Goal: Task Accomplishment & Management: Manage account settings

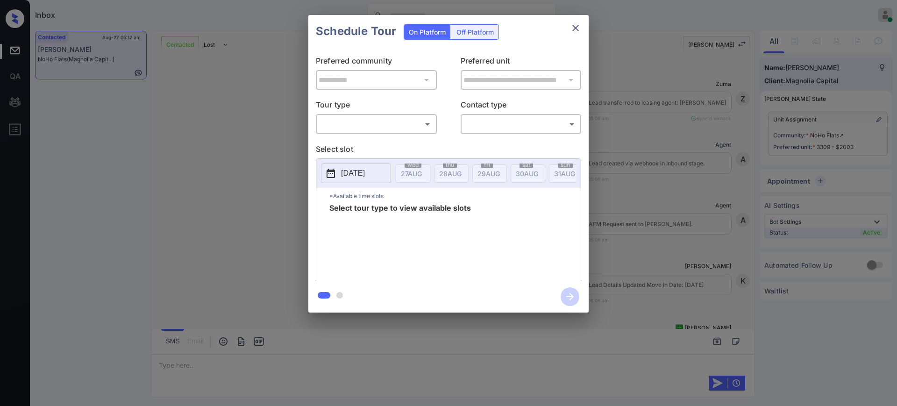
scroll to position [675, 0]
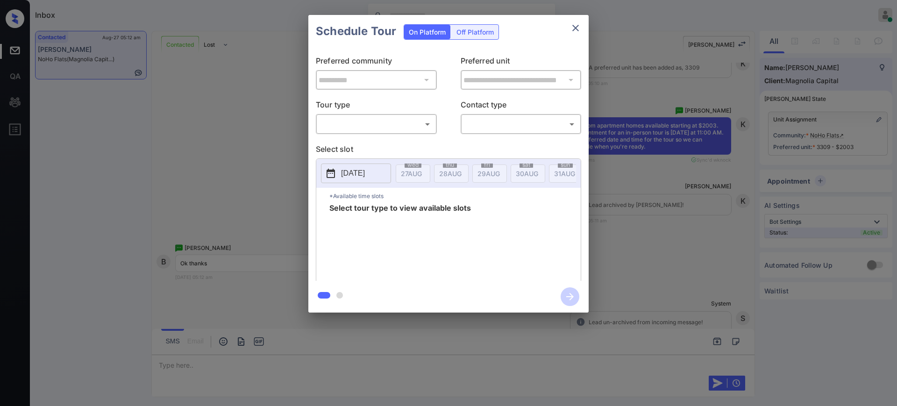
click at [337, 121] on body "Inbox [PERSON_NAME] Online Set yourself offline Set yourself on break Profile S…" at bounding box center [448, 203] width 897 height 406
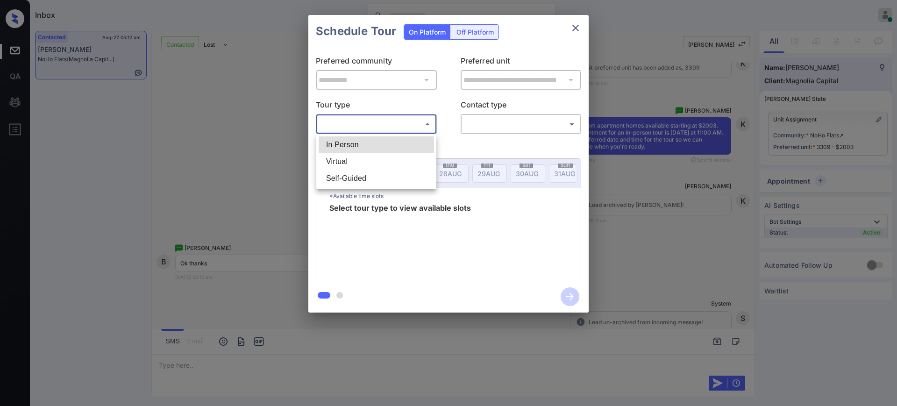
click at [362, 161] on li "Virtual" at bounding box center [376, 161] width 115 height 17
type input "*******"
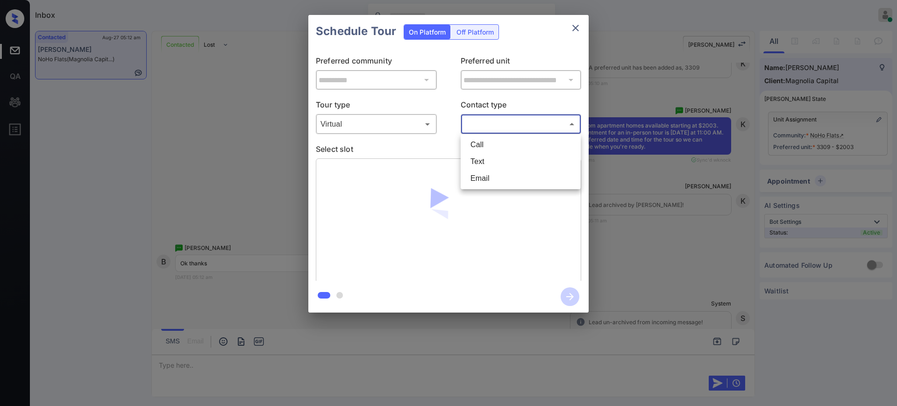
click at [493, 128] on body "Inbox Ajay Kumar Online Set yourself offline Set yourself on break Profile Swit…" at bounding box center [448, 203] width 897 height 406
click at [484, 156] on li "Text" at bounding box center [520, 161] width 115 height 17
type input "****"
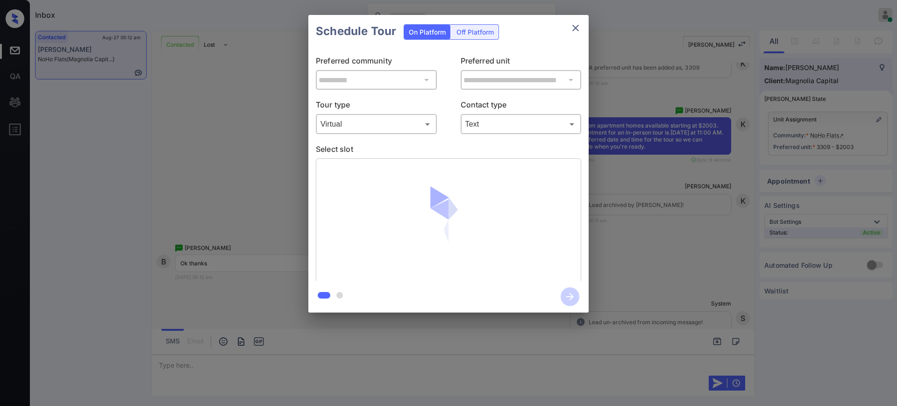
click at [410, 148] on p "Select slot" at bounding box center [448, 150] width 265 height 15
click at [404, 150] on p "Select slot" at bounding box center [448, 150] width 265 height 15
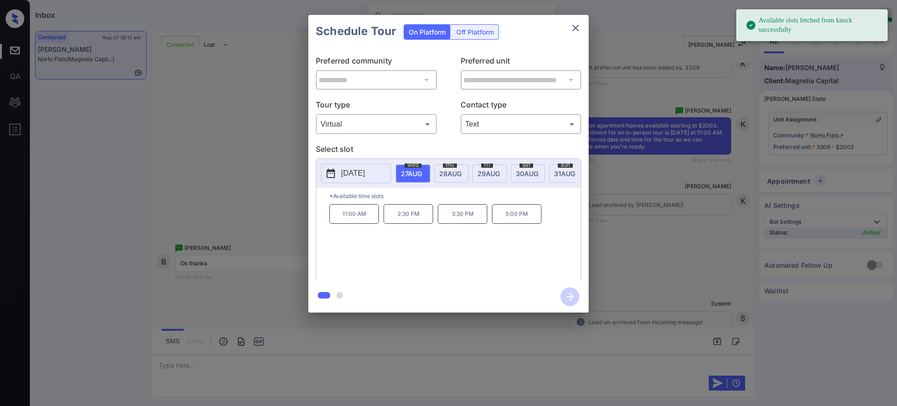
click at [365, 172] on p "2025-08-27" at bounding box center [353, 173] width 24 height 11
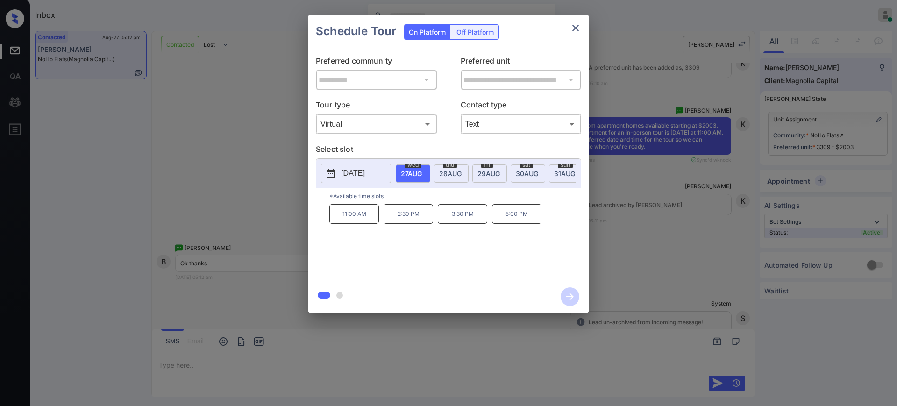
scroll to position [0, 0]
click at [630, 268] on div "**********" at bounding box center [448, 164] width 897 height 328
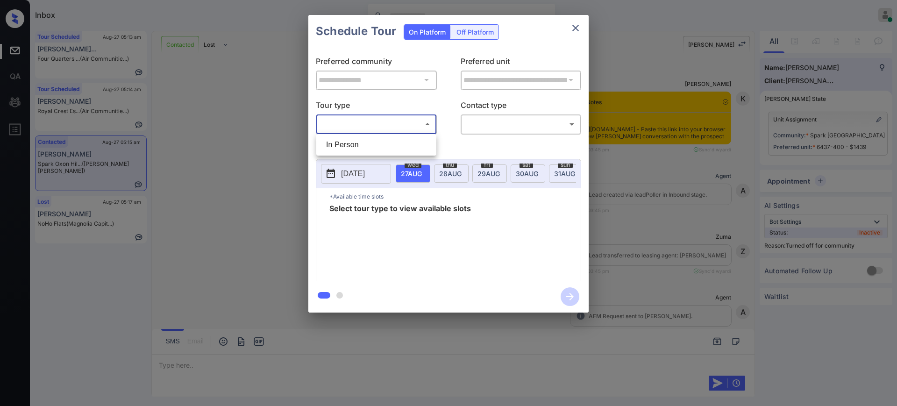
click at [350, 122] on body "Inbox Ajay Kumar Online Set yourself offline Set yourself on break Profile Swit…" at bounding box center [448, 203] width 897 height 406
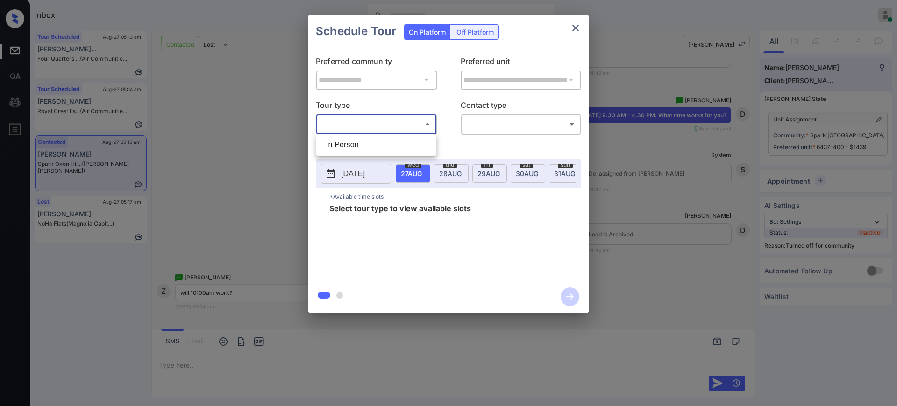
drag, startPoint x: 349, startPoint y: 146, endPoint x: 373, endPoint y: 143, distance: 23.9
click at [349, 147] on li "In Person" at bounding box center [376, 144] width 115 height 17
type input "********"
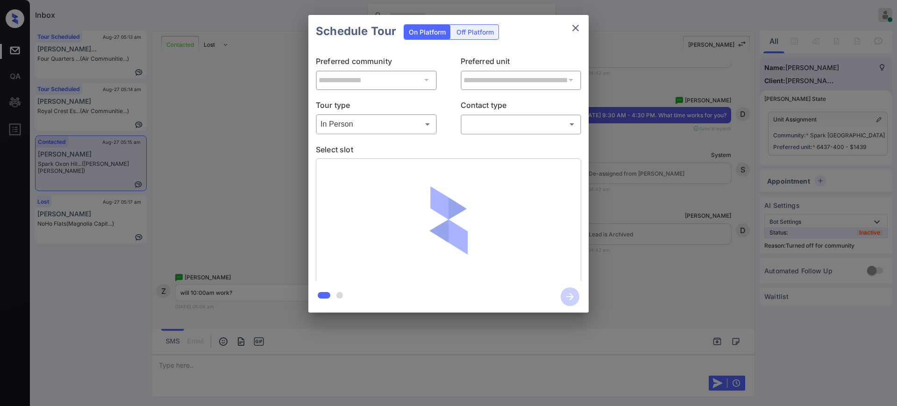
click at [455, 126] on div "Tour type In Person ******** ​ Contact type ​ ​" at bounding box center [448, 116] width 265 height 35
click at [508, 125] on body "Inbox Ajay Kumar Online Set yourself offline Set yourself on break Profile Swit…" at bounding box center [448, 203] width 897 height 406
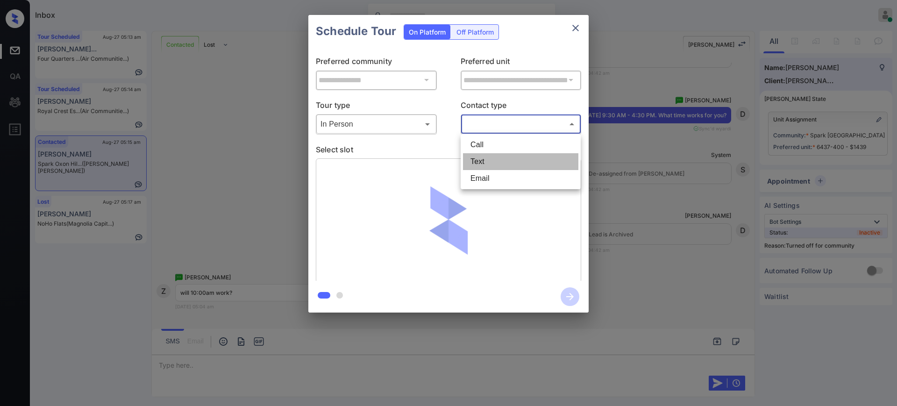
click at [478, 160] on li "Text" at bounding box center [520, 161] width 115 height 17
type input "****"
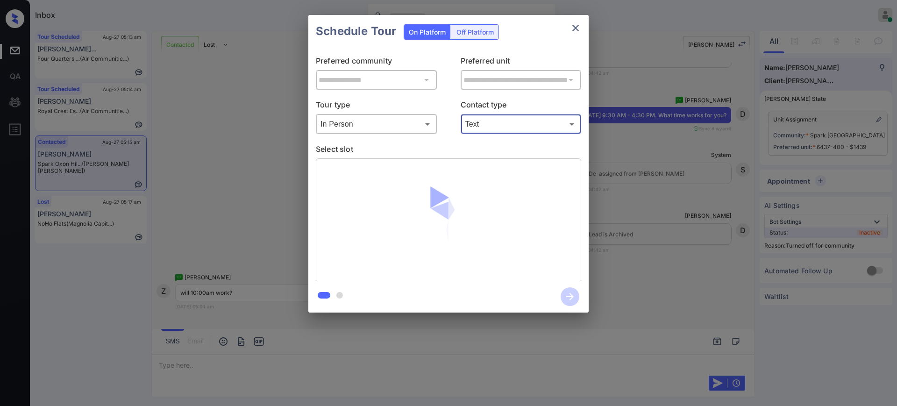
click at [366, 121] on body "Inbox Ajay Kumar Online Set yourself offline Set yourself on break Profile Swit…" at bounding box center [448, 203] width 897 height 406
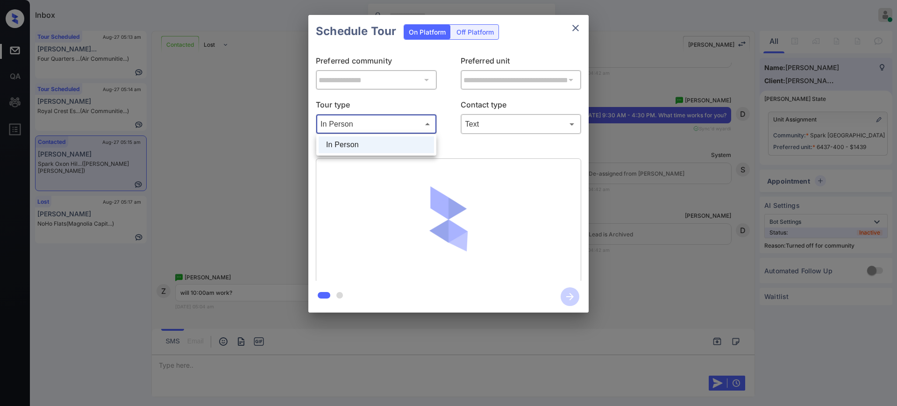
click at [453, 153] on div at bounding box center [448, 203] width 897 height 406
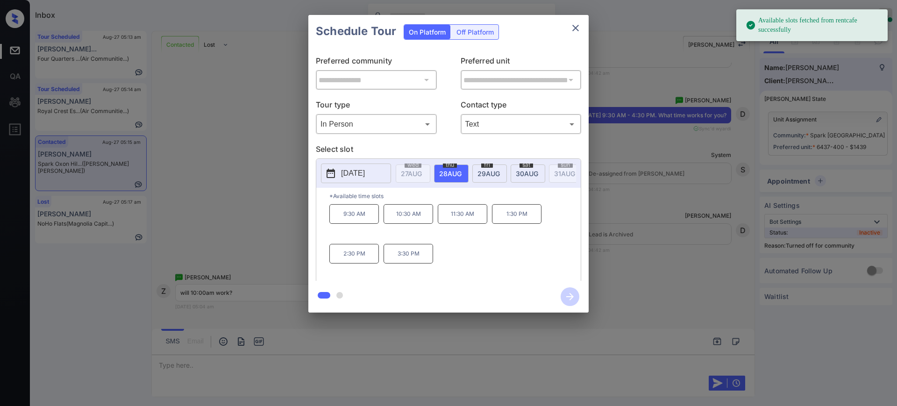
click at [362, 169] on p "2025-08-28" at bounding box center [353, 173] width 24 height 11
click at [417, 202] on icon at bounding box center [419, 203] width 6 height 6
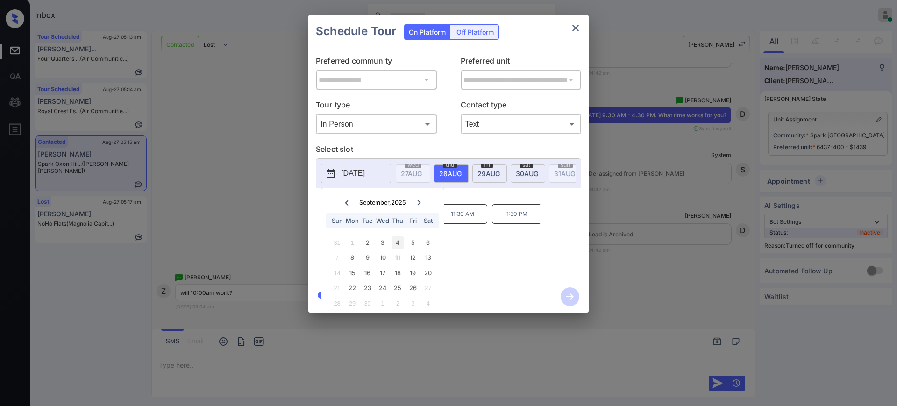
click at [398, 243] on div "4" at bounding box center [398, 242] width 13 height 13
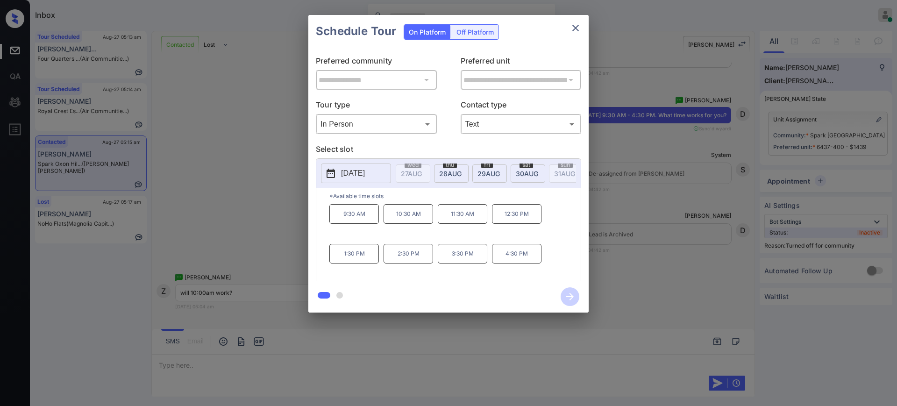
click at [463, 204] on p "*Available time slots" at bounding box center [454, 196] width 251 height 16
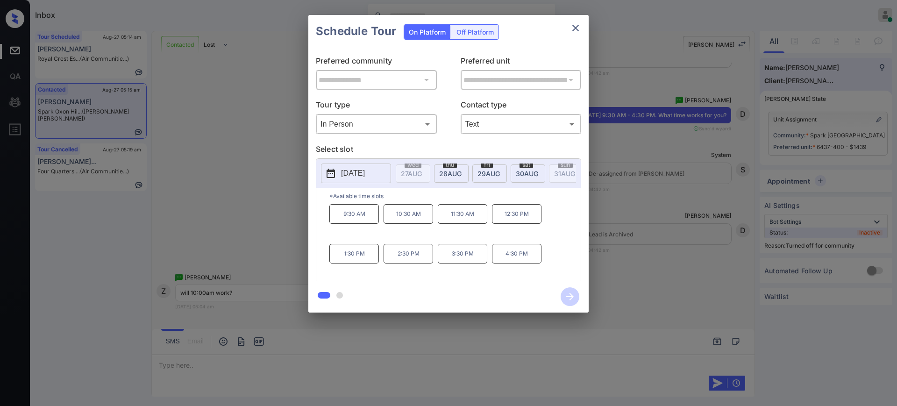
click at [402, 223] on p "10:30 AM" at bounding box center [409, 214] width 50 height 20
click at [571, 297] on icon "button" at bounding box center [570, 296] width 19 height 19
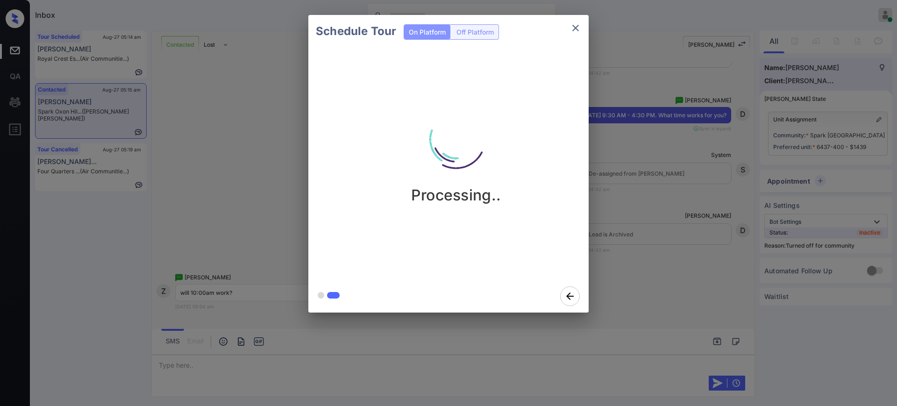
click at [646, 252] on div "Schedule Tour On Platform Off Platform Processing.." at bounding box center [448, 164] width 897 height 328
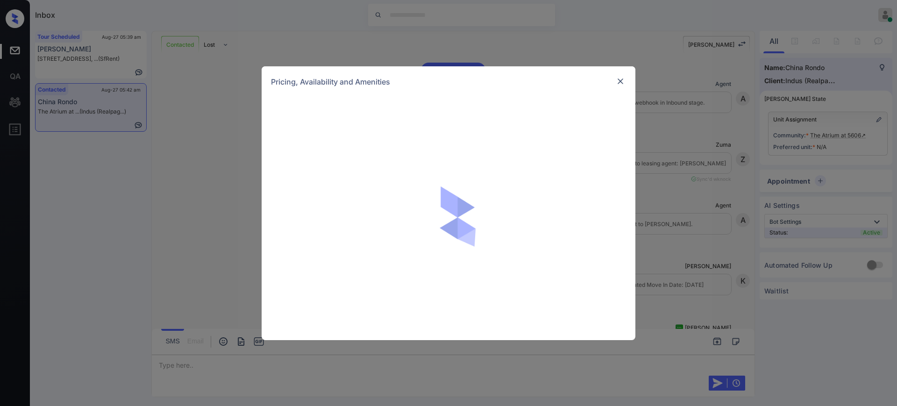
scroll to position [1246, 0]
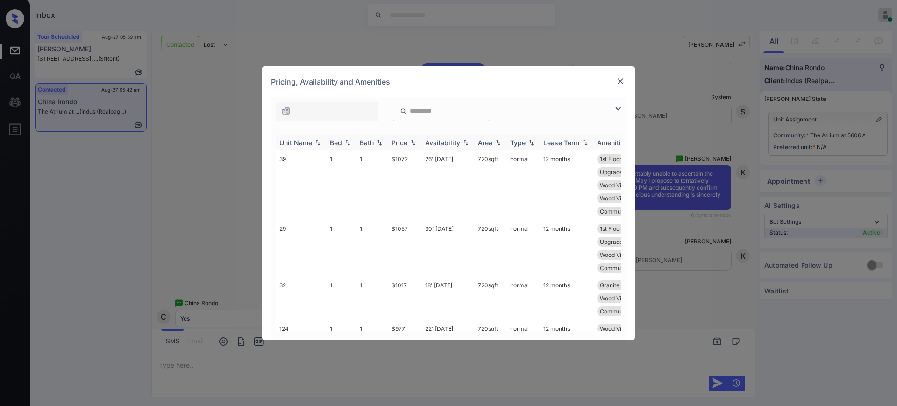
click at [343, 141] on img at bounding box center [347, 142] width 9 height 7
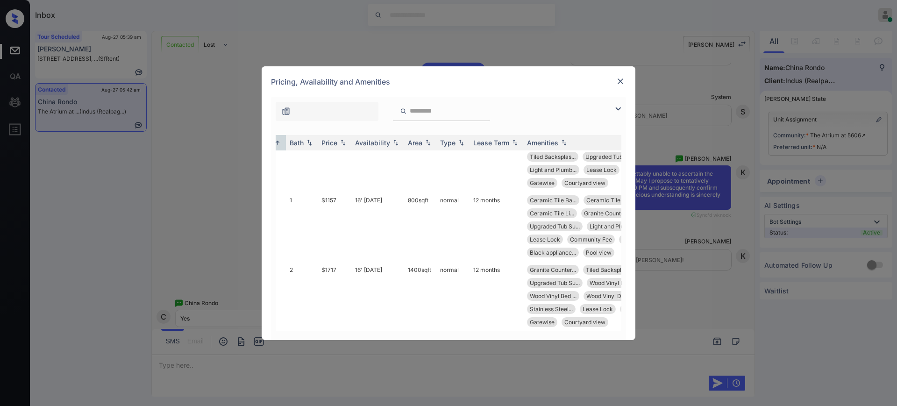
scroll to position [520, 0]
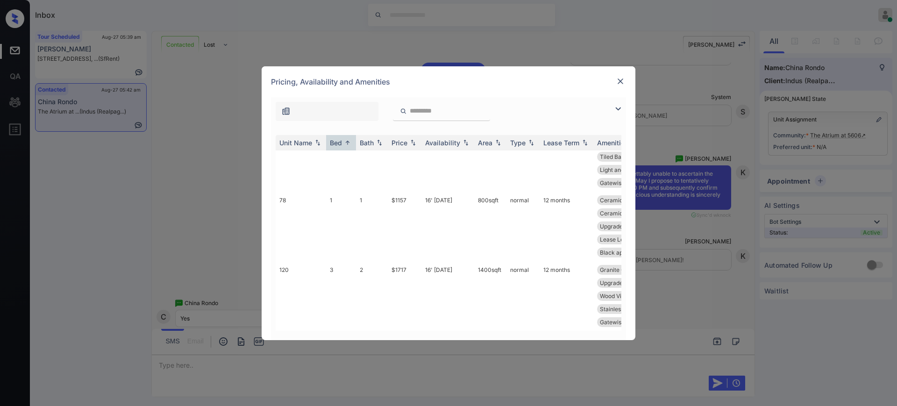
click at [620, 79] on img at bounding box center [620, 81] width 9 height 9
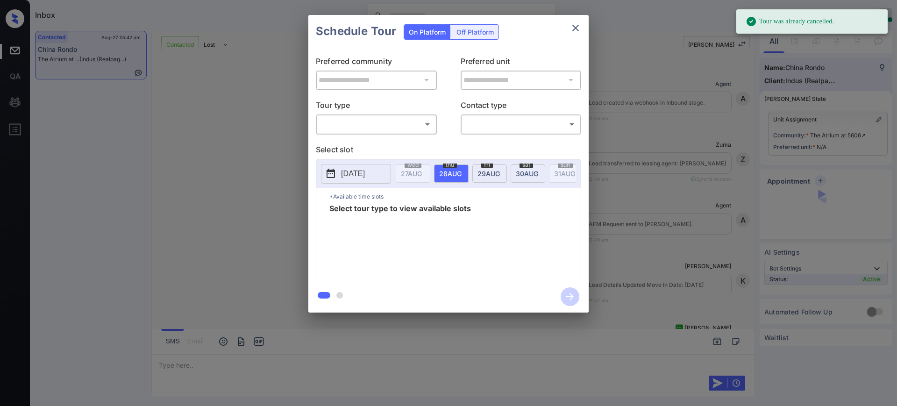
scroll to position [990, 0]
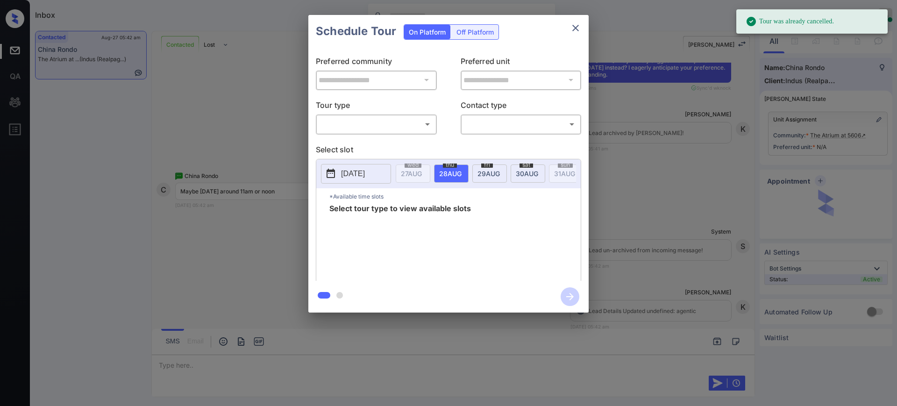
click at [362, 124] on body "Tour was already cancelled. Inbox Ajay Kumar Online Set yourself offline Set yo…" at bounding box center [448, 203] width 897 height 406
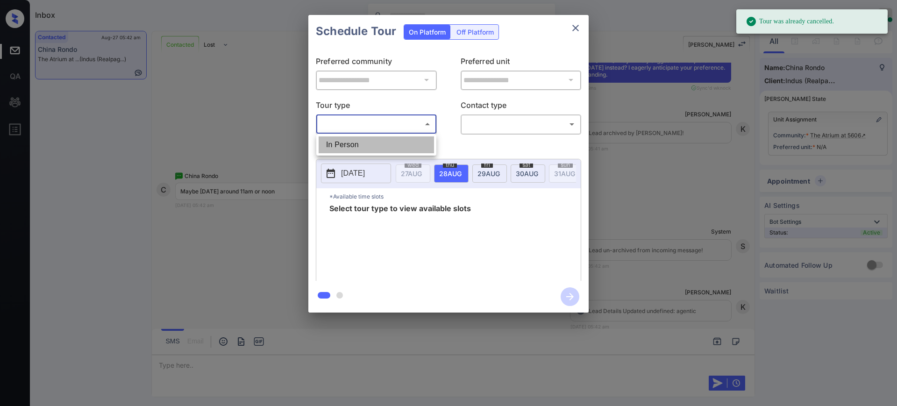
click at [359, 138] on li "In Person" at bounding box center [376, 144] width 115 height 17
type input "********"
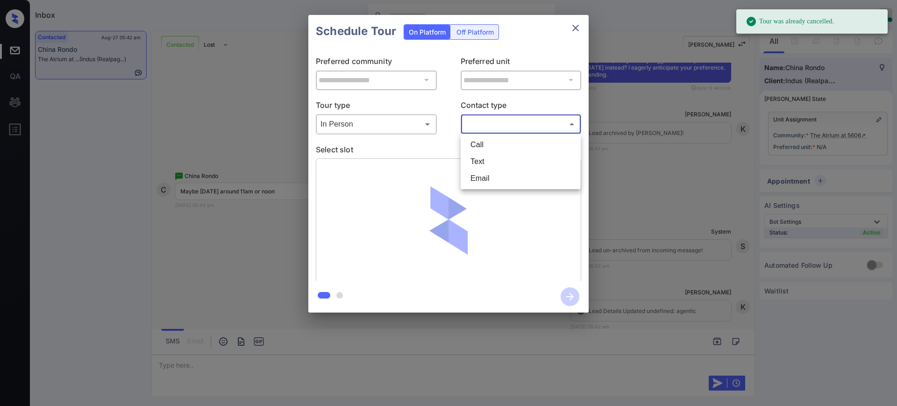
click at [481, 121] on body "Tour was already cancelled. Inbox Ajay Kumar Online Set yourself offline Set yo…" at bounding box center [448, 203] width 897 height 406
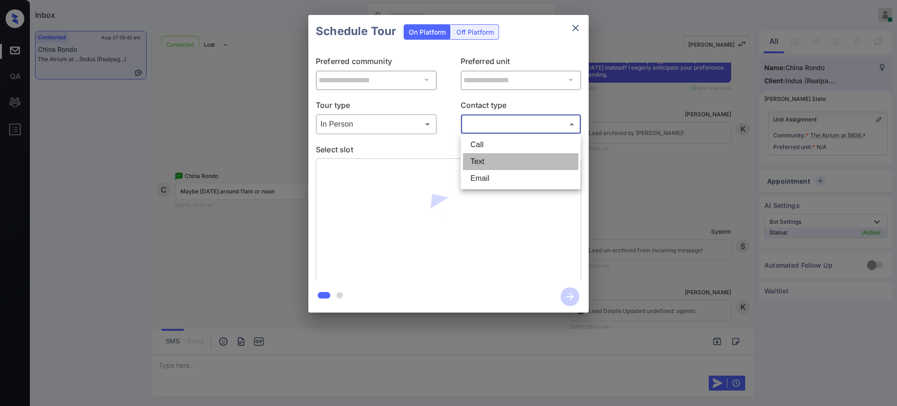
click at [481, 156] on li "Text" at bounding box center [520, 161] width 115 height 17
type input "****"
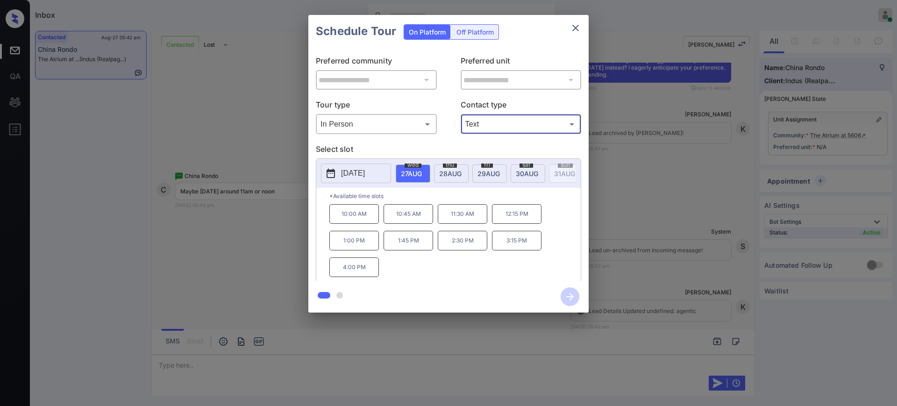
click at [210, 168] on div "**********" at bounding box center [448, 164] width 897 height 328
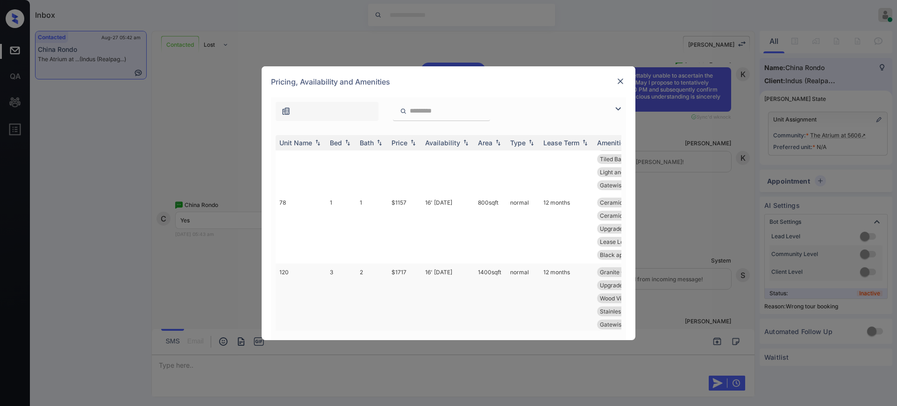
scroll to position [520, 0]
click at [419, 261] on td "$1717" at bounding box center [405, 296] width 34 height 70
click at [429, 261] on td "16' Sep 25" at bounding box center [447, 296] width 53 height 70
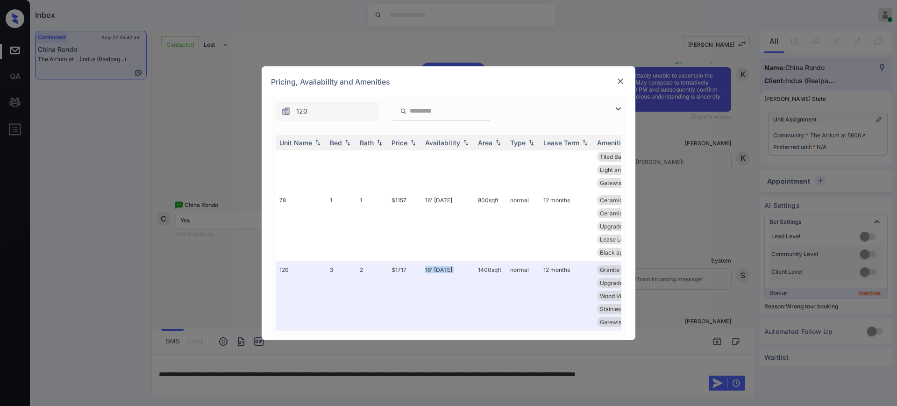
click at [621, 81] on img at bounding box center [620, 81] width 9 height 9
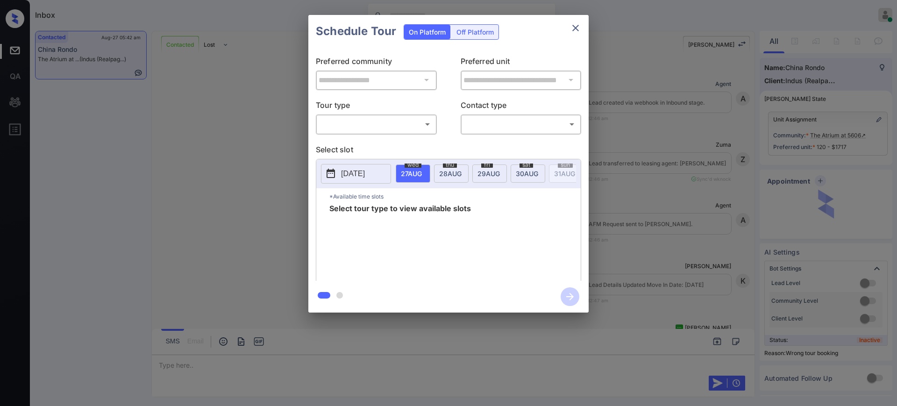
scroll to position [881, 0]
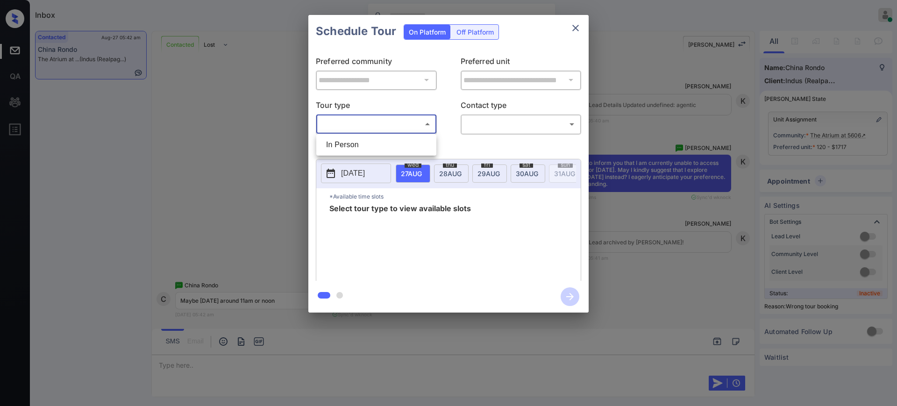
click at [412, 127] on body "Inbox [PERSON_NAME] Online Set yourself offline Set yourself on break Profile S…" at bounding box center [448, 203] width 897 height 406
click at [373, 136] on ul "In Person" at bounding box center [376, 144] width 120 height 21
click at [369, 142] on li "In Person" at bounding box center [376, 144] width 115 height 17
type input "********"
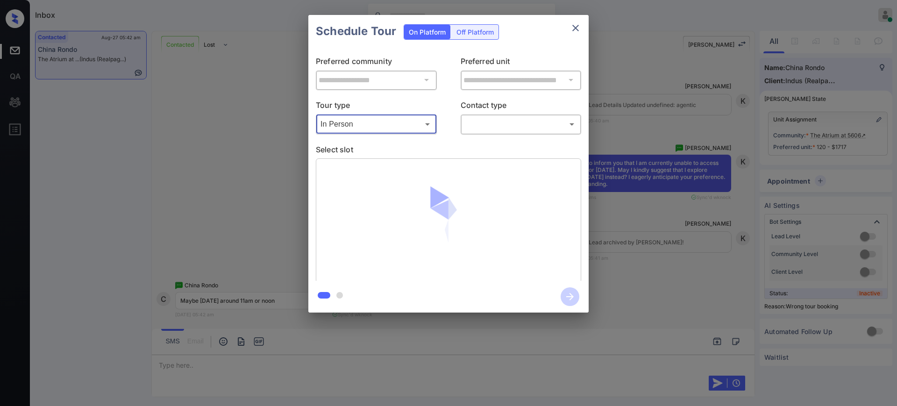
click at [488, 127] on body "Inbox Ajay Kumar Online Set yourself offline Set yourself on break Profile Swit…" at bounding box center [448, 203] width 897 height 406
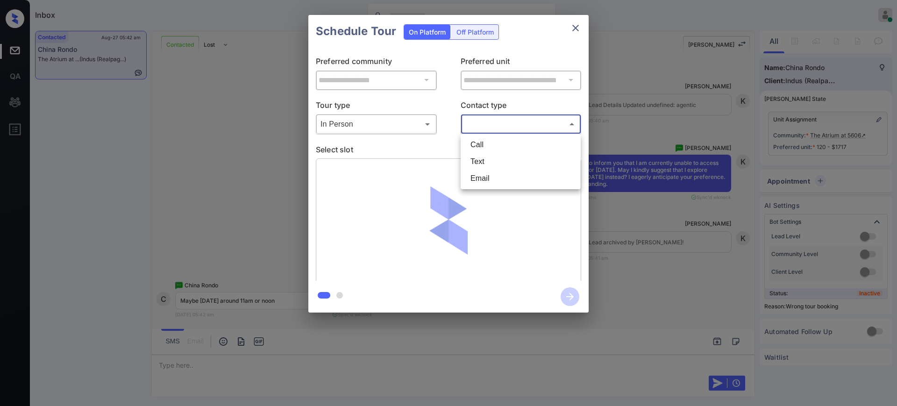
click at [478, 157] on li "Text" at bounding box center [520, 161] width 115 height 17
type input "****"
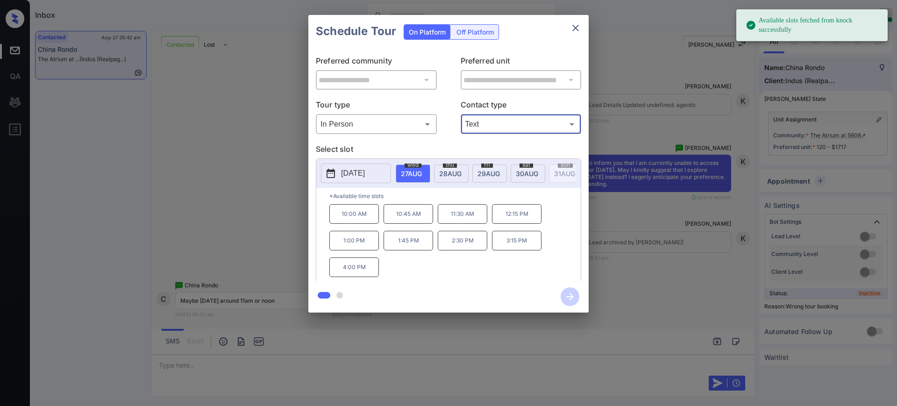
click at [450, 170] on span "28 AUG" at bounding box center [450, 174] width 22 height 8
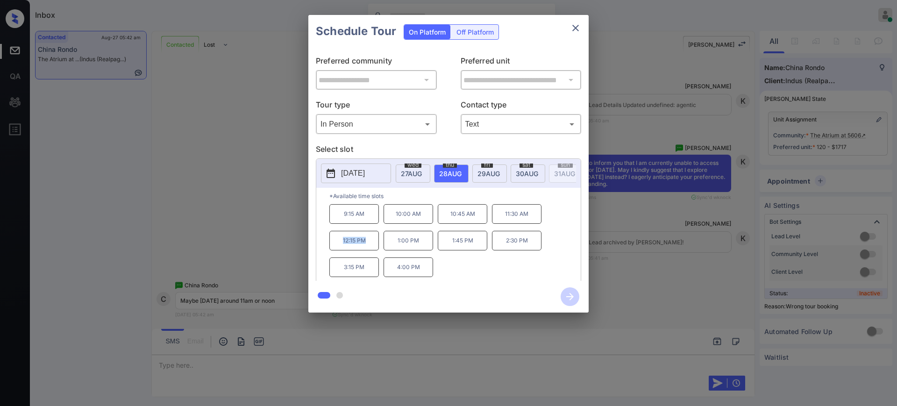
drag, startPoint x: 336, startPoint y: 249, endPoint x: 385, endPoint y: 239, distance: 49.6
click at [371, 246] on p "12:15 PM" at bounding box center [354, 241] width 50 height 20
copy p "12:15 PM"
click at [570, 29] on button "close" at bounding box center [575, 28] width 19 height 19
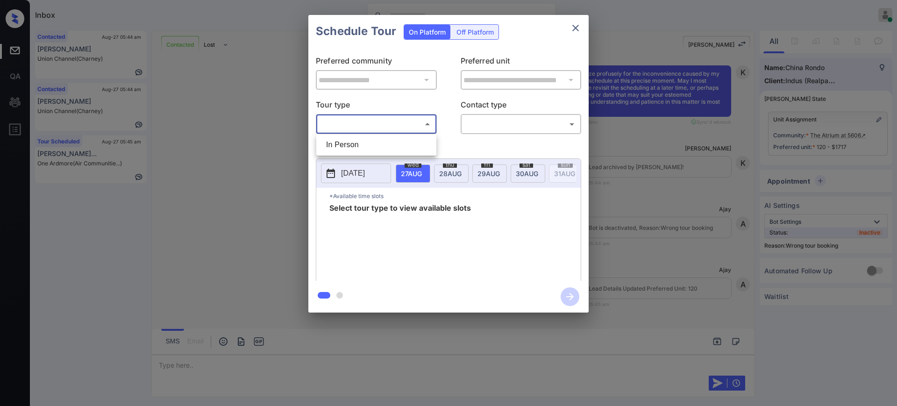
click at [351, 149] on li "In Person" at bounding box center [376, 144] width 115 height 17
type input "********"
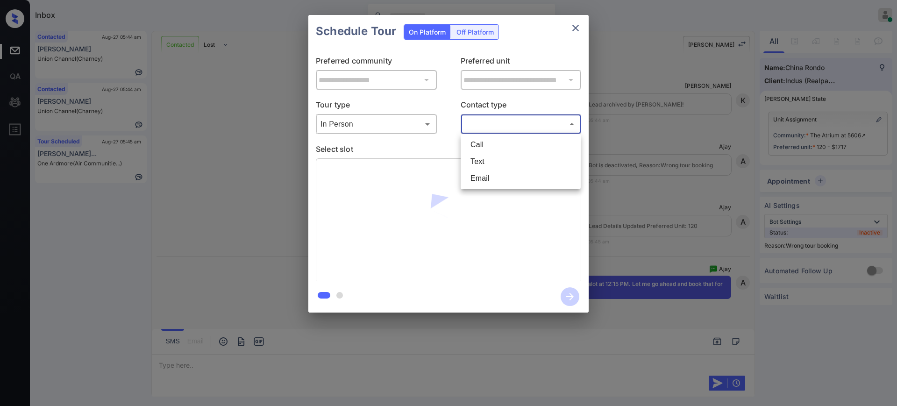
click at [483, 122] on body "Inbox [PERSON_NAME] Online Set yourself offline Set yourself on break Profile S…" at bounding box center [448, 203] width 897 height 406
click at [481, 160] on li "Text" at bounding box center [520, 161] width 115 height 17
type input "****"
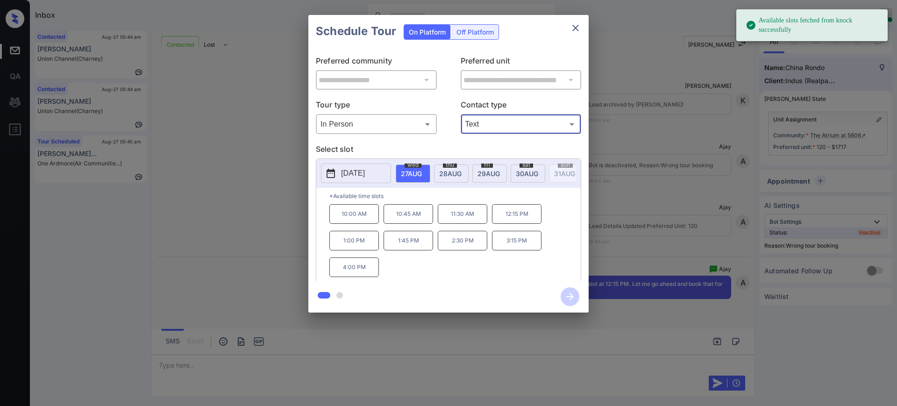
click at [445, 171] on span "28 AUG" at bounding box center [450, 174] width 22 height 8
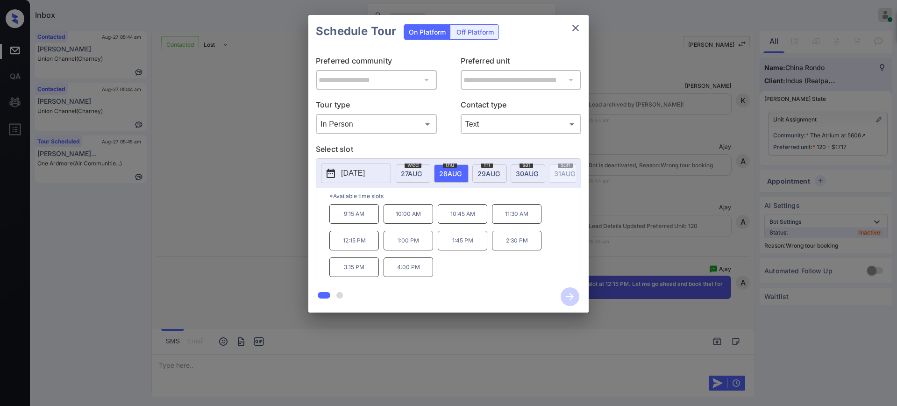
click at [353, 243] on p "12:15 PM" at bounding box center [354, 241] width 50 height 20
click at [571, 296] on icon "button" at bounding box center [570, 296] width 19 height 19
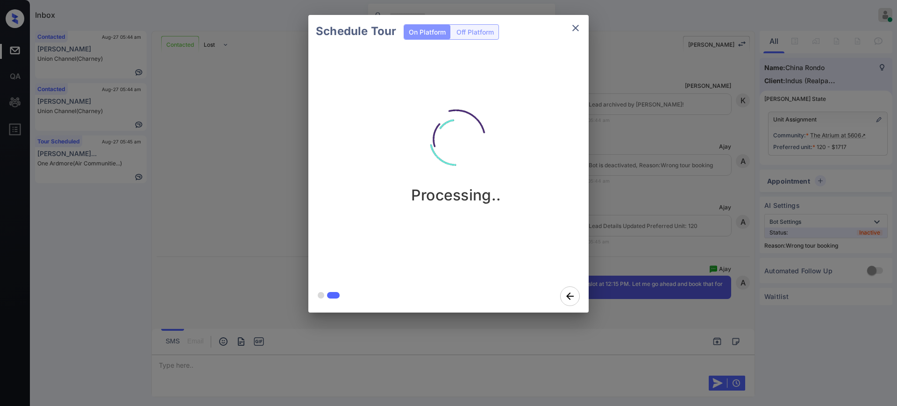
click at [678, 232] on div "Schedule Tour On Platform Off Platform Processing.." at bounding box center [448, 164] width 897 height 328
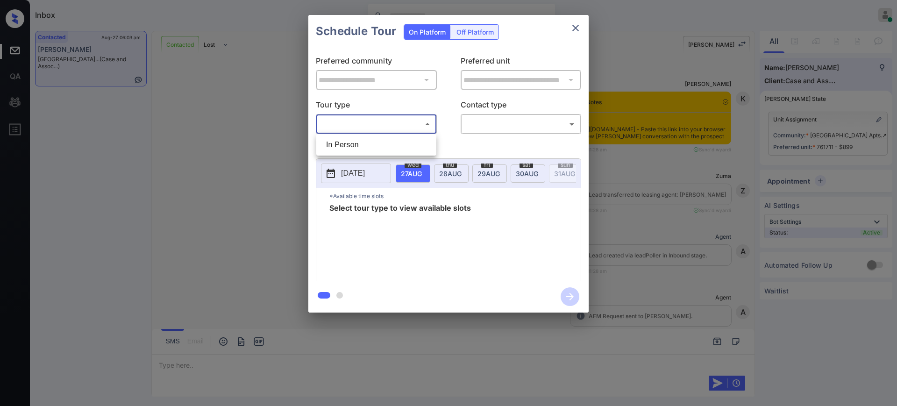
click at [375, 125] on body "Inbox [PERSON_NAME] Online Set yourself offline Set yourself on break Profile S…" at bounding box center [448, 203] width 897 height 406
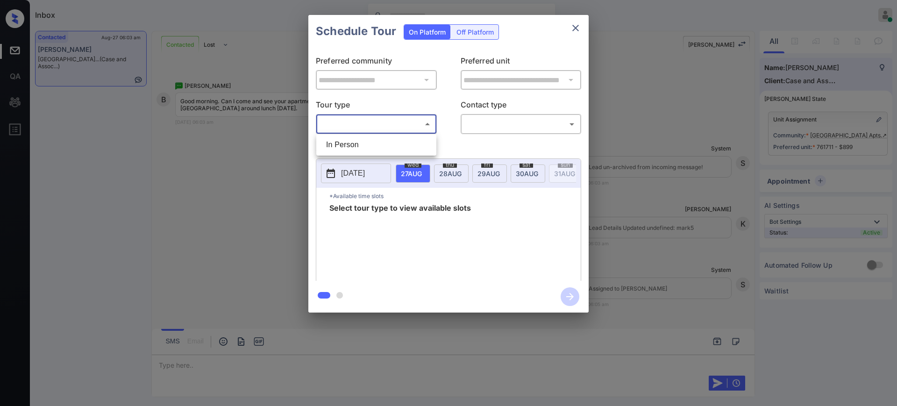
click at [359, 154] on ul "In Person" at bounding box center [376, 144] width 120 height 21
click at [360, 144] on li "In Person" at bounding box center [376, 144] width 115 height 17
type input "********"
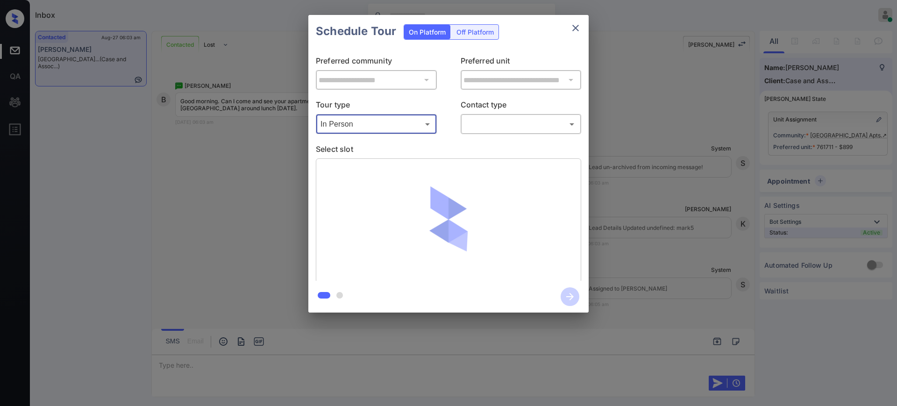
click at [478, 122] on body "Inbox Ajay Kumar Online Set yourself offline Set yourself on break Profile Swit…" at bounding box center [448, 203] width 897 height 406
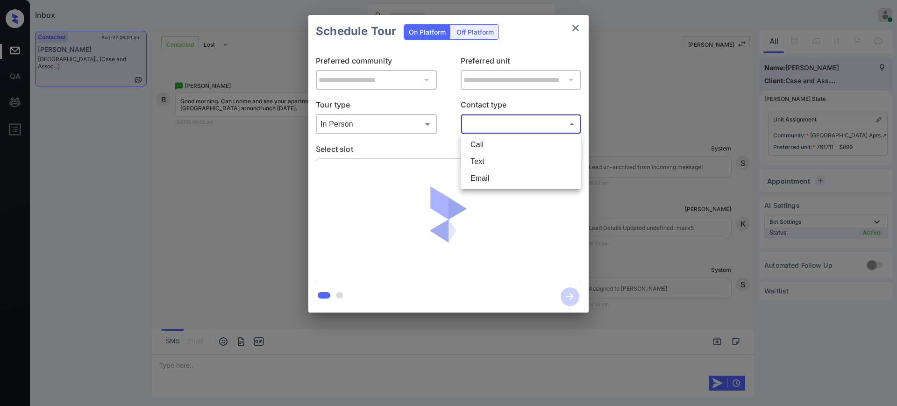
click at [479, 155] on ul "Call Text Email" at bounding box center [521, 161] width 120 height 55
click at [479, 156] on li "Text" at bounding box center [520, 161] width 115 height 17
type input "****"
click at [435, 142] on div "**********" at bounding box center [448, 164] width 280 height 233
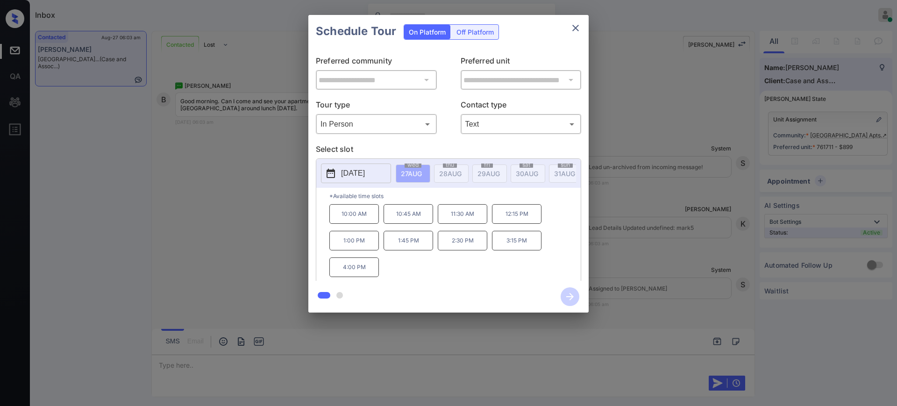
click at [365, 176] on p "[DATE]" at bounding box center [353, 173] width 24 height 11
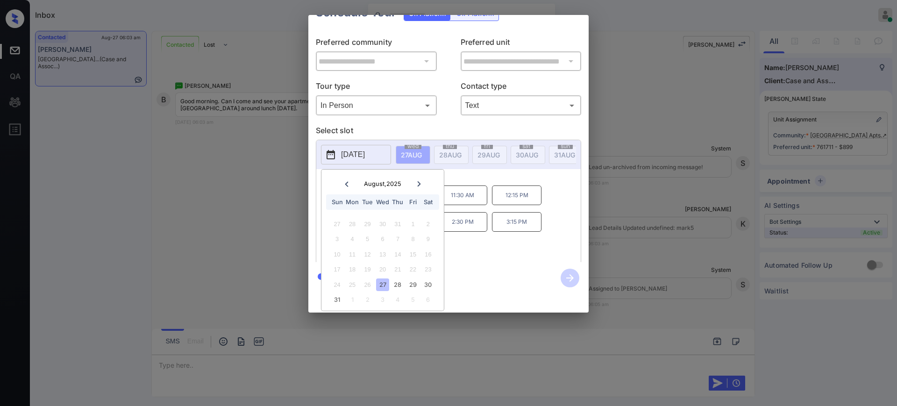
scroll to position [29, 0]
click at [406, 277] on div "24 25 26 27 28 29 30" at bounding box center [382, 284] width 116 height 15
click at [413, 278] on div "29" at bounding box center [413, 284] width 13 height 13
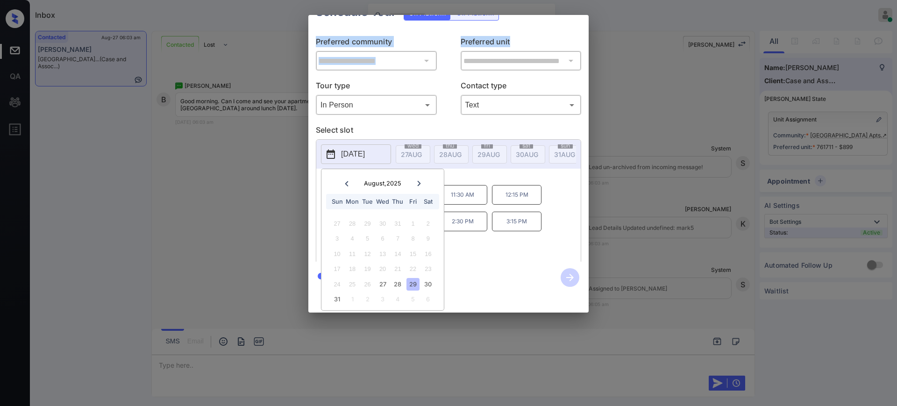
scroll to position [0, 0]
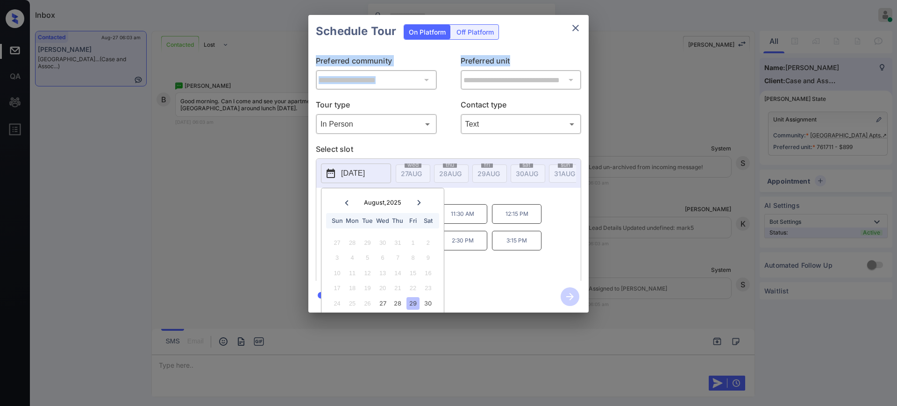
click at [626, 47] on div "**********" at bounding box center [448, 164] width 897 height 328
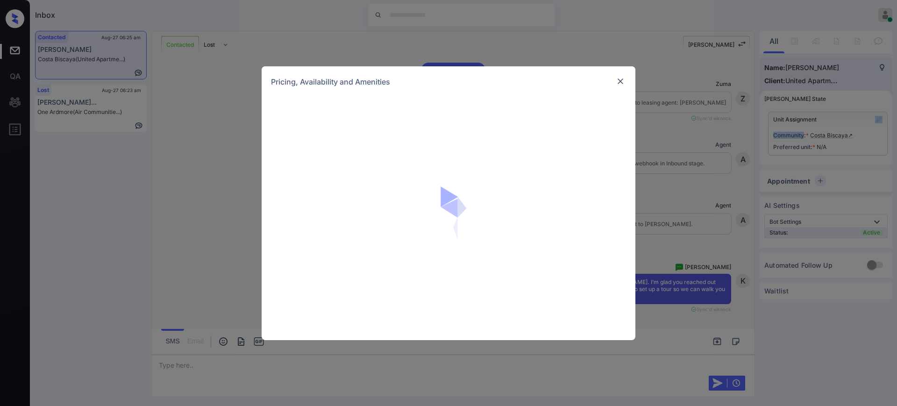
scroll to position [562, 0]
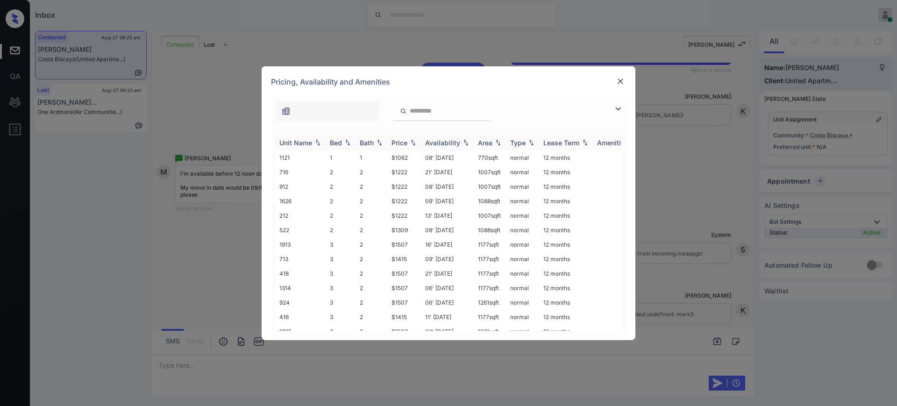
click at [336, 139] on div "Bed" at bounding box center [336, 143] width 12 height 8
drag, startPoint x: 387, startPoint y: 183, endPoint x: 421, endPoint y: 183, distance: 33.6
click at [415, 183] on tr "912 2 2 $1222 08' Aug 25 1007 sqft normal 12 months" at bounding box center [520, 186] width 488 height 14
copy tr "$1222"
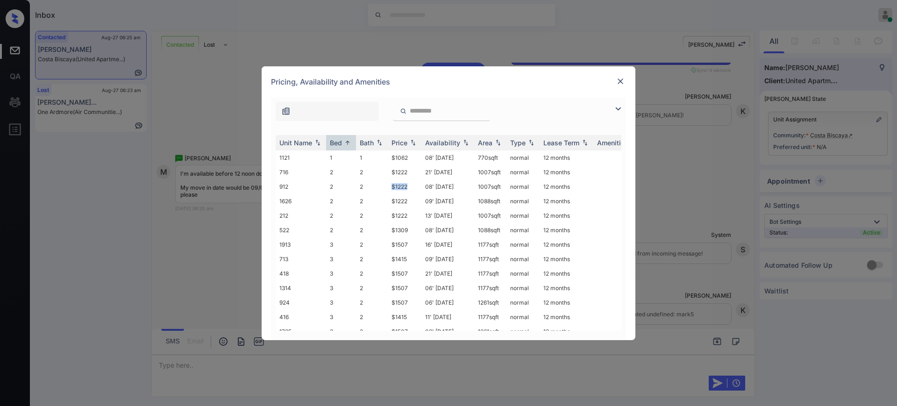
click at [619, 81] on img at bounding box center [620, 81] width 9 height 9
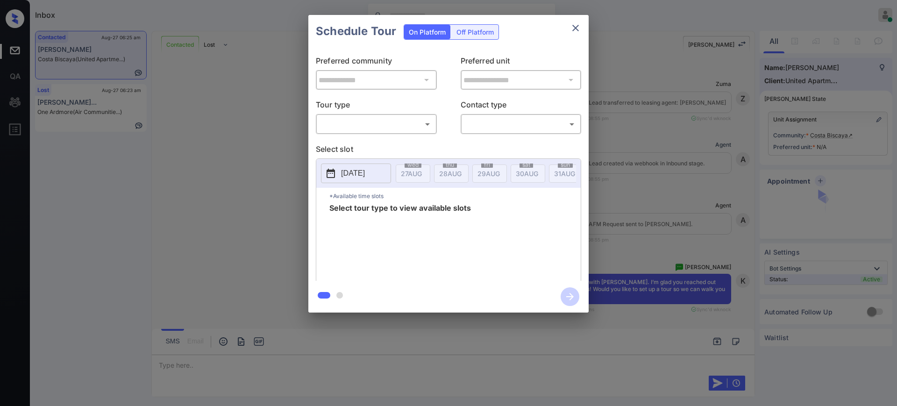
scroll to position [567, 0]
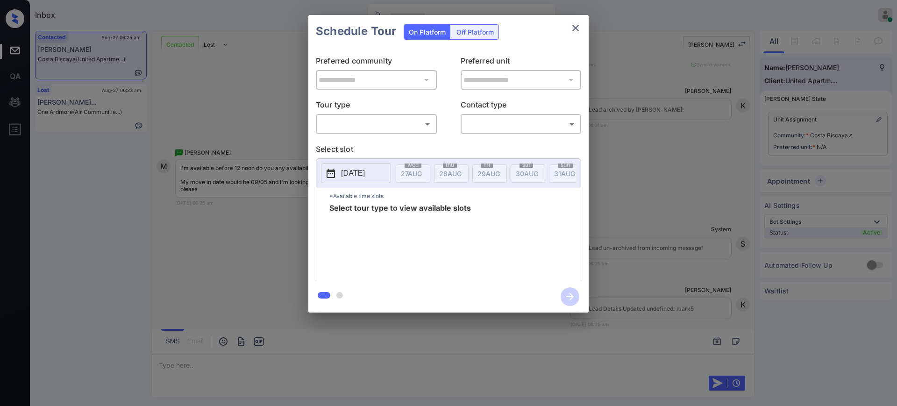
click at [368, 130] on body "Inbox [PERSON_NAME] Online Set yourself offline Set yourself on break Profile S…" at bounding box center [448, 203] width 897 height 406
click at [357, 143] on li "In Person" at bounding box center [376, 144] width 115 height 17
type input "********"
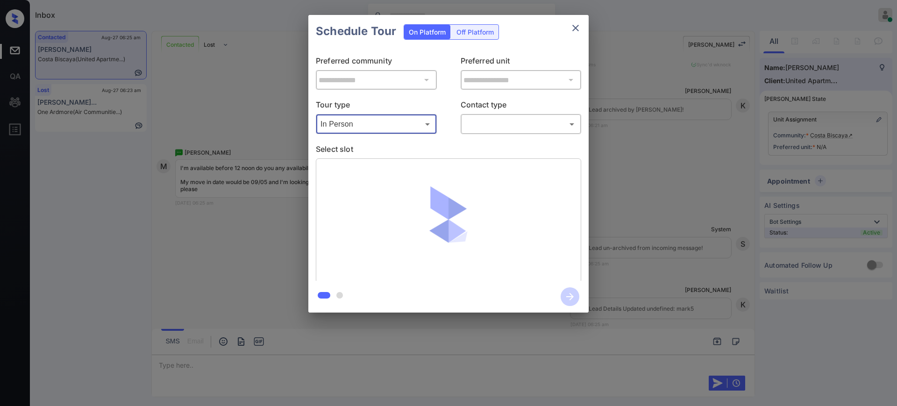
click at [509, 122] on body "Inbox Ajay Kumar Online Set yourself offline Set yourself on break Profile Swit…" at bounding box center [448, 203] width 897 height 406
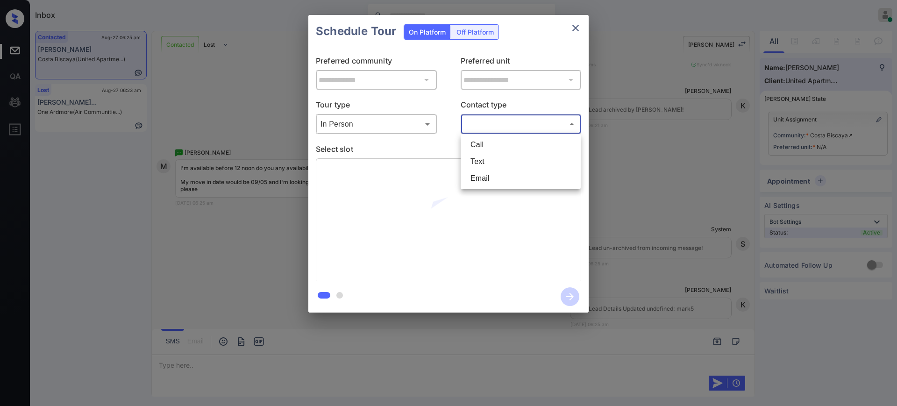
click at [478, 158] on li "Text" at bounding box center [520, 161] width 115 height 17
type input "****"
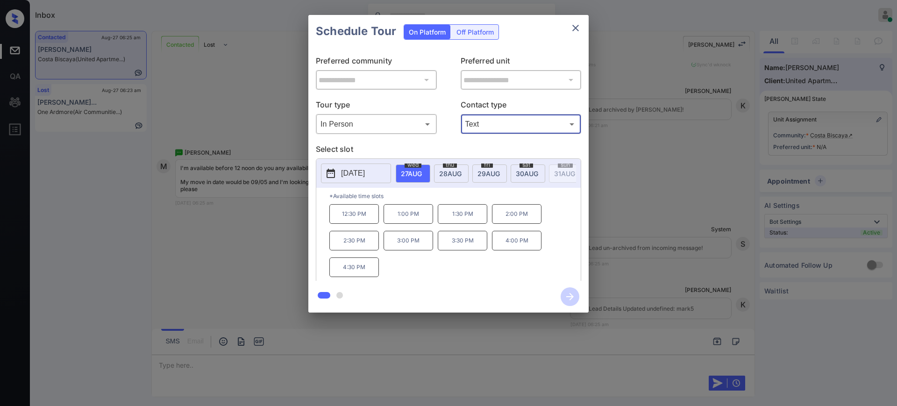
click at [453, 172] on span "28 AUG" at bounding box center [450, 174] width 22 height 8
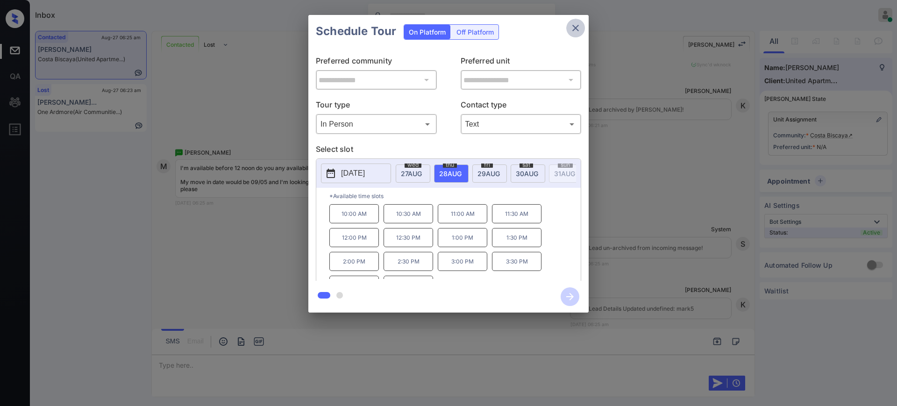
click at [575, 26] on icon "close" at bounding box center [575, 27] width 11 height 11
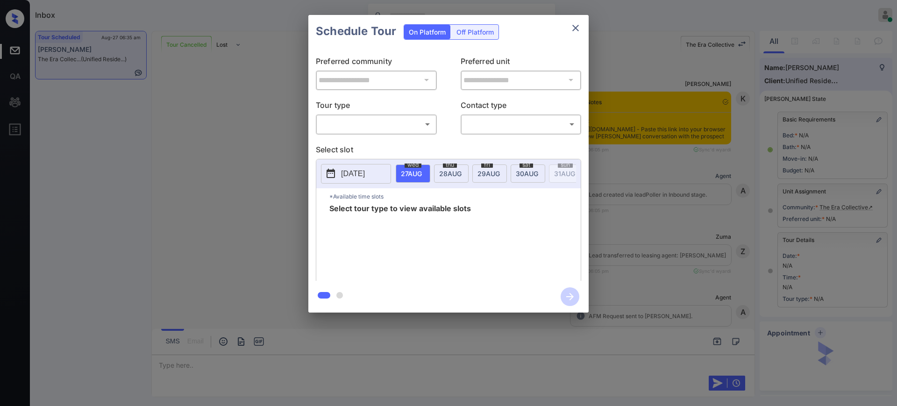
scroll to position [2904, 0]
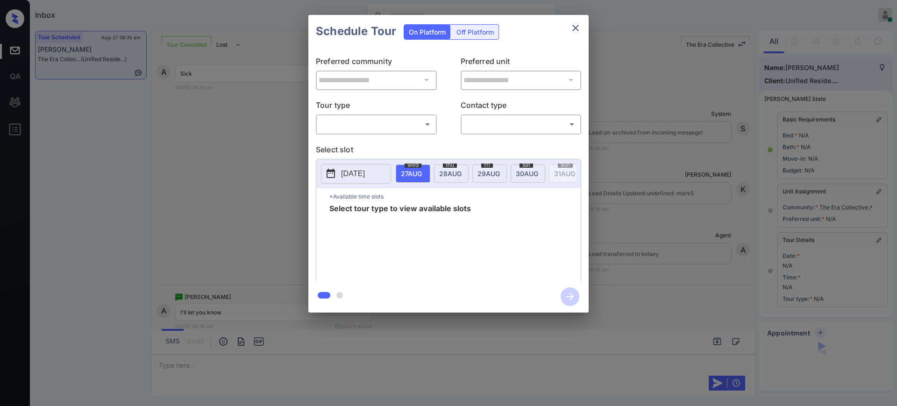
click at [418, 123] on body "Inbox [PERSON_NAME] Online Set yourself offline Set yourself on break Profile S…" at bounding box center [448, 203] width 897 height 406
click at [572, 28] on div at bounding box center [448, 203] width 897 height 406
click at [569, 27] on button "close" at bounding box center [575, 28] width 19 height 19
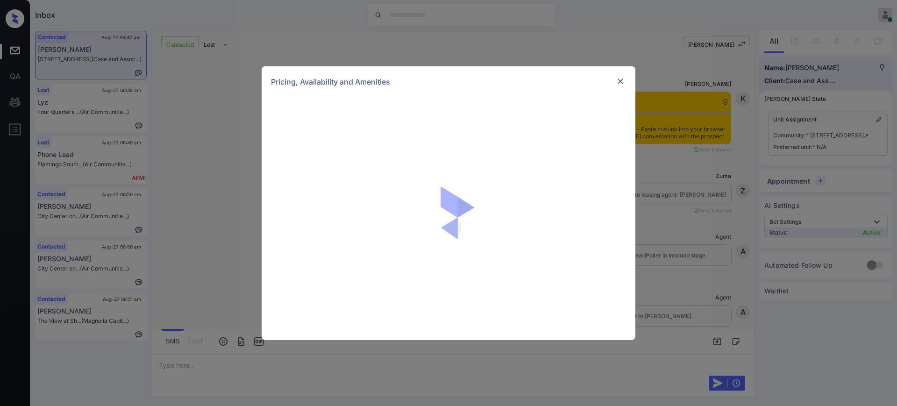
scroll to position [657, 0]
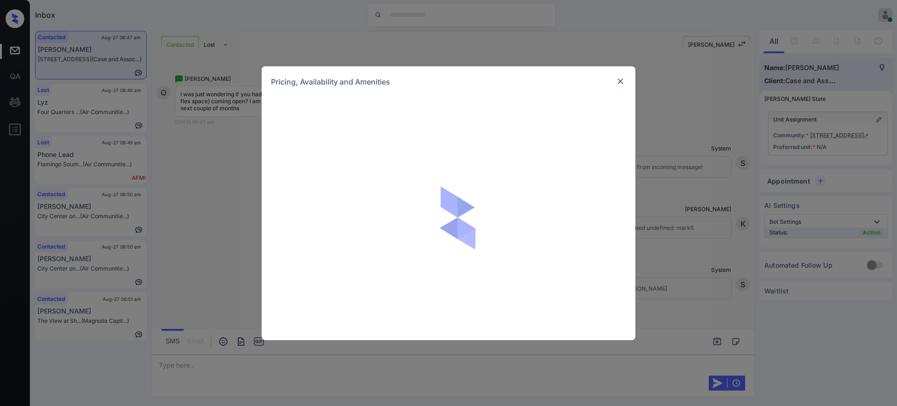
click at [621, 81] on img at bounding box center [620, 81] width 9 height 9
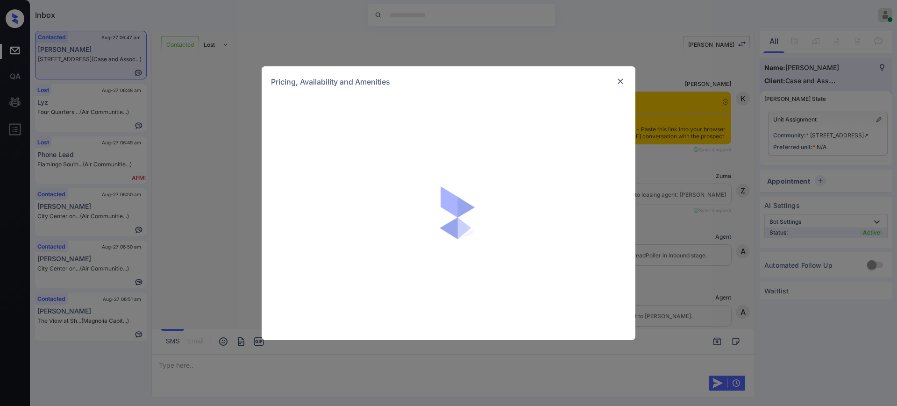
scroll to position [657, 0]
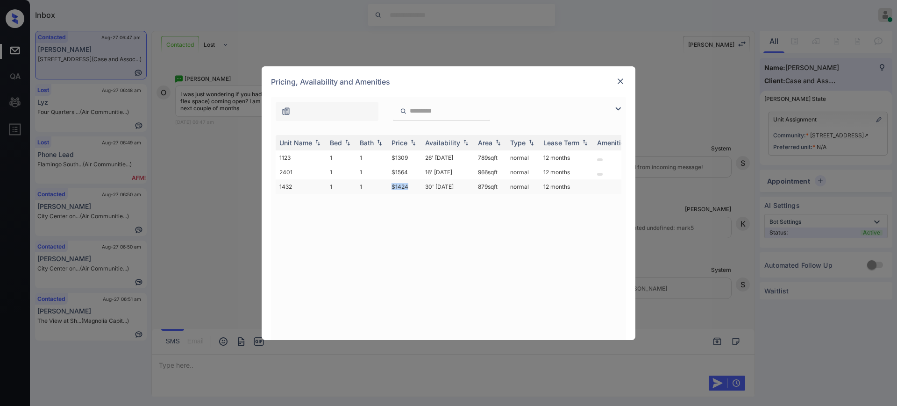
drag, startPoint x: 393, startPoint y: 189, endPoint x: 440, endPoint y: 187, distance: 46.7
click at [421, 187] on td "$1424" at bounding box center [405, 186] width 34 height 14
copy td "$1424"
click at [622, 78] on img at bounding box center [620, 81] width 9 height 9
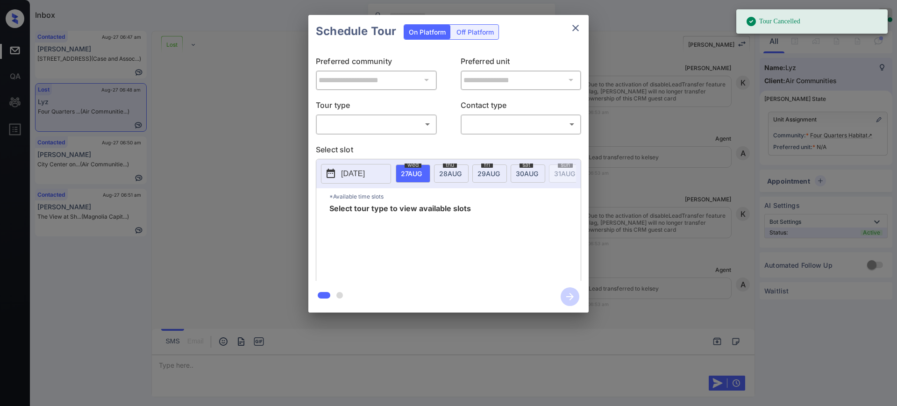
click at [374, 124] on body "Tour Cancelled Inbox Ajay Kumar Online Set yourself offline Set yourself on bre…" at bounding box center [448, 203] width 897 height 406
drag, startPoint x: 350, startPoint y: 150, endPoint x: 456, endPoint y: 130, distance: 107.5
click at [350, 150] on li "In Person" at bounding box center [376, 144] width 115 height 17
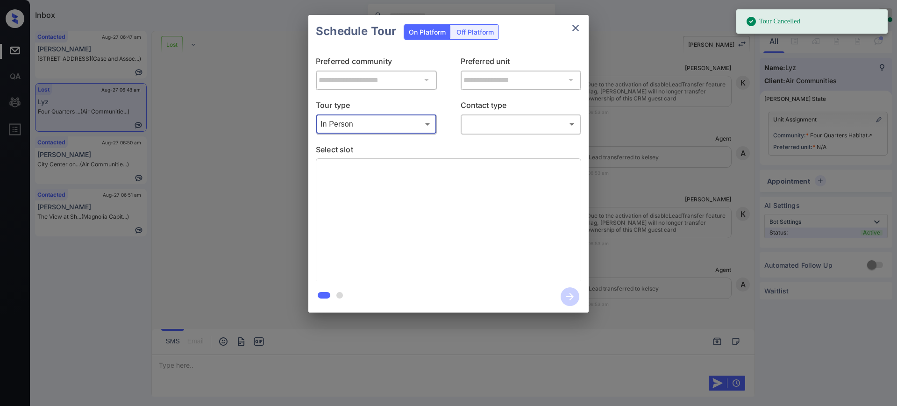
type input "********"
click at [495, 126] on body "Tour Cancelled Inbox Ajay Kumar Online Set yourself offline Set yourself on bre…" at bounding box center [448, 203] width 897 height 406
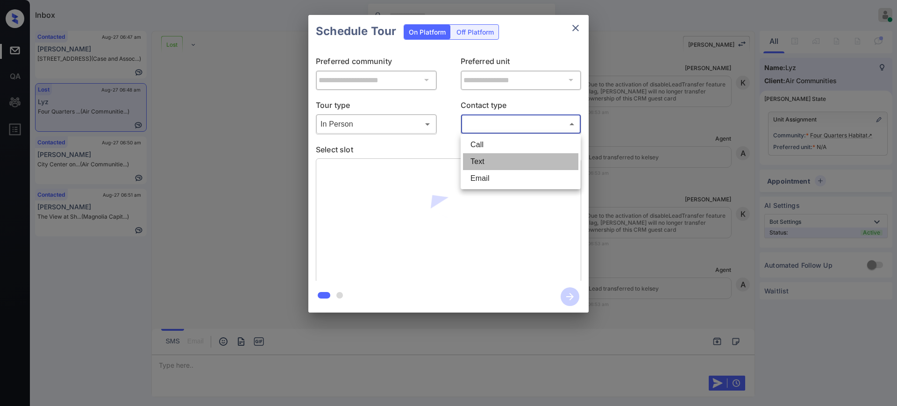
click at [482, 159] on li "Text" at bounding box center [520, 161] width 115 height 17
type input "****"
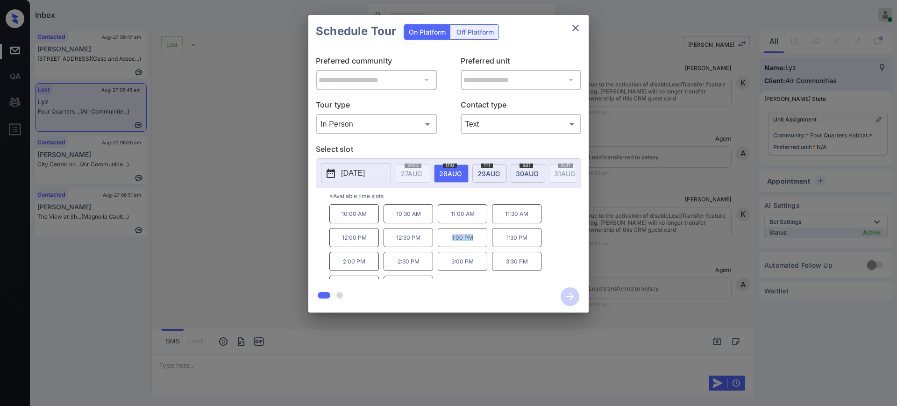
drag, startPoint x: 439, startPoint y: 245, endPoint x: 501, endPoint y: 222, distance: 66.1
click at [475, 245] on p "1:00 PM" at bounding box center [463, 237] width 50 height 19
copy p "1:00 PM"
click at [573, 25] on icon "close" at bounding box center [575, 27] width 11 height 11
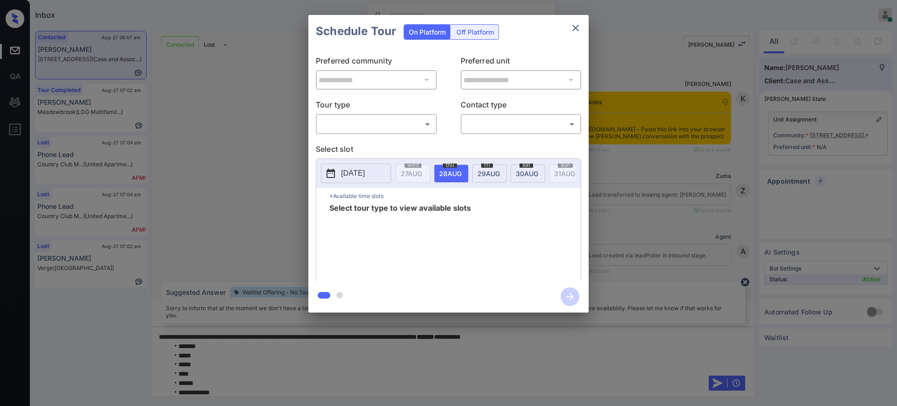
click at [400, 130] on body "Inbox [PERSON_NAME] Online Set yourself offline Set yourself on break Profile S…" at bounding box center [448, 203] width 897 height 406
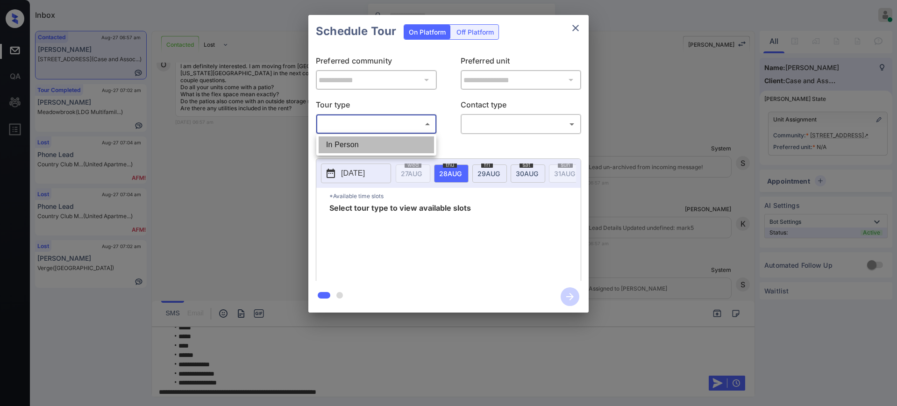
click at [373, 143] on li "In Person" at bounding box center [376, 144] width 115 height 17
type input "********"
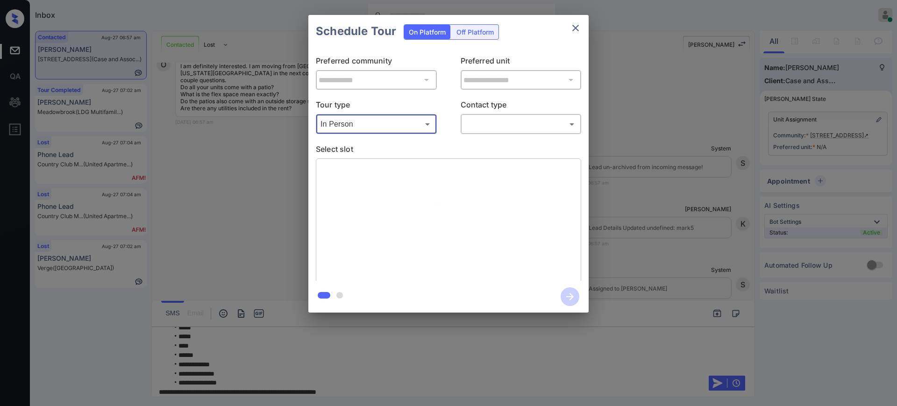
click at [486, 124] on body "Inbox [PERSON_NAME] Online Set yourself offline Set yourself on break Profile S…" at bounding box center [448, 203] width 897 height 406
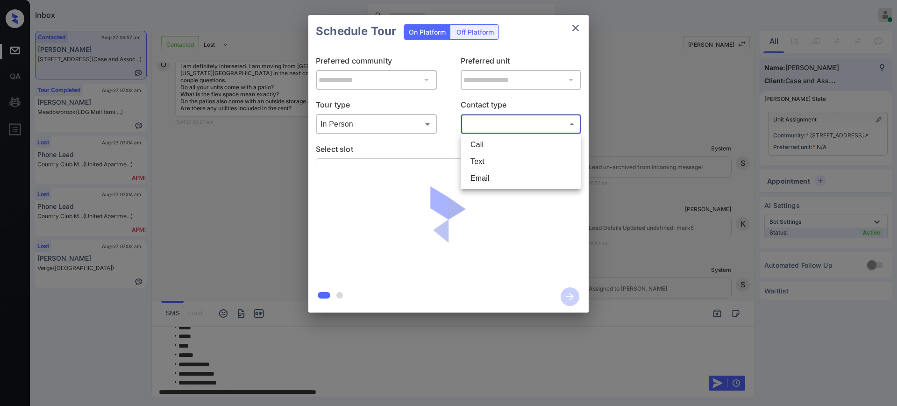
click at [478, 153] on li "Text" at bounding box center [520, 161] width 115 height 17
type input "****"
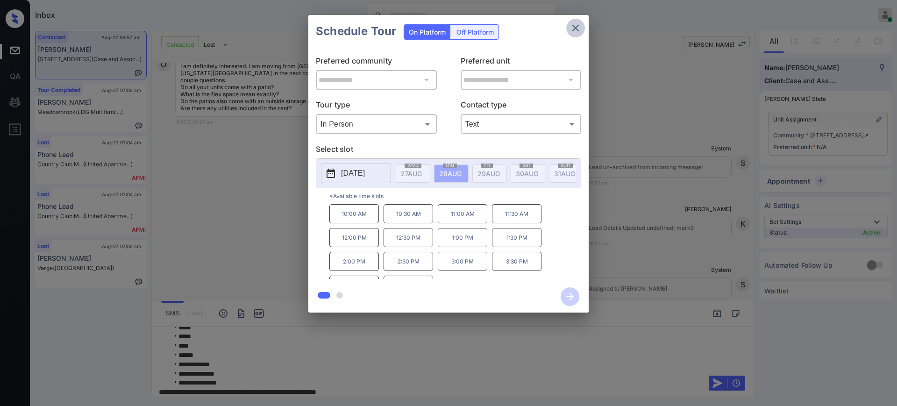
click at [576, 26] on icon "close" at bounding box center [575, 27] width 11 height 11
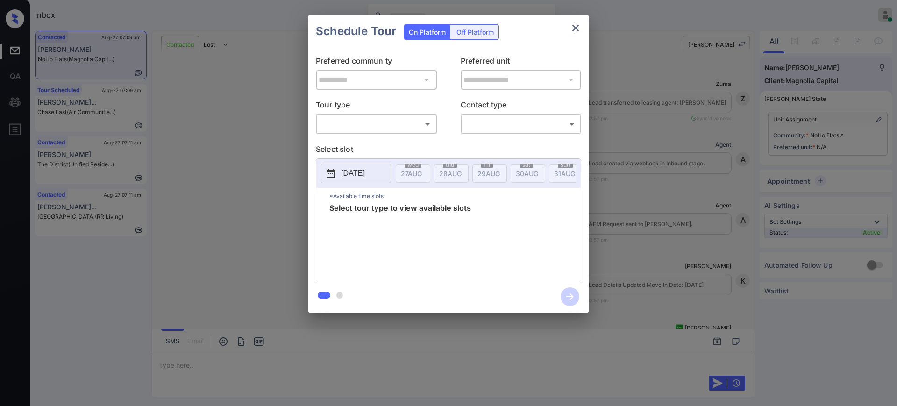
scroll to position [2350, 0]
click at [376, 121] on body "Inbox [PERSON_NAME] Online Set yourself offline Set yourself on break Profile S…" at bounding box center [448, 203] width 897 height 406
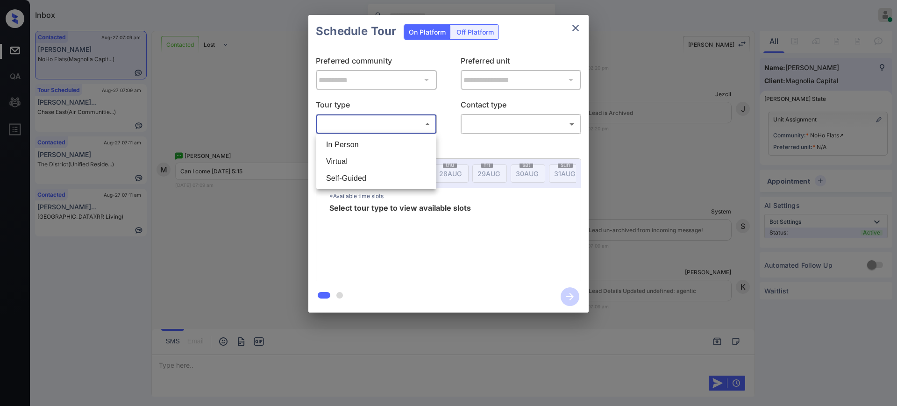
drag, startPoint x: 366, startPoint y: 136, endPoint x: 441, endPoint y: 131, distance: 74.9
click at [366, 137] on li "In Person" at bounding box center [376, 144] width 115 height 17
type input "********"
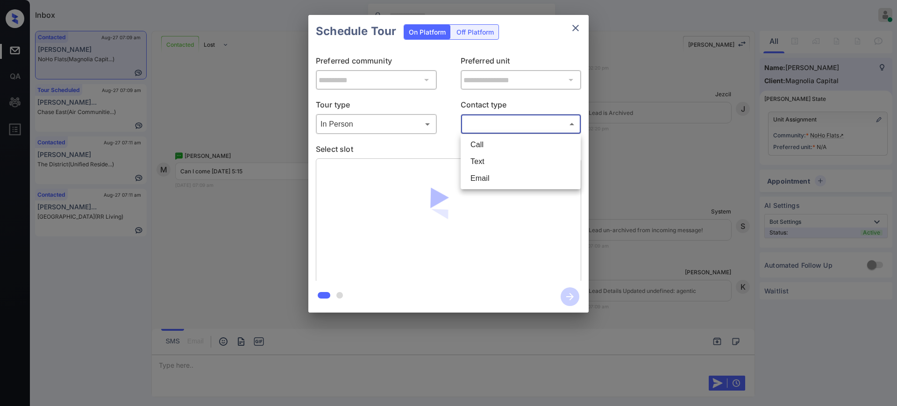
click at [465, 118] on body "Inbox Ajay Kumar Online Set yourself offline Set yourself on break Profile Swit…" at bounding box center [448, 203] width 897 height 406
click at [471, 159] on li "Text" at bounding box center [520, 161] width 115 height 17
type input "****"
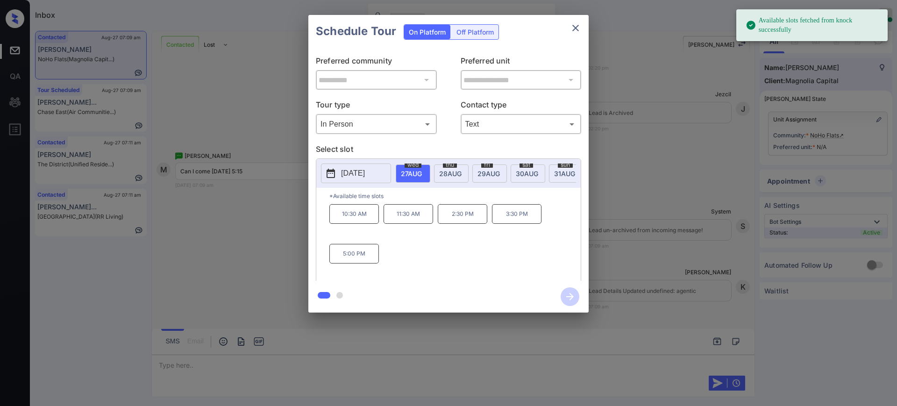
click at [413, 175] on span "27 AUG" at bounding box center [411, 174] width 21 height 8
drag, startPoint x: 339, startPoint y: 263, endPoint x: 456, endPoint y: 217, distance: 125.5
click at [388, 262] on div "10:30 AM 11:30 AM 2:30 PM 3:30 PM 5:00 PM" at bounding box center [454, 241] width 251 height 75
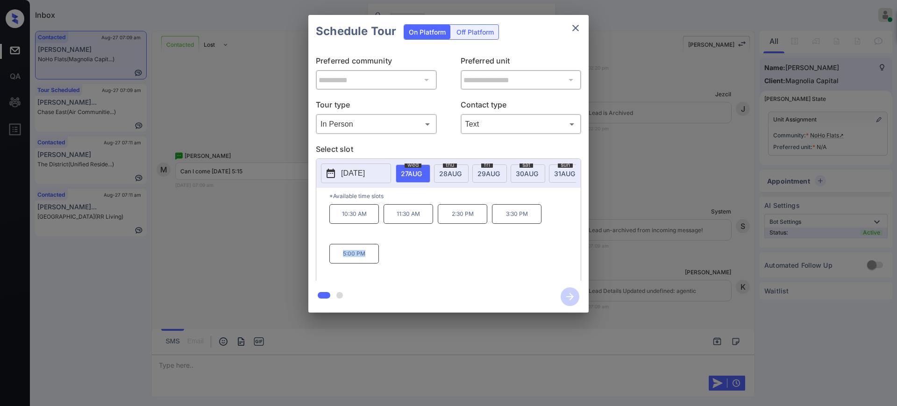
copy p "5:00 PM"
click at [575, 28] on icon "close" at bounding box center [575, 27] width 11 height 11
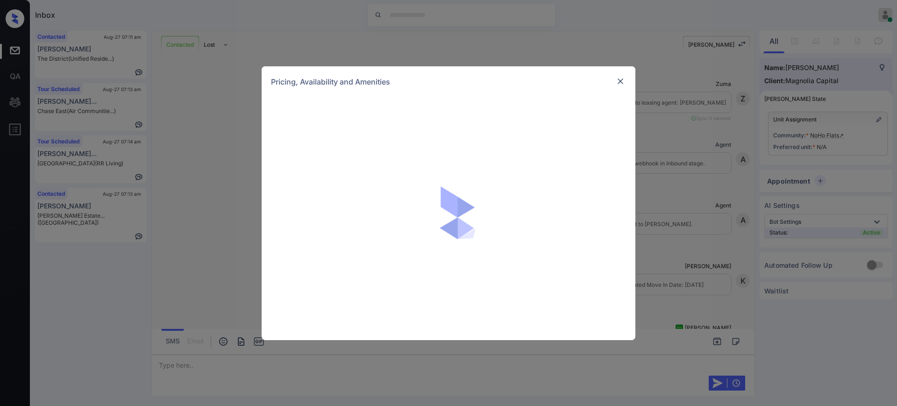
scroll to position [2827, 0]
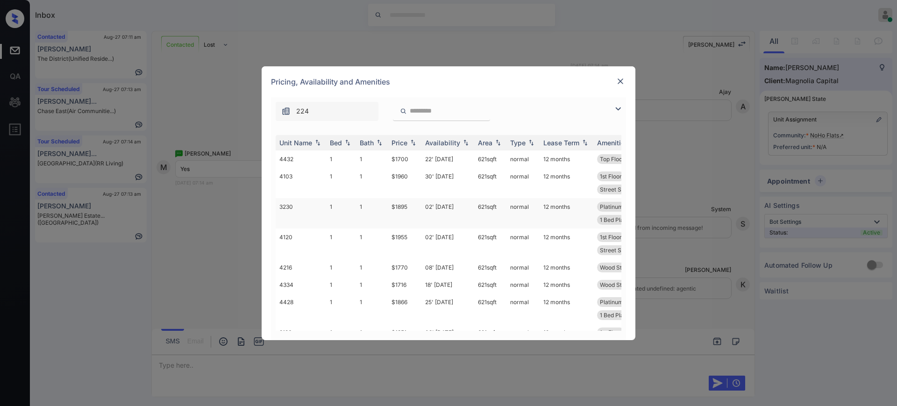
click at [403, 209] on td "$1895" at bounding box center [405, 213] width 34 height 30
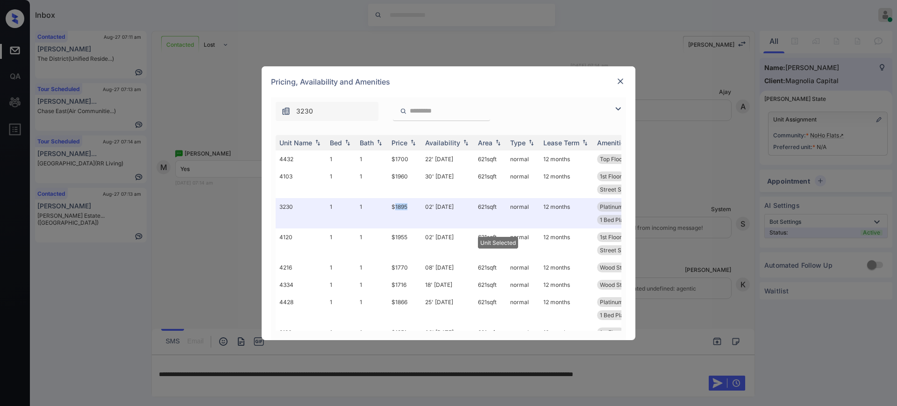
click at [622, 78] on img at bounding box center [620, 81] width 9 height 9
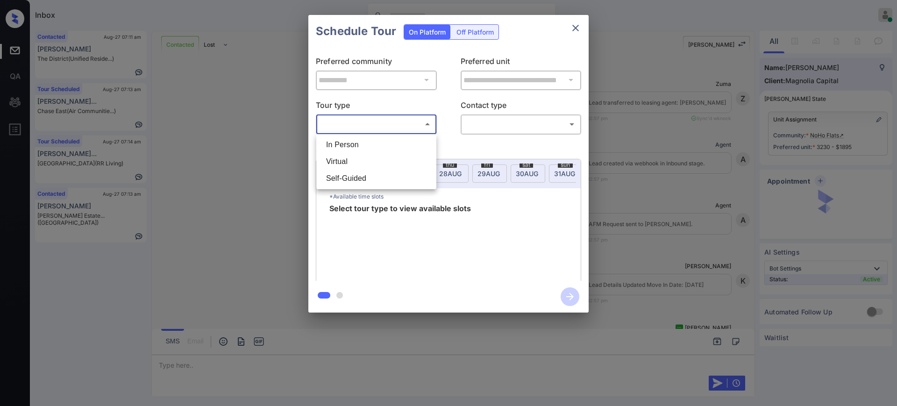
click at [355, 143] on li "In Person" at bounding box center [376, 144] width 115 height 17
type input "********"
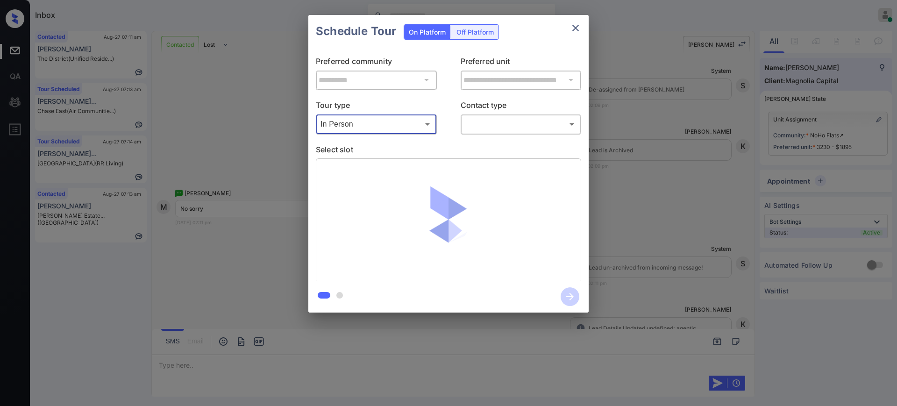
click at [489, 118] on body "Inbox Ajay Kumar Online Set yourself offline Set yourself on break Profile Swit…" at bounding box center [448, 203] width 897 height 406
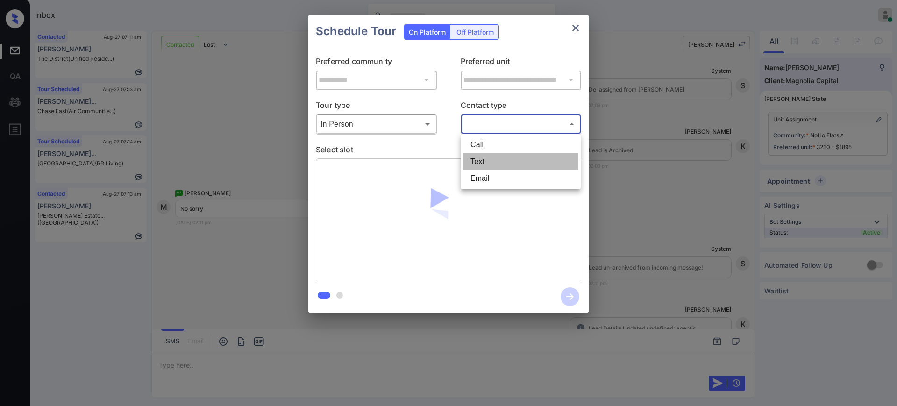
click at [482, 157] on li "Text" at bounding box center [520, 161] width 115 height 17
type input "****"
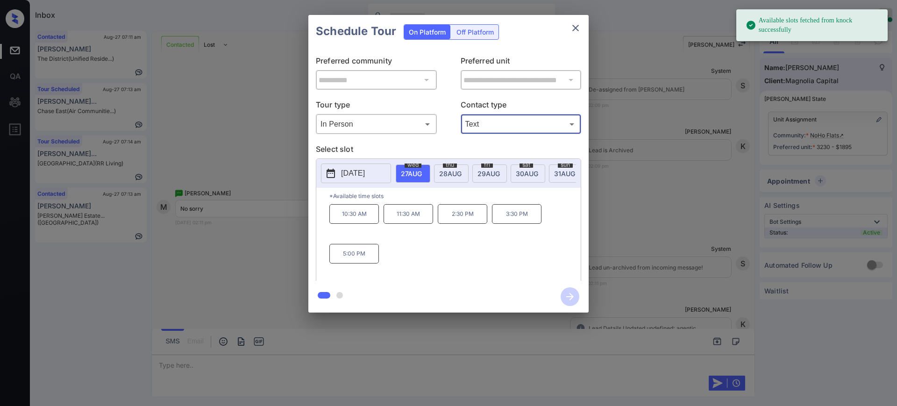
click at [419, 165] on span "wed" at bounding box center [413, 165] width 17 height 6
click at [360, 256] on p "5:00 PM" at bounding box center [354, 254] width 50 height 20
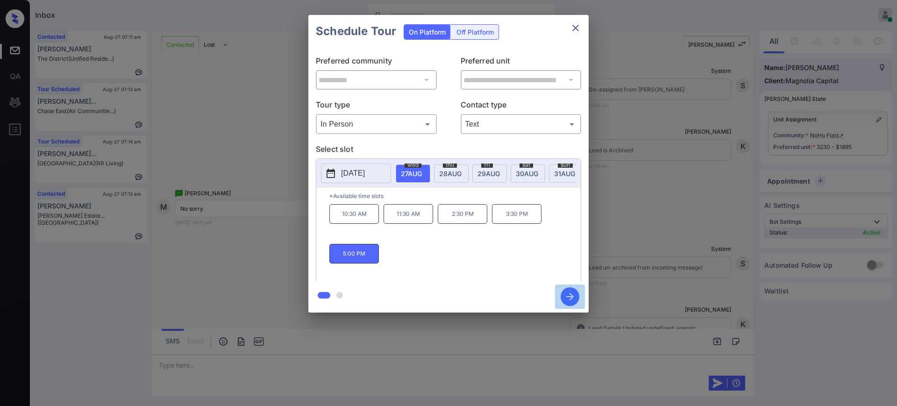
click at [568, 300] on icon "button" at bounding box center [570, 296] width 19 height 19
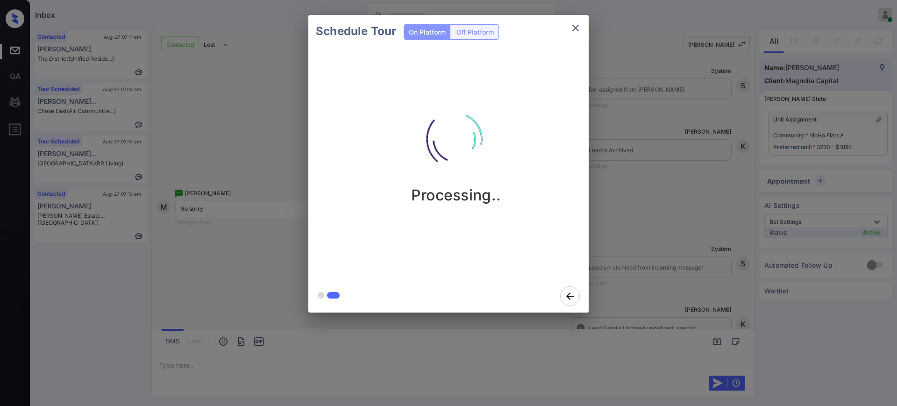
click at [647, 269] on div "Schedule Tour On Platform Off Platform Processing.." at bounding box center [448, 164] width 897 height 328
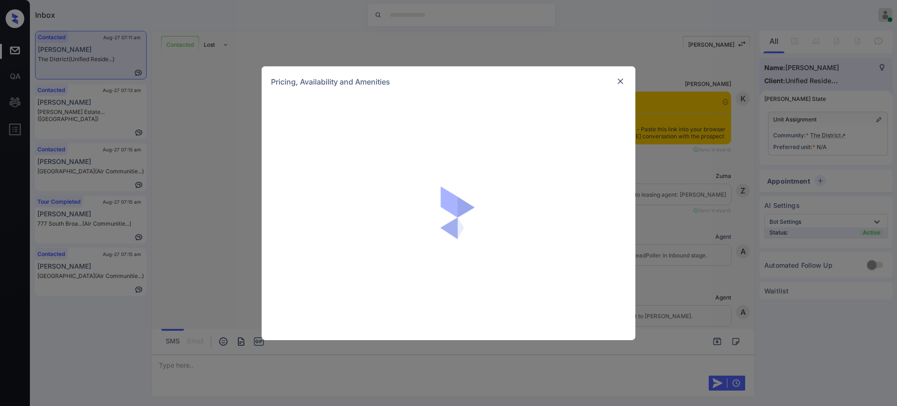
scroll to position [811, 0]
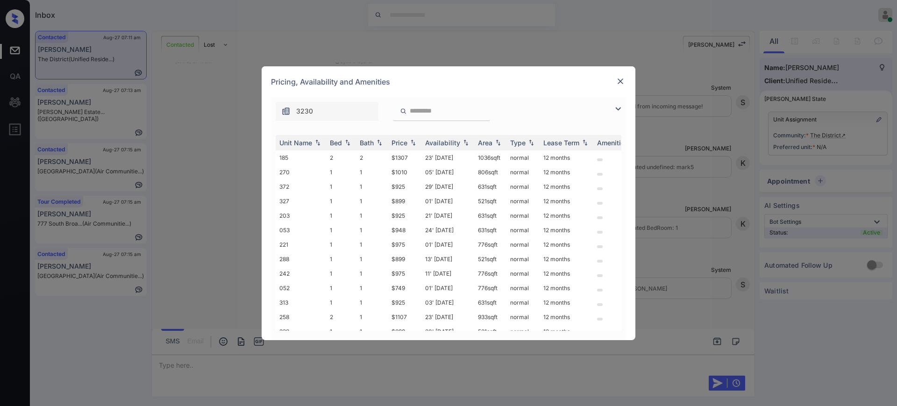
click at [621, 82] on img at bounding box center [620, 81] width 9 height 9
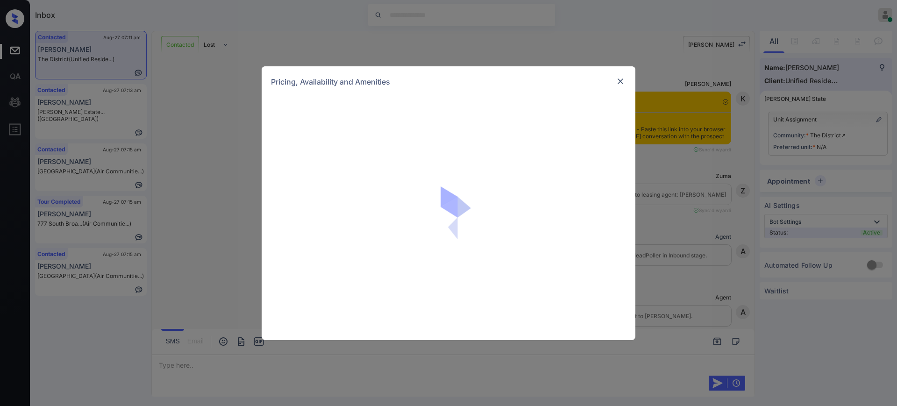
scroll to position [636, 0]
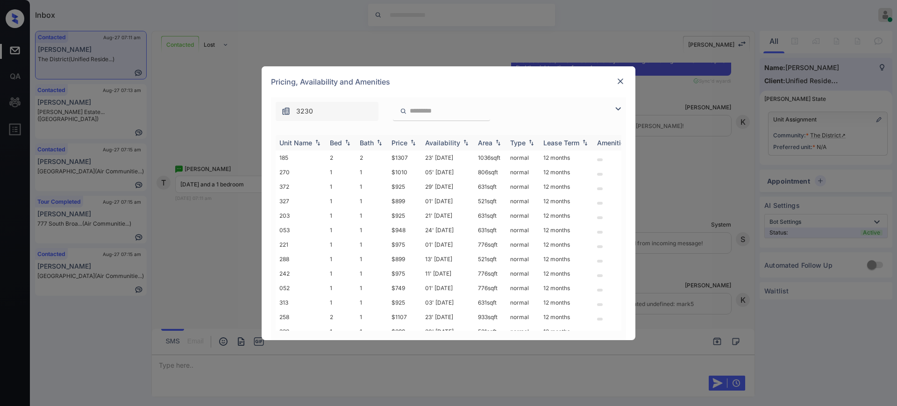
click at [336, 147] on th "Bed" at bounding box center [341, 142] width 30 height 15
click at [337, 145] on div "Bed" at bounding box center [336, 143] width 12 height 8
drag, startPoint x: 387, startPoint y: 290, endPoint x: 433, endPoint y: 292, distance: 45.8
click at [408, 289] on tr "313 1 1 $925 03' Oct 25 631 sqft normal 12 months" at bounding box center [520, 288] width 488 height 14
copy tr "$925"
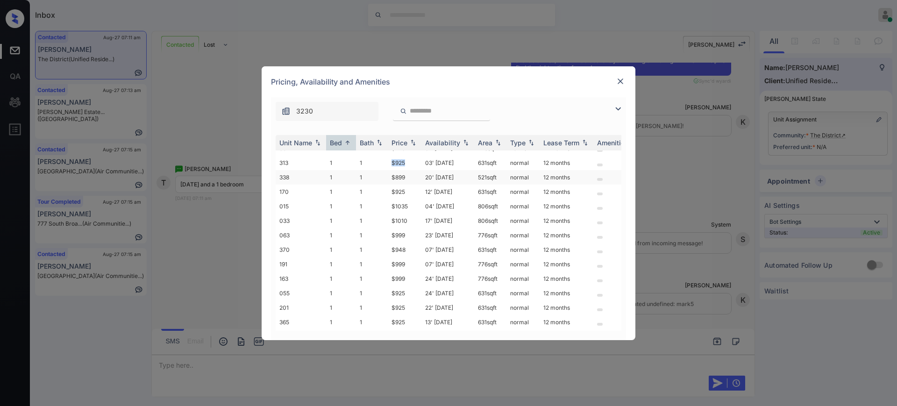
scroll to position [0, 0]
copy tr "$925"
click at [621, 77] on img at bounding box center [620, 81] width 9 height 9
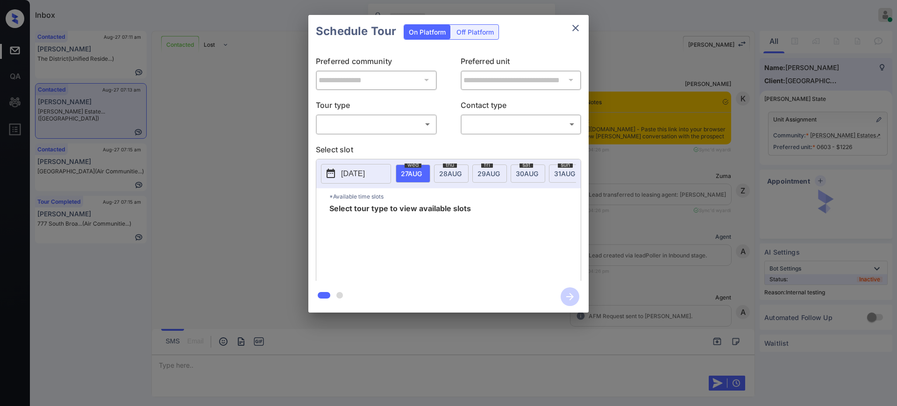
scroll to position [2502, 0]
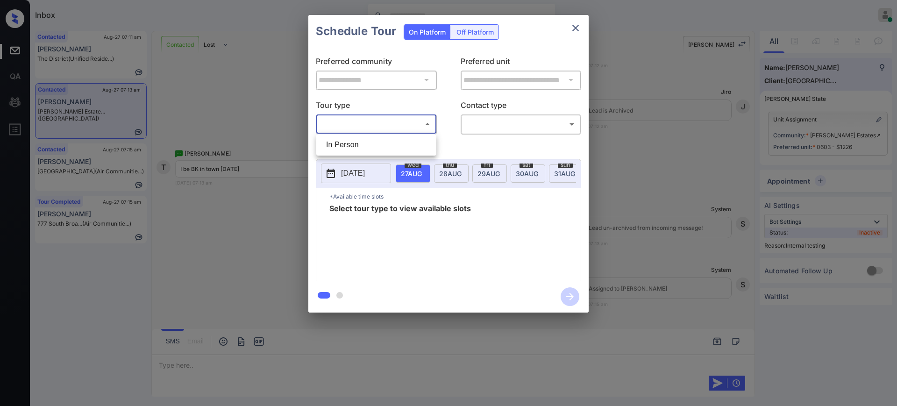
click at [390, 117] on body "Inbox [PERSON_NAME] Online Set yourself offline Set yourself on break Profile S…" at bounding box center [448, 203] width 897 height 406
click at [363, 141] on li "In Person" at bounding box center [376, 144] width 115 height 17
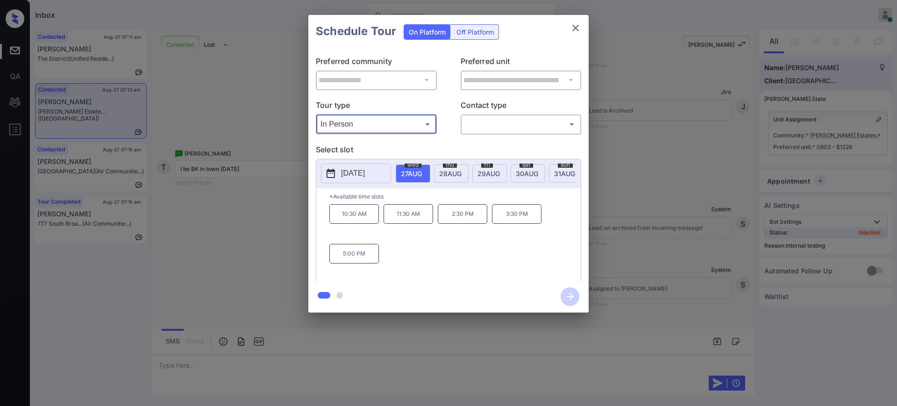
type input "********"
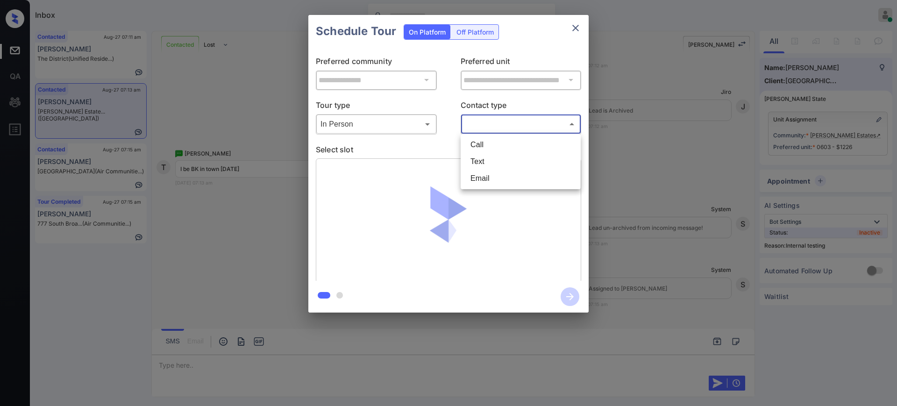
click at [497, 128] on body "Inbox Ajay Kumar Online Set yourself offline Set yourself on break Profile Swit…" at bounding box center [448, 203] width 897 height 406
click at [481, 165] on li "Text" at bounding box center [520, 161] width 115 height 17
type input "****"
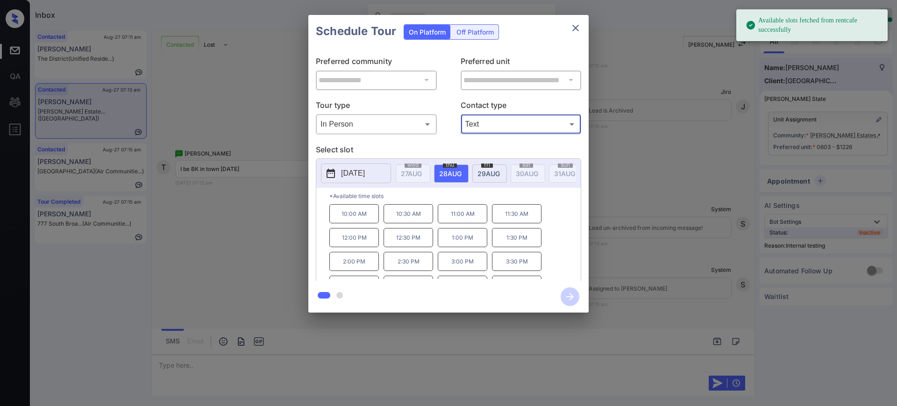
click at [359, 180] on button "2025-08-28" at bounding box center [356, 174] width 70 height 20
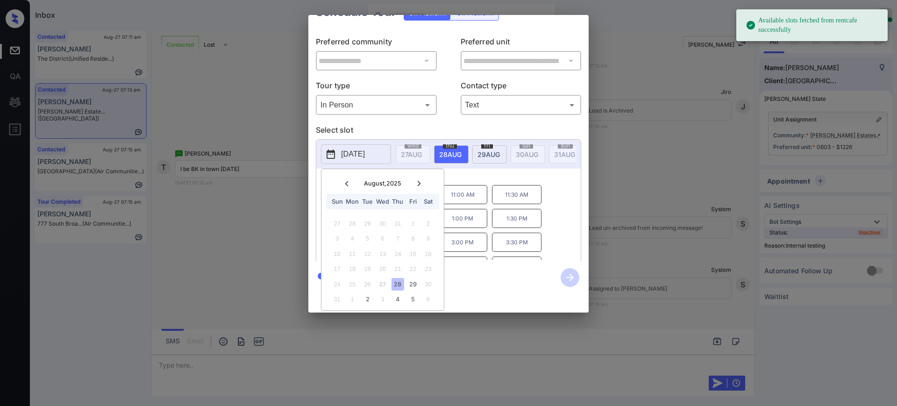
scroll to position [29, 0]
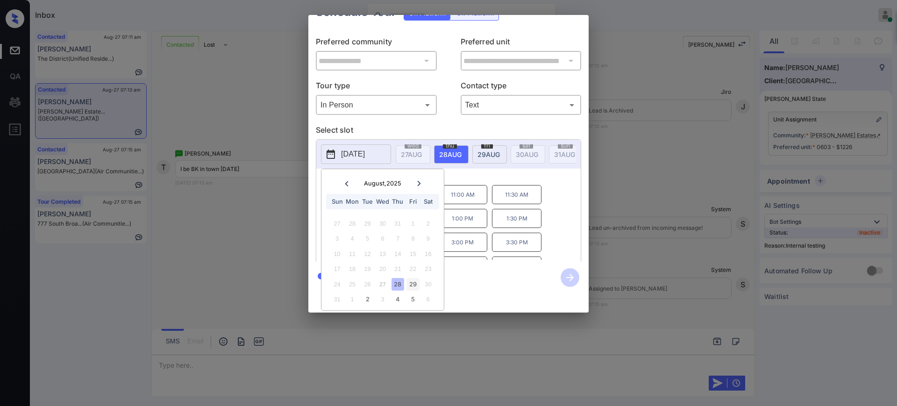
click at [414, 278] on div "29" at bounding box center [413, 284] width 13 height 13
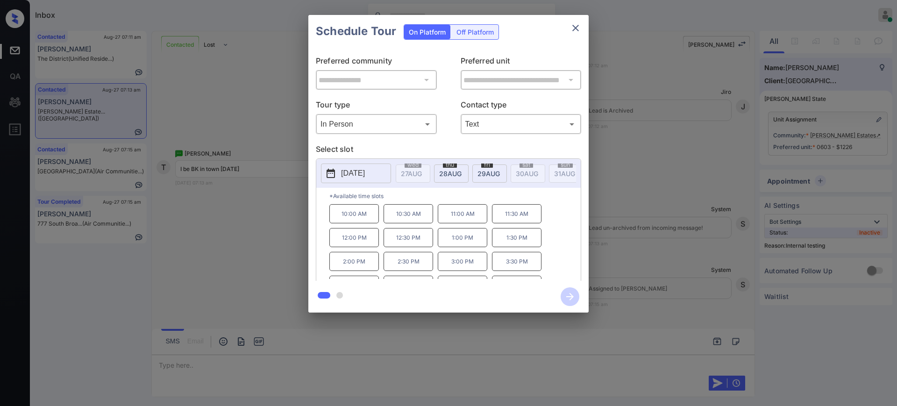
scroll to position [0, 0]
click at [477, 177] on div "2025-08-29 wed 27 AUG thu 28 AUG fri 29 AUG sat 30 AUG sun 31 AUG mon 1 SEP tue…" at bounding box center [448, 221] width 265 height 126
click at [651, 236] on div "**********" at bounding box center [448, 164] width 897 height 328
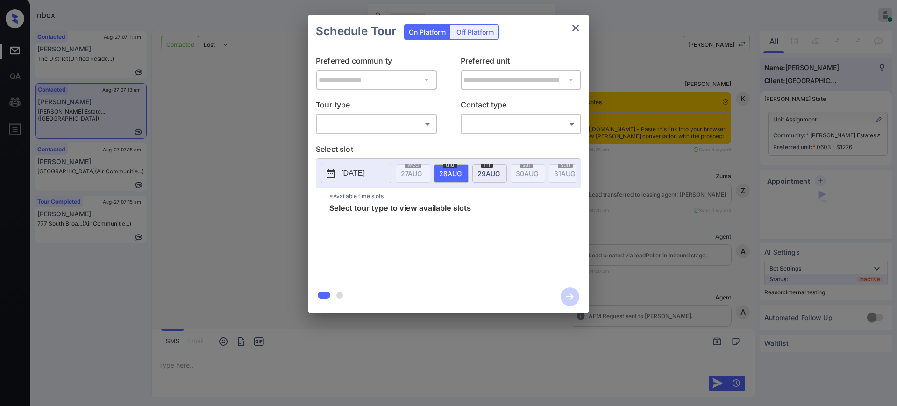
scroll to position [2502, 0]
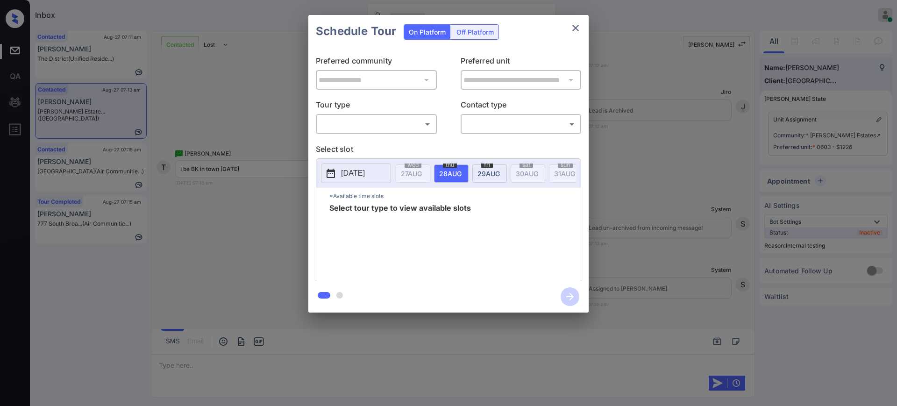
click at [353, 121] on body "Inbox [PERSON_NAME] Online Set yourself offline Set yourself on break Profile S…" at bounding box center [448, 203] width 897 height 406
click at [361, 146] on li "In Person" at bounding box center [376, 144] width 115 height 17
type input "********"
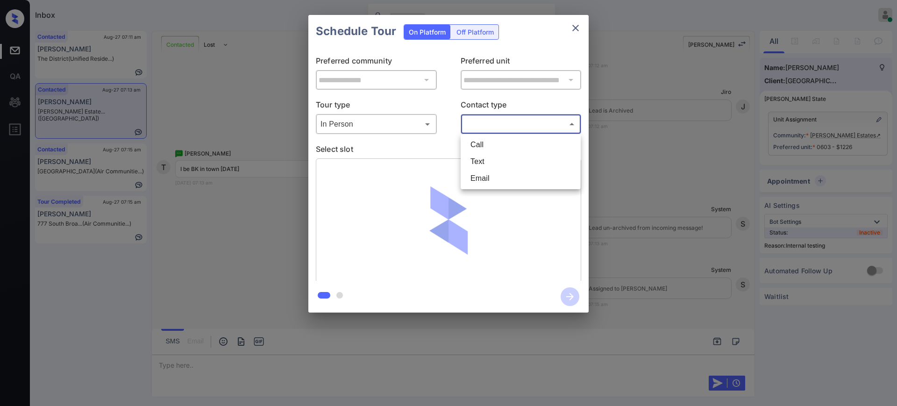
click at [477, 118] on body "Inbox Ajay Kumar Online Set yourself offline Set yourself on break Profile Swit…" at bounding box center [448, 203] width 897 height 406
click at [497, 154] on li "Text" at bounding box center [520, 161] width 115 height 17
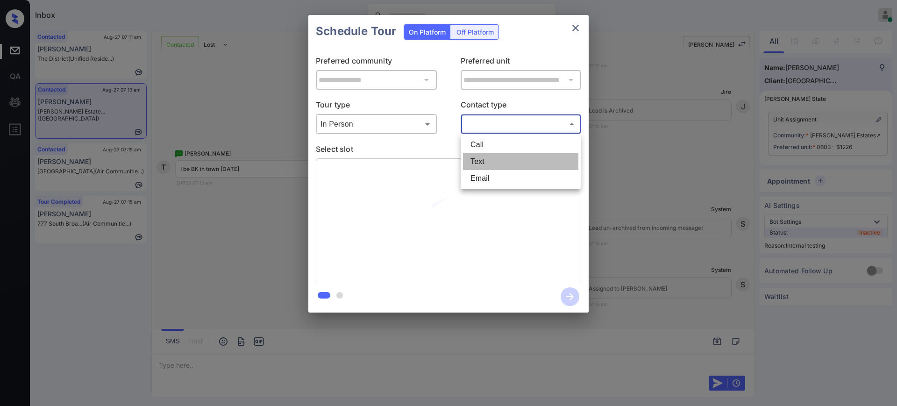
type input "****"
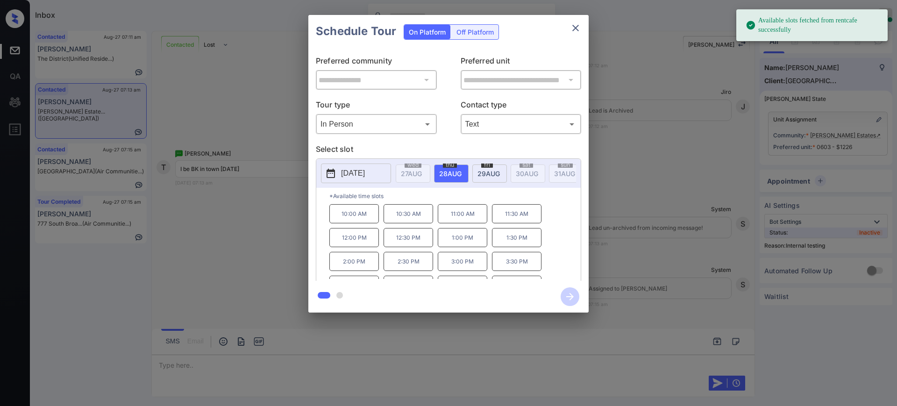
click at [479, 171] on span "29 AUG" at bounding box center [489, 174] width 22 height 8
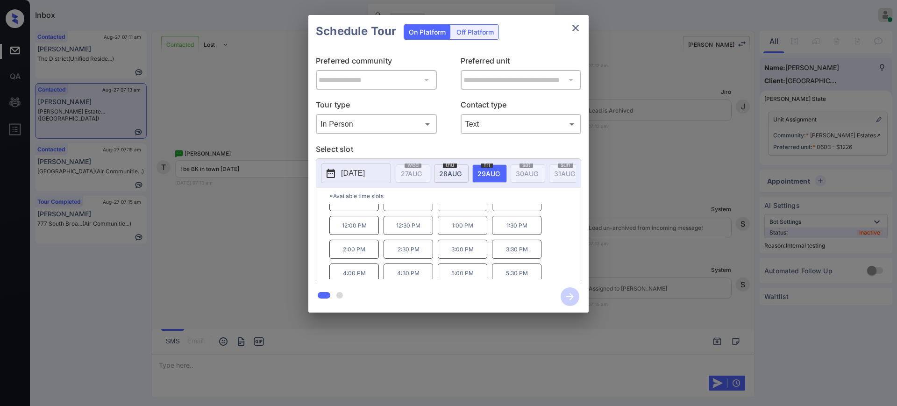
scroll to position [16, 0]
click at [692, 201] on div "**********" at bounding box center [448, 164] width 897 height 328
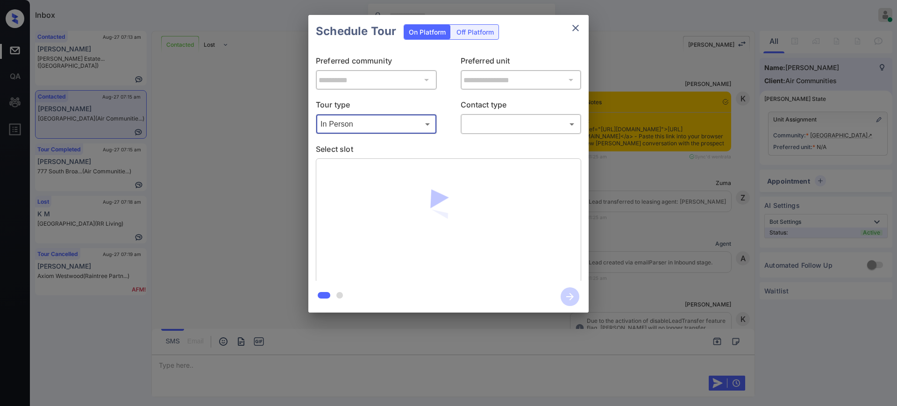
scroll to position [989, 0]
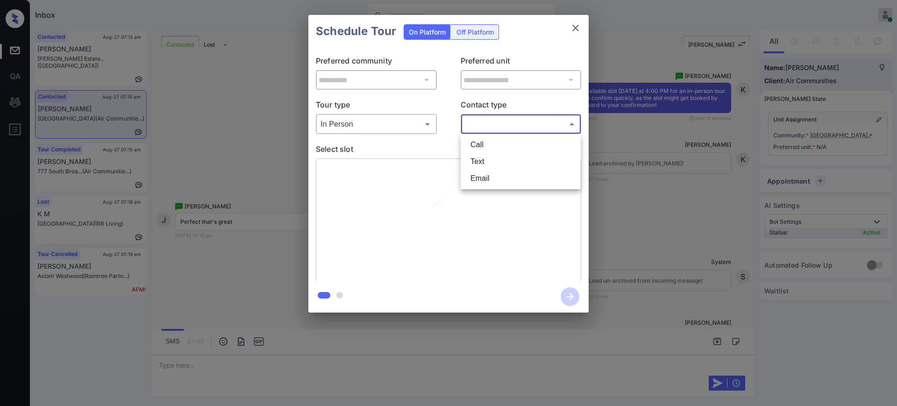
click at [489, 119] on body "Inbox Ajay Kumar Online Set yourself offline Set yourself on break Profile Swit…" at bounding box center [448, 203] width 897 height 406
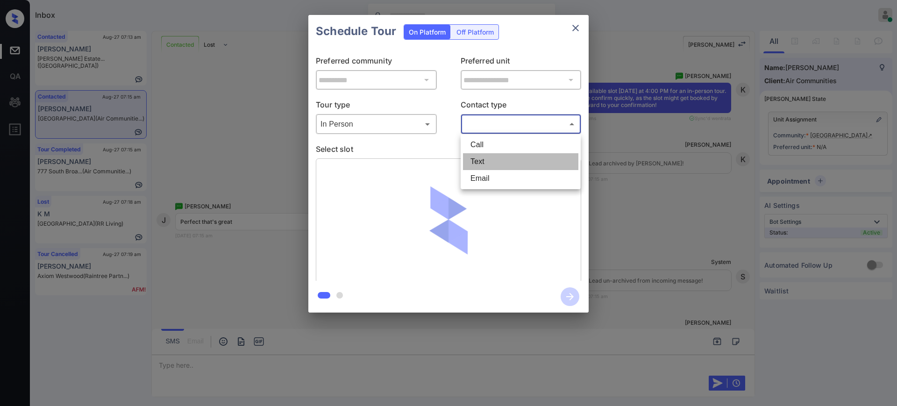
click at [480, 167] on li "Text" at bounding box center [520, 161] width 115 height 17
type input "****"
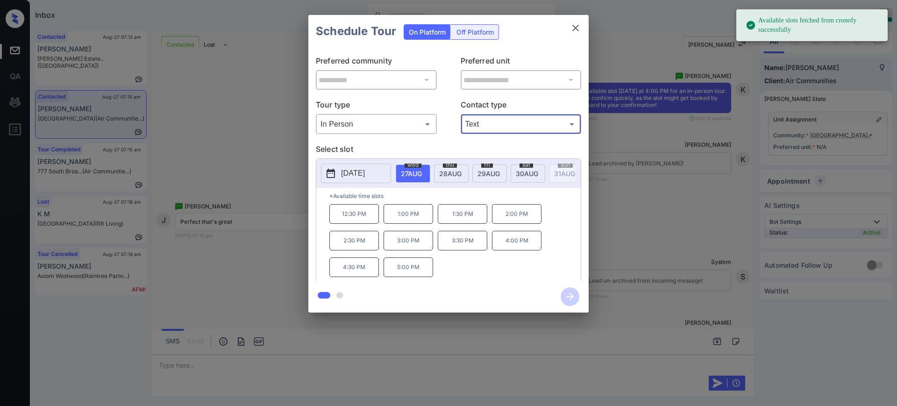
click at [643, 242] on div "**********" at bounding box center [448, 164] width 897 height 328
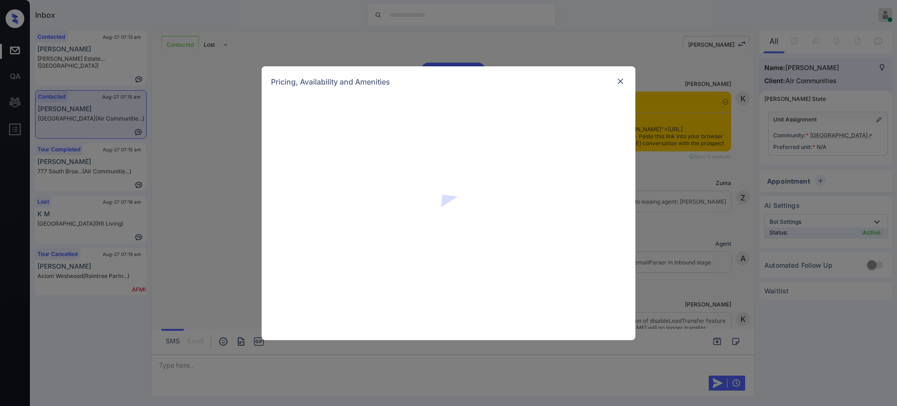
scroll to position [1164, 0]
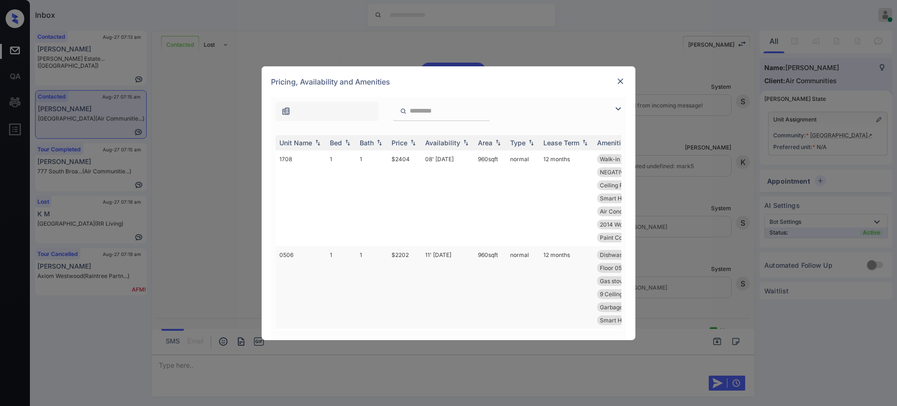
click at [397, 256] on td "$2202" at bounding box center [405, 287] width 34 height 83
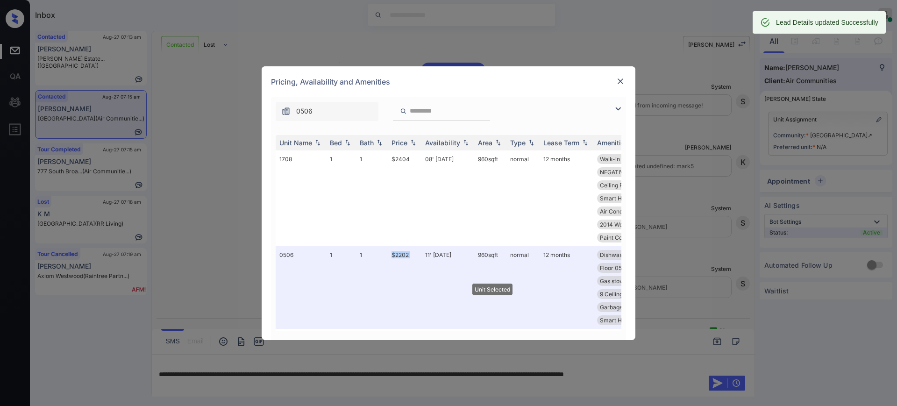
click at [619, 79] on img at bounding box center [620, 81] width 9 height 9
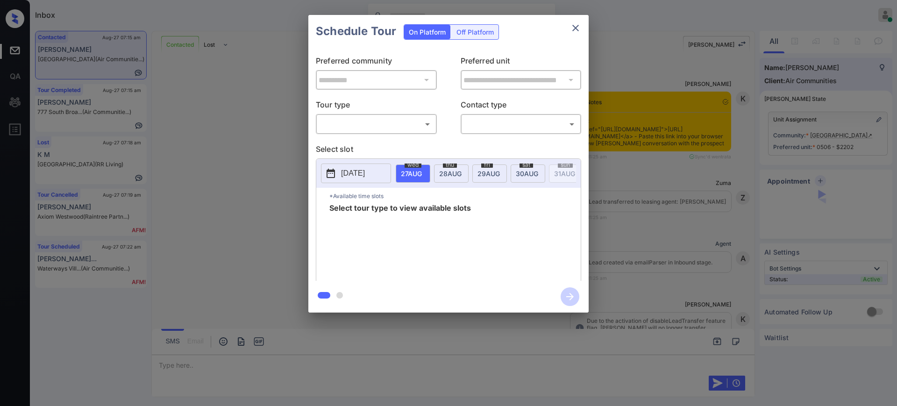
scroll to position [1164, 0]
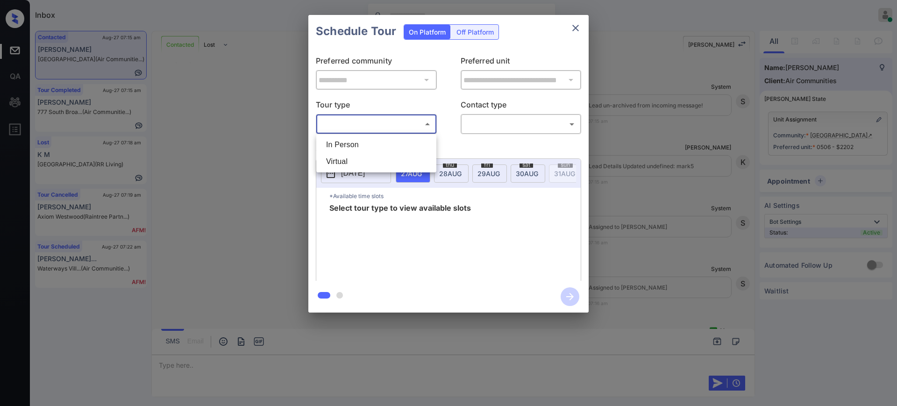
click at [358, 128] on body "Inbox [PERSON_NAME] Online Set yourself offline Set yourself on break Profile S…" at bounding box center [448, 203] width 897 height 406
click at [351, 154] on li "Virtual" at bounding box center [376, 161] width 115 height 17
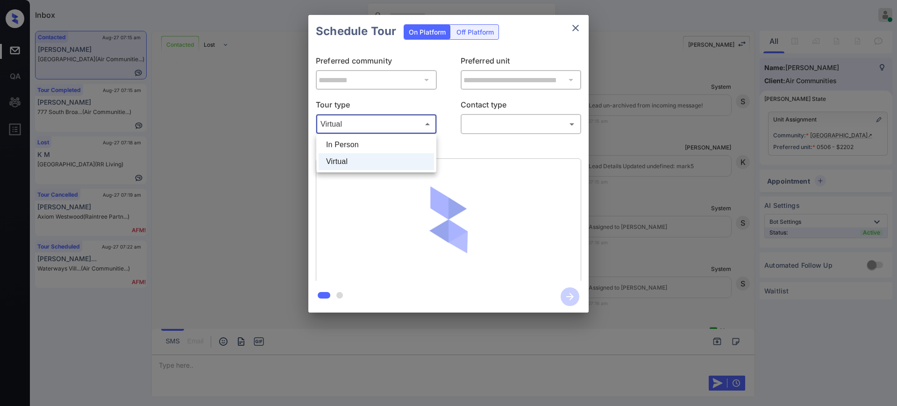
click at [368, 122] on body "Inbox [PERSON_NAME] Online Set yourself offline Set yourself on break Profile S…" at bounding box center [448, 203] width 897 height 406
click at [359, 149] on li "In Person" at bounding box center [376, 144] width 115 height 17
type input "********"
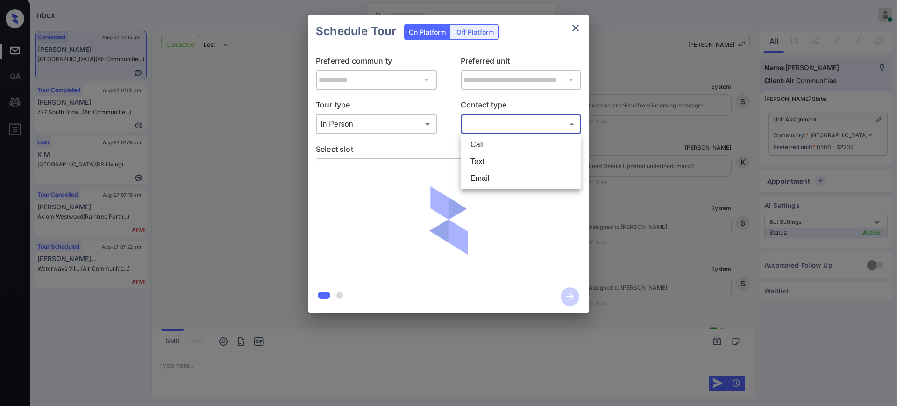
click at [503, 128] on body "Inbox Ajay Kumar Online Set yourself offline Set yourself on break Profile Swit…" at bounding box center [448, 203] width 897 height 406
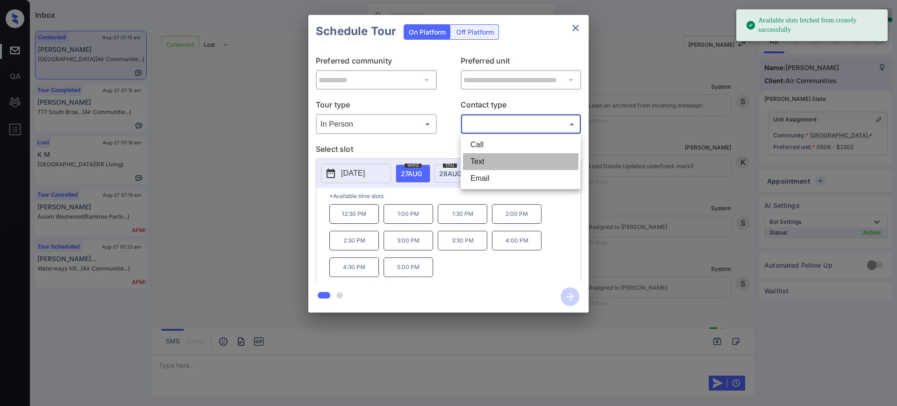
click at [482, 163] on li "Text" at bounding box center [520, 161] width 115 height 17
type input "****"
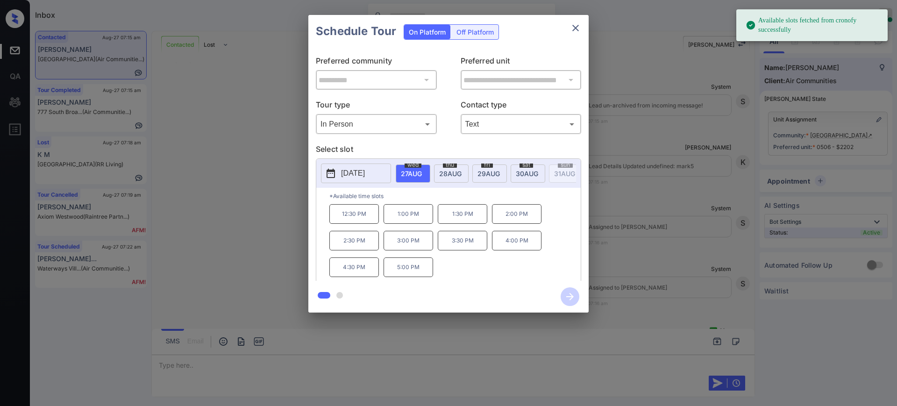
click at [409, 168] on div "wed 27 AUG" at bounding box center [413, 173] width 35 height 18
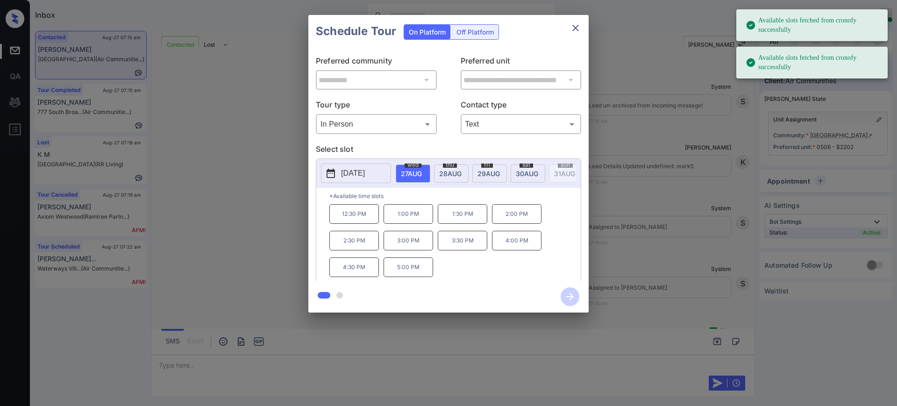
click at [523, 248] on p "4:00 PM" at bounding box center [517, 241] width 50 height 20
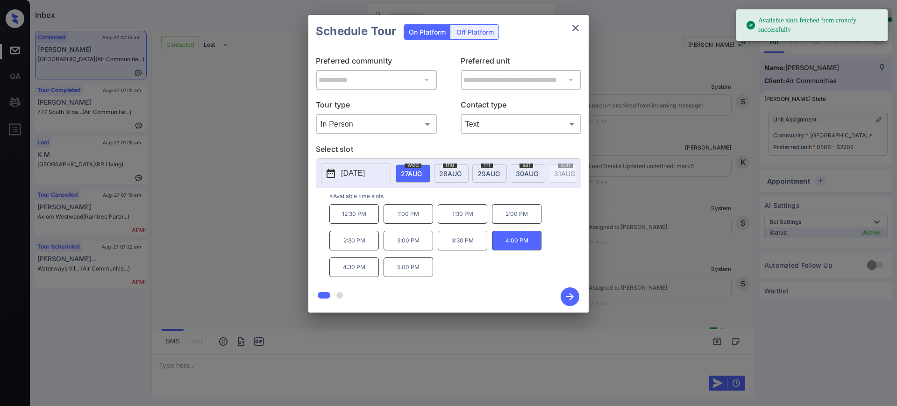
click at [564, 297] on icon "button" at bounding box center [570, 296] width 19 height 19
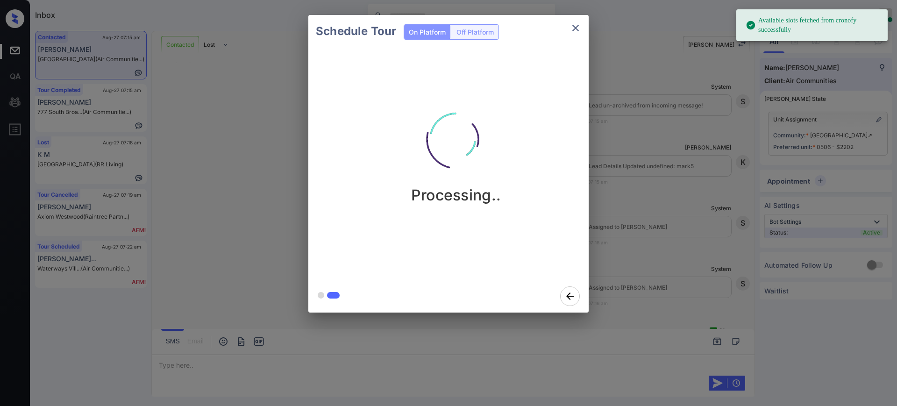
click at [629, 292] on div "Schedule Tour On Platform Off Platform Processing.." at bounding box center [448, 164] width 897 height 328
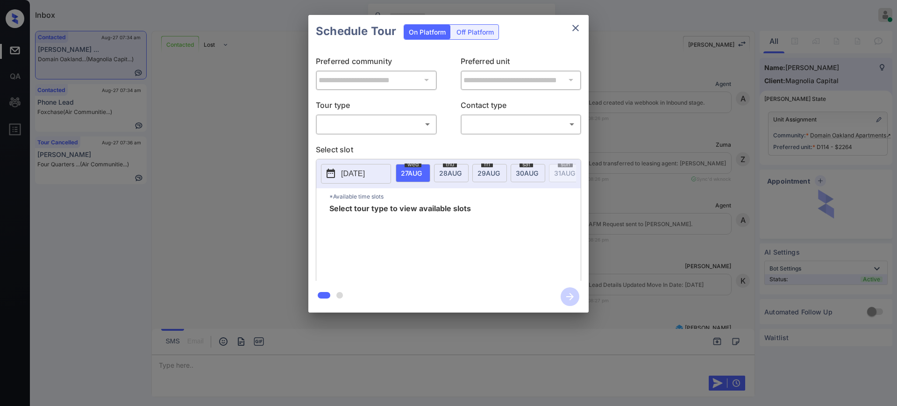
scroll to position [1301, 0]
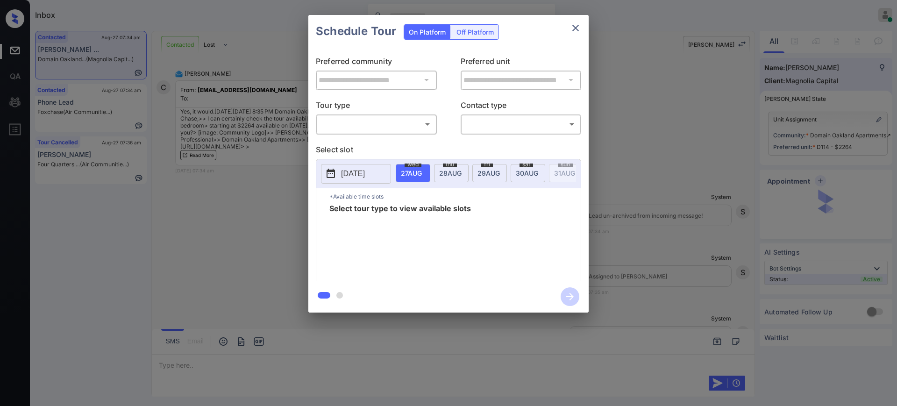
click at [370, 119] on body "Inbox Ajay Kumar Online Set yourself offline Set yourself on break Profile Swit…" at bounding box center [448, 203] width 897 height 406
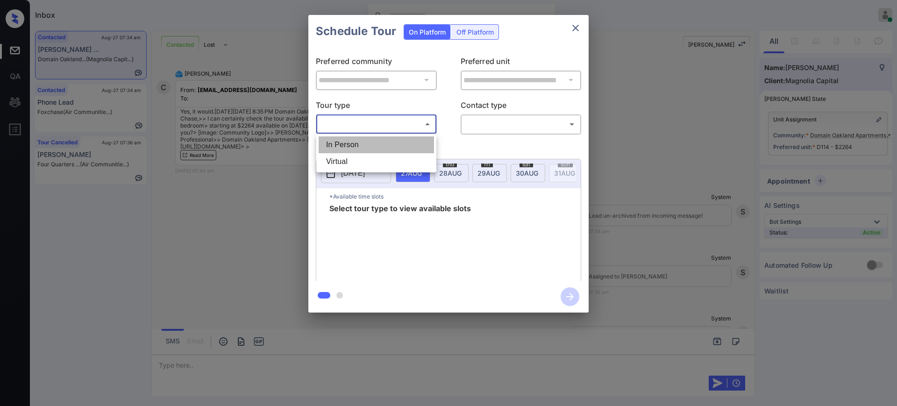
click at [357, 150] on li "In Person" at bounding box center [376, 144] width 115 height 17
type input "********"
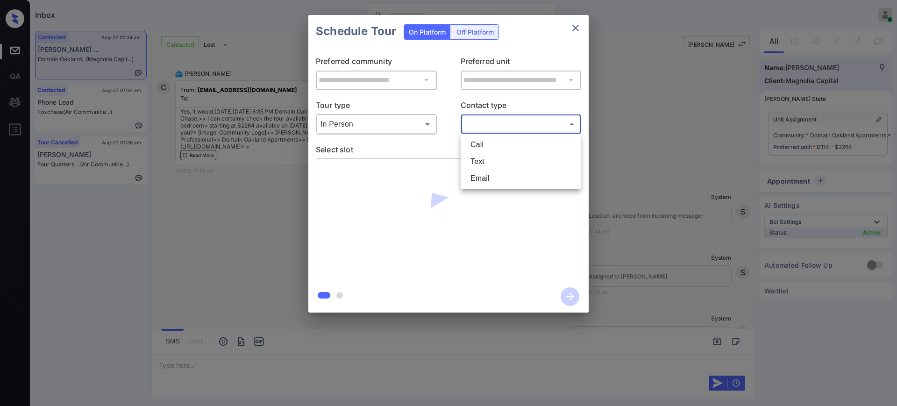
click at [499, 120] on body "Inbox Ajay Kumar Online Set yourself offline Set yourself on break Profile Swit…" at bounding box center [448, 203] width 897 height 406
click at [483, 164] on li "Text" at bounding box center [520, 161] width 115 height 17
type input "****"
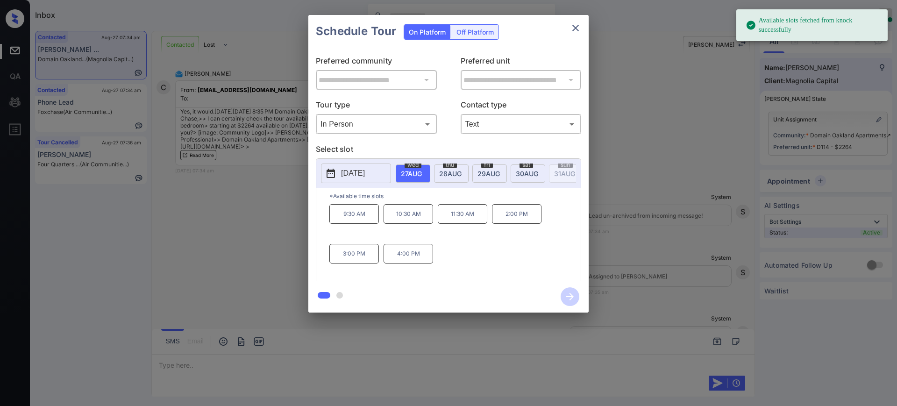
click at [494, 171] on span "29 AUG" at bounding box center [489, 174] width 22 height 8
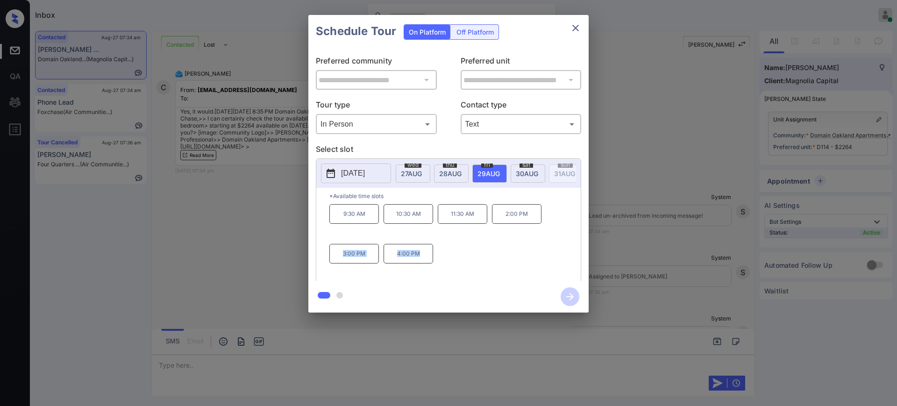
drag, startPoint x: 332, startPoint y: 261, endPoint x: 443, endPoint y: 251, distance: 111.6
click at [436, 257] on div "9:30 AM 10:30 AM 11:30 AM 2:00 PM 3:00 PM 4:00 PM" at bounding box center [454, 241] width 251 height 75
copy div "3:00 PM 4:00 PM"
click at [583, 21] on button "close" at bounding box center [575, 28] width 19 height 19
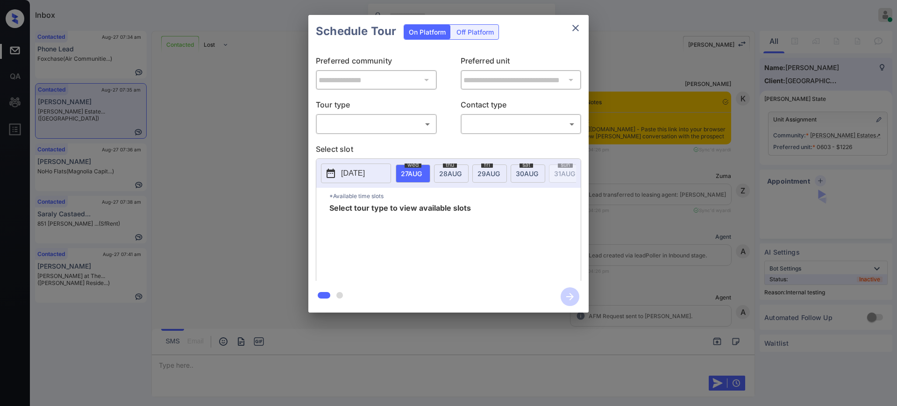
click at [348, 129] on body "Inbox [PERSON_NAME] Online Set yourself offline Set yourself on break Profile S…" at bounding box center [448, 203] width 897 height 406
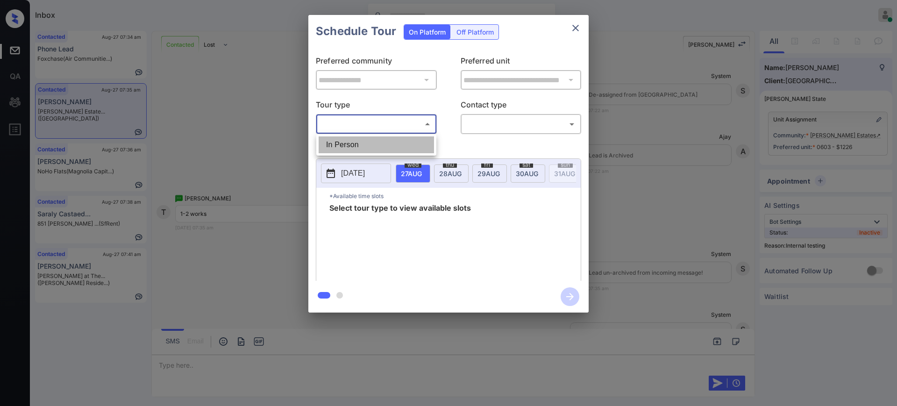
click at [339, 143] on li "In Person" at bounding box center [376, 144] width 115 height 17
type input "********"
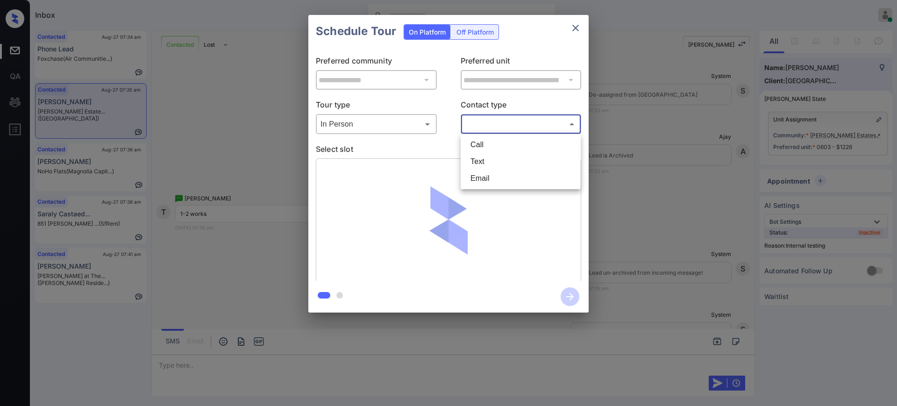
click at [482, 123] on body "Inbox [PERSON_NAME] Online Set yourself offline Set yourself on break Profile S…" at bounding box center [448, 203] width 897 height 406
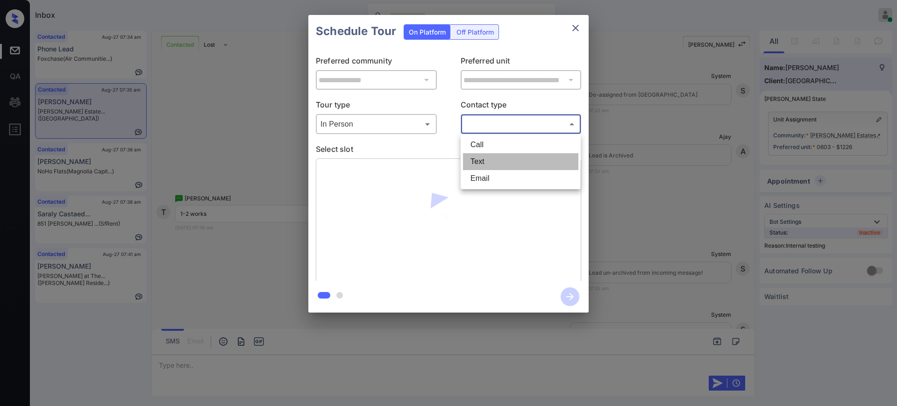
click at [490, 156] on li "Text" at bounding box center [520, 161] width 115 height 17
type input "****"
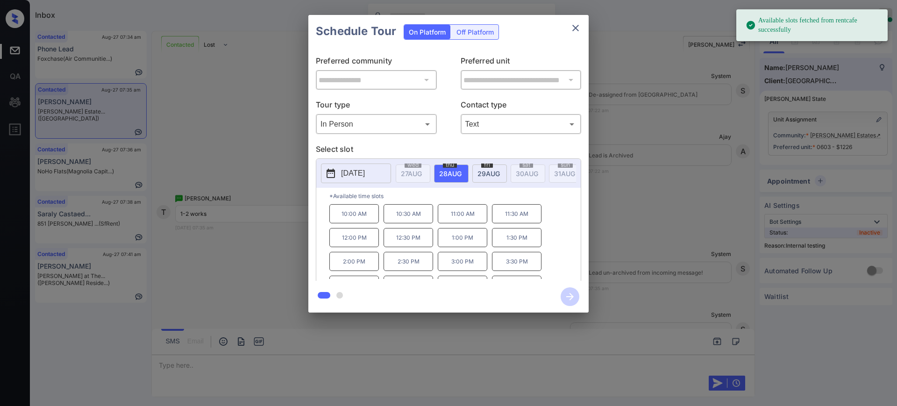
click at [485, 170] on span "[DATE]" at bounding box center [489, 174] width 22 height 8
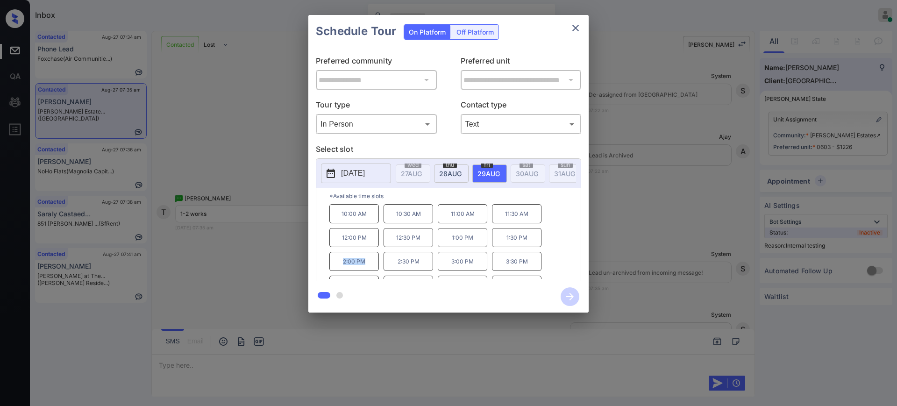
drag, startPoint x: 342, startPoint y: 271, endPoint x: 389, endPoint y: 267, distance: 47.3
click at [374, 271] on p "2:00 PM" at bounding box center [354, 261] width 50 height 19
copy p "2:00 PM"
click at [572, 28] on icon "close" at bounding box center [575, 27] width 11 height 11
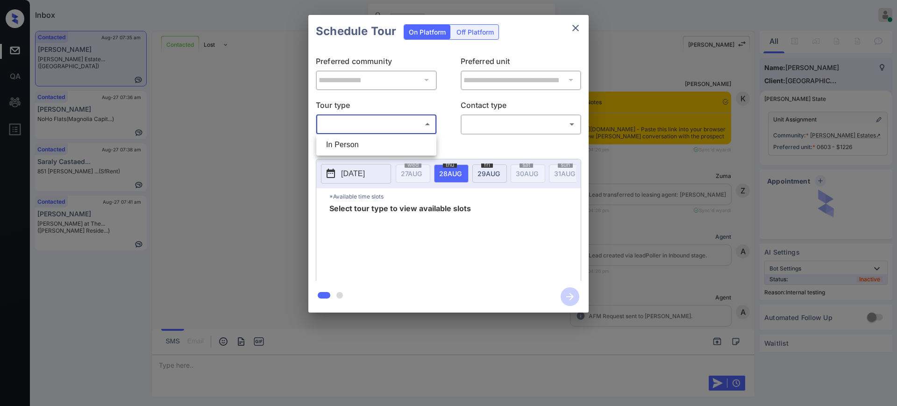
click at [355, 138] on li "In Person" at bounding box center [376, 144] width 115 height 17
type input "********"
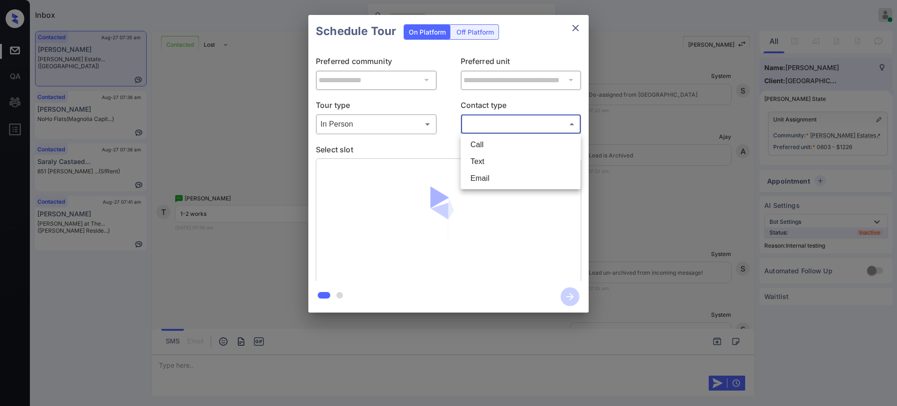
click at [476, 124] on body "Inbox Ajay Kumar Online Set yourself offline Set yourself on break Profile Swit…" at bounding box center [448, 203] width 897 height 406
click at [481, 163] on li "Text" at bounding box center [520, 161] width 115 height 17
type input "****"
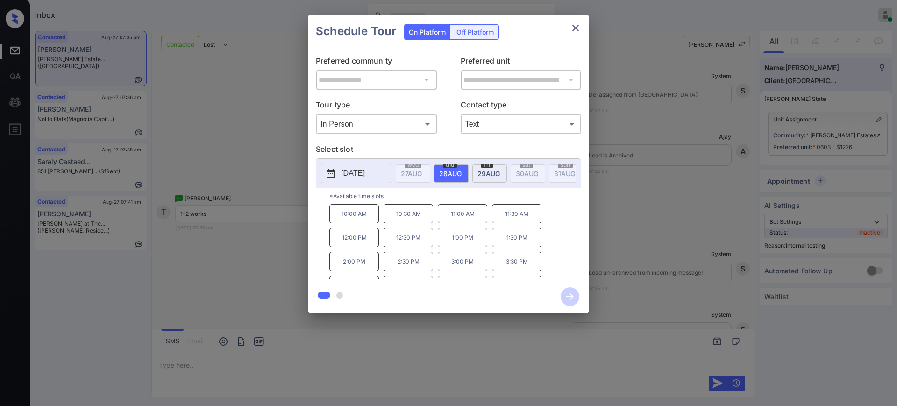
click at [483, 170] on span "29 AUG" at bounding box center [489, 174] width 22 height 8
click at [355, 267] on p "2:00 PM" at bounding box center [354, 261] width 50 height 19
click at [573, 293] on icon "button" at bounding box center [570, 296] width 19 height 19
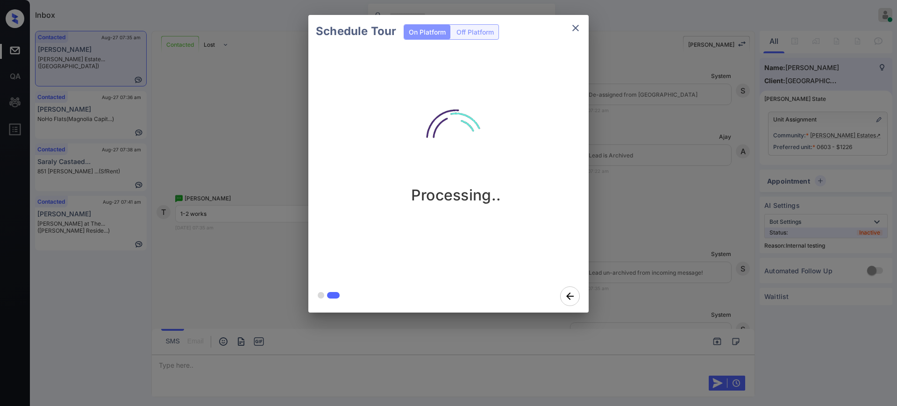
click at [635, 239] on div "Schedule Tour On Platform Off Platform Processing.." at bounding box center [448, 164] width 897 height 328
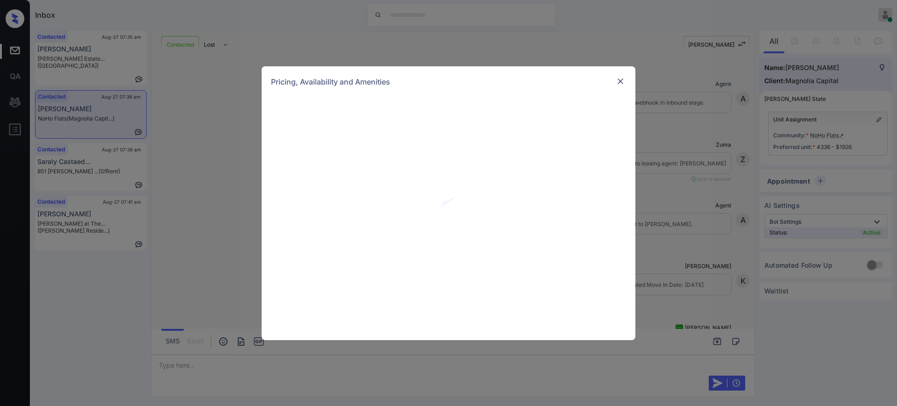
scroll to position [1056, 0]
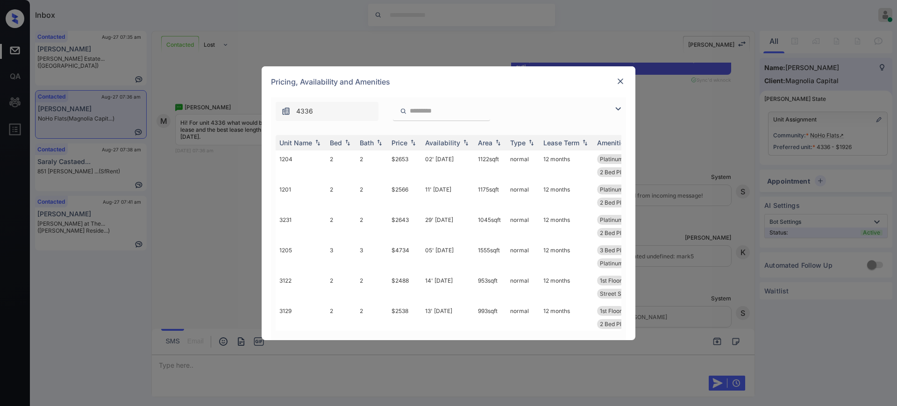
click at [428, 114] on input "search" at bounding box center [447, 111] width 77 height 8
paste input "****"
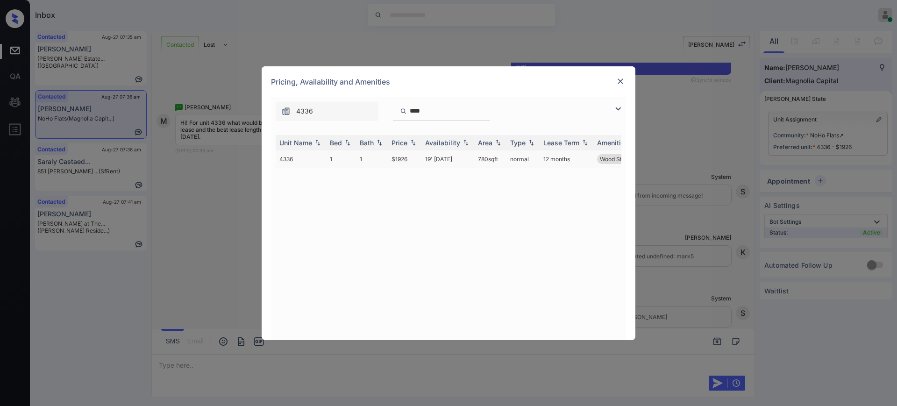
type input "****"
drag, startPoint x: 386, startPoint y: 157, endPoint x: 435, endPoint y: 182, distance: 54.3
click at [417, 157] on tr "4336 1 1 $1926 19' Sep 25 780 sqft normal 12 months Wood Style Floo... Building…" at bounding box center [520, 158] width 488 height 17
copy tr "$1926"
click at [621, 80] on img at bounding box center [620, 81] width 9 height 9
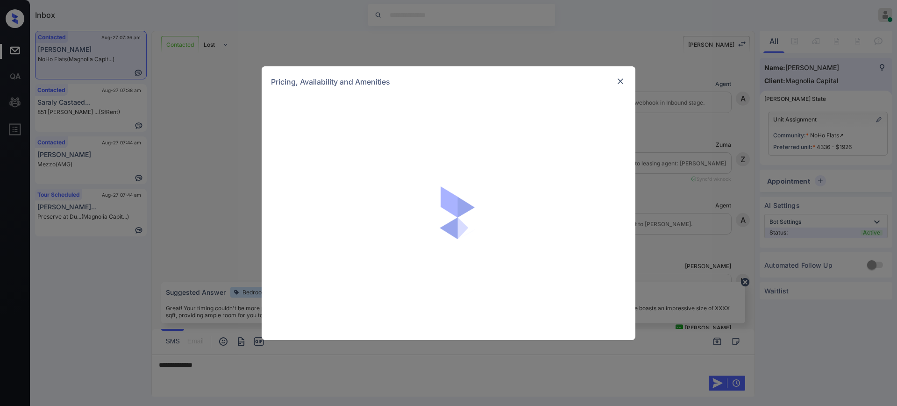
scroll to position [1114, 0]
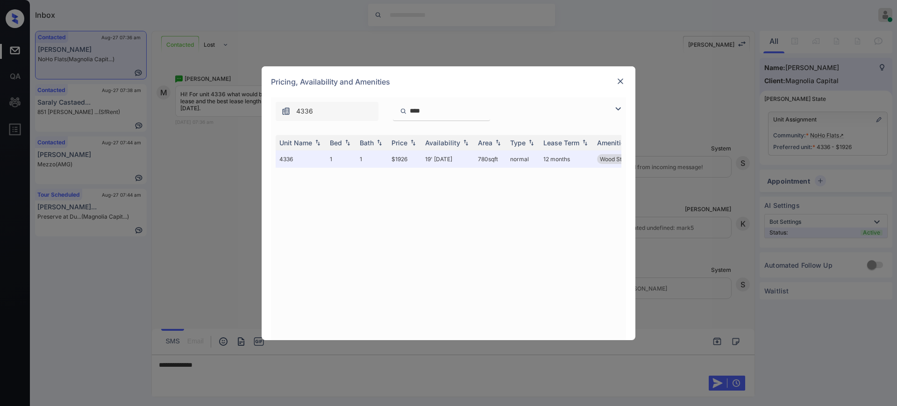
click at [618, 80] on img at bounding box center [620, 81] width 9 height 9
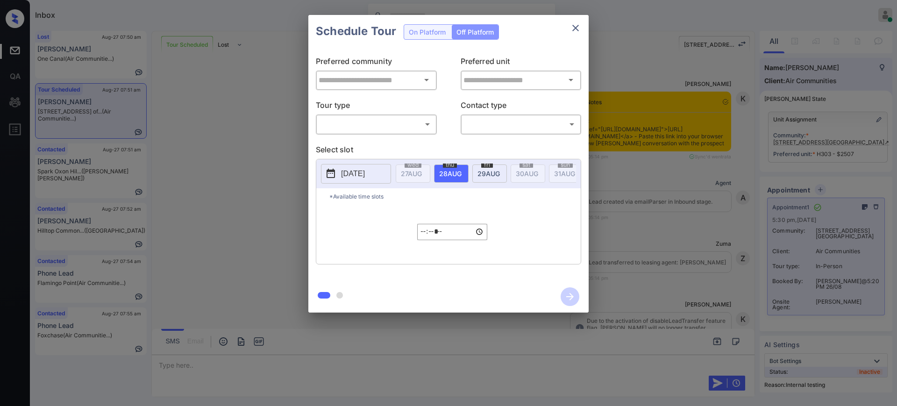
scroll to position [3617, 0]
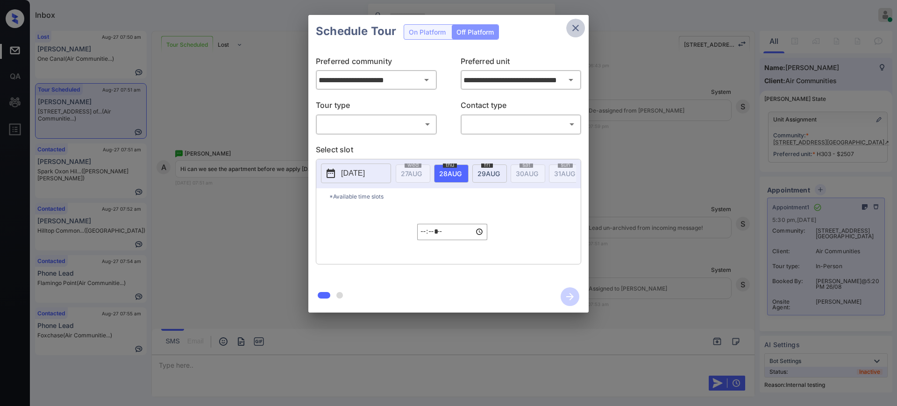
click at [574, 25] on icon "close" at bounding box center [575, 28] width 7 height 7
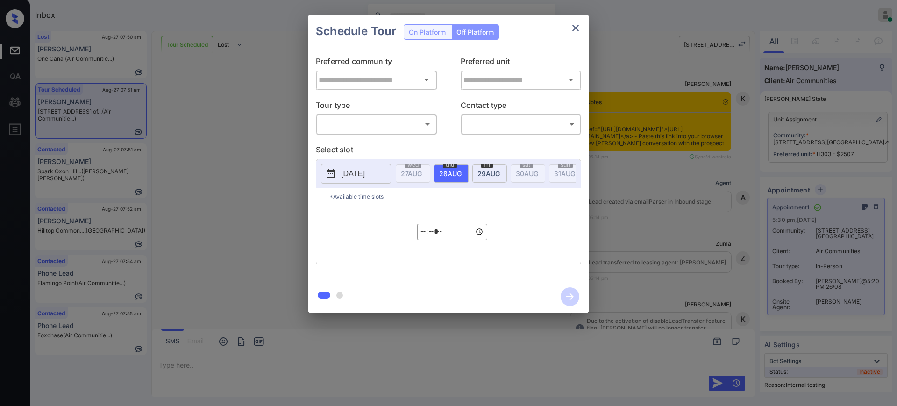
scroll to position [3617, 0]
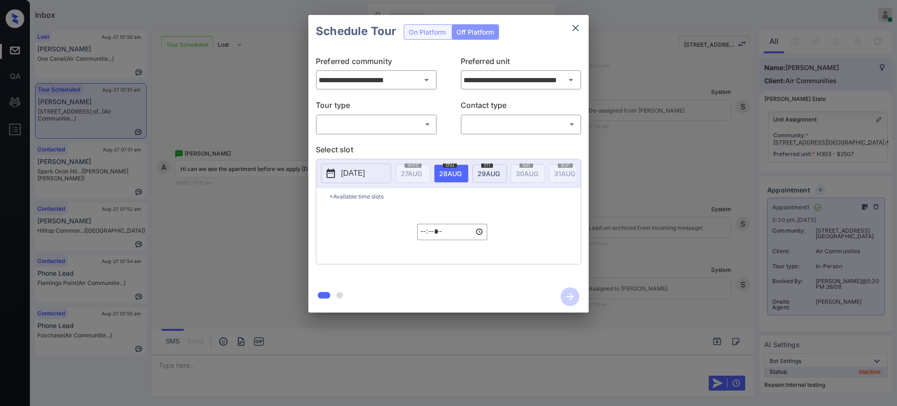
click at [575, 24] on icon "close" at bounding box center [575, 27] width 11 height 11
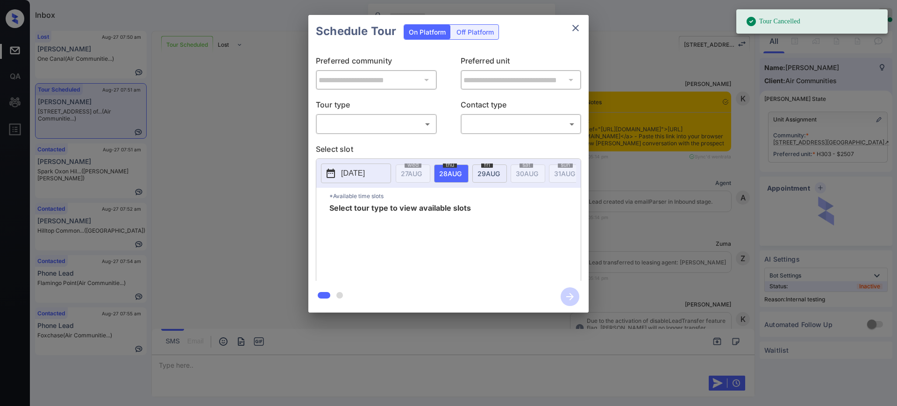
scroll to position [3577, 0]
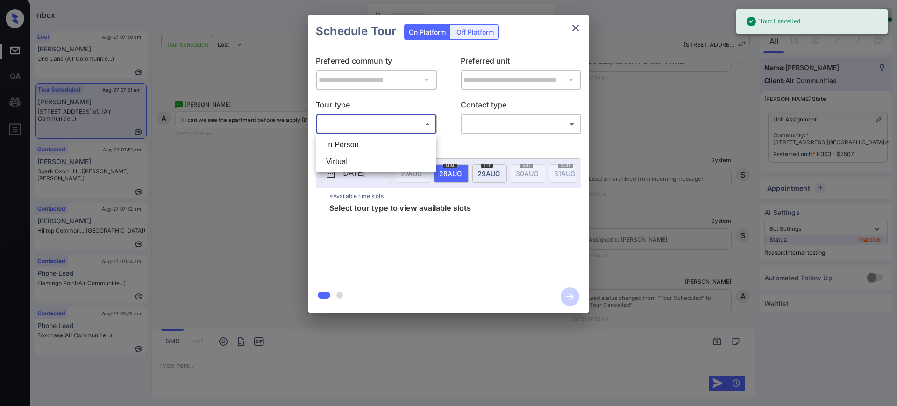
click at [368, 123] on body "Tour Cancelled Inbox Ajay Kumar Online Set yourself offline Set yourself on bre…" at bounding box center [448, 203] width 897 height 406
click at [361, 139] on li "In Person" at bounding box center [376, 144] width 115 height 17
type input "********"
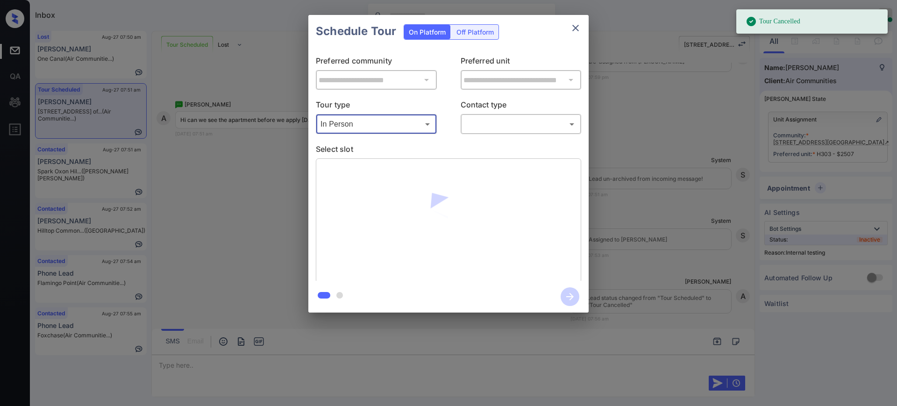
click at [481, 109] on p "Contact type" at bounding box center [521, 106] width 121 height 15
click at [481, 125] on body "Tour Cancelled Inbox Ajay Kumar Online Set yourself offline Set yourself on bre…" at bounding box center [448, 203] width 897 height 406
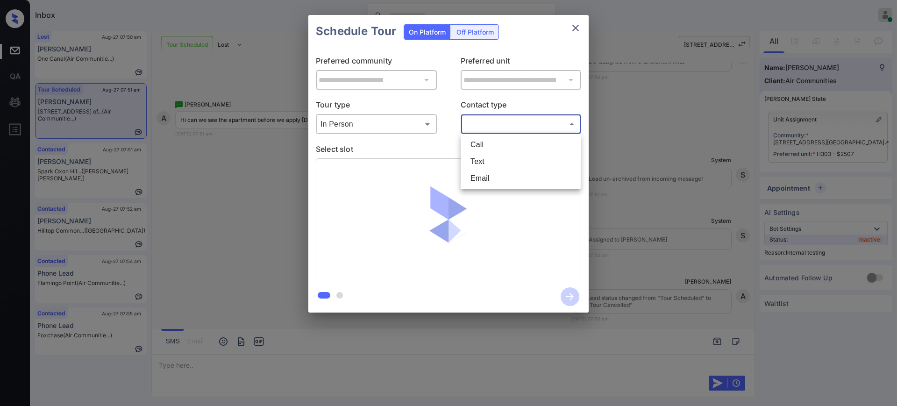
click at [482, 157] on li "Text" at bounding box center [520, 161] width 115 height 17
type input "****"
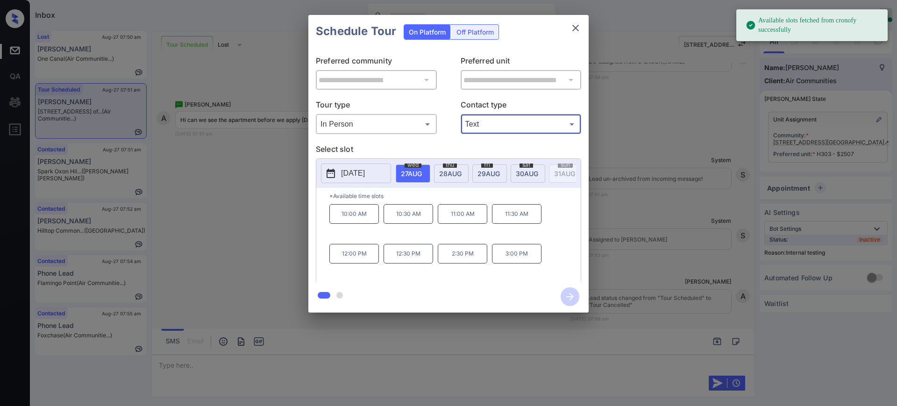
click at [513, 172] on div "sat 30 AUG" at bounding box center [528, 173] width 35 height 18
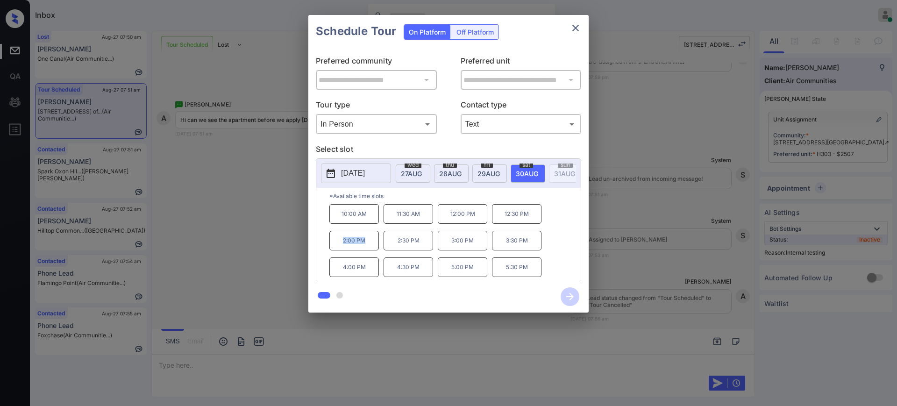
drag, startPoint x: 337, startPoint y: 246, endPoint x: 370, endPoint y: 246, distance: 32.2
click at [370, 246] on p "2:00 PM" at bounding box center [354, 241] width 50 height 20
copy p "2:00 PM"
click at [574, 26] on icon "close" at bounding box center [575, 28] width 7 height 7
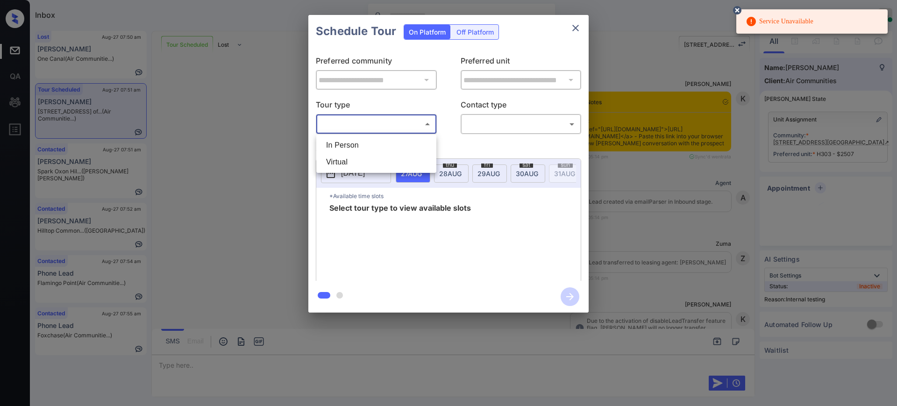
click at [412, 123] on body "Service Unavailable Inbox Ajay Kumar Online Set yourself offline Set yourself o…" at bounding box center [448, 203] width 897 height 406
click at [375, 143] on li "In Person" at bounding box center [376, 145] width 115 height 17
type input "********"
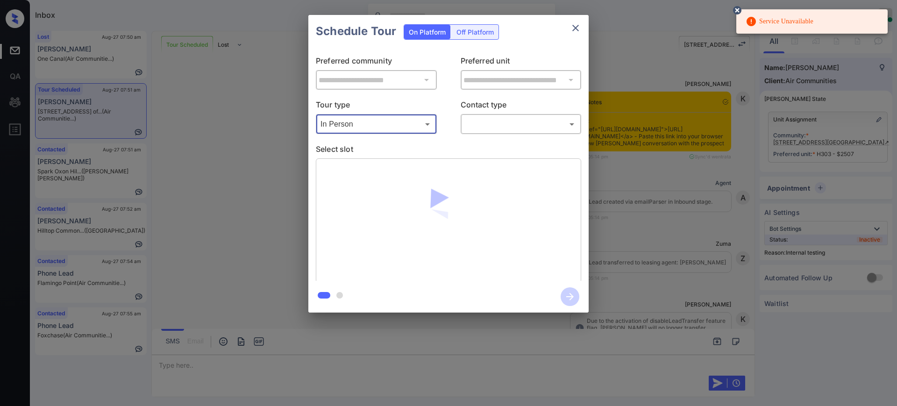
scroll to position [4791, 0]
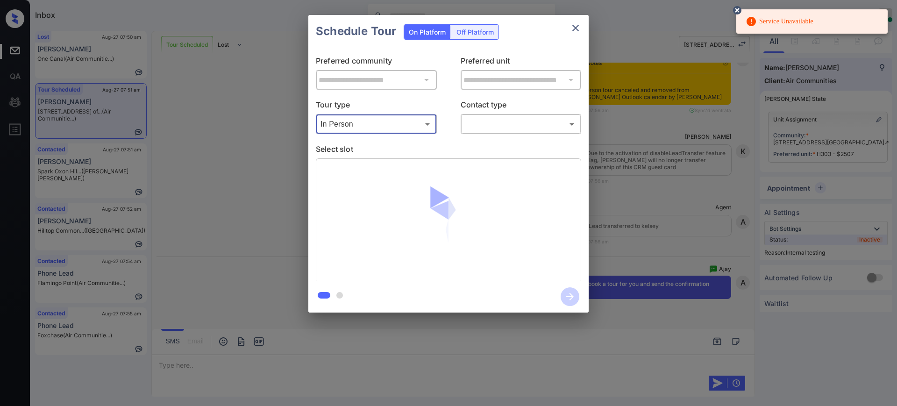
click at [510, 128] on body "Service Unavailable Inbox Ajay Kumar Online Set yourself offline Set yourself o…" at bounding box center [448, 203] width 897 height 406
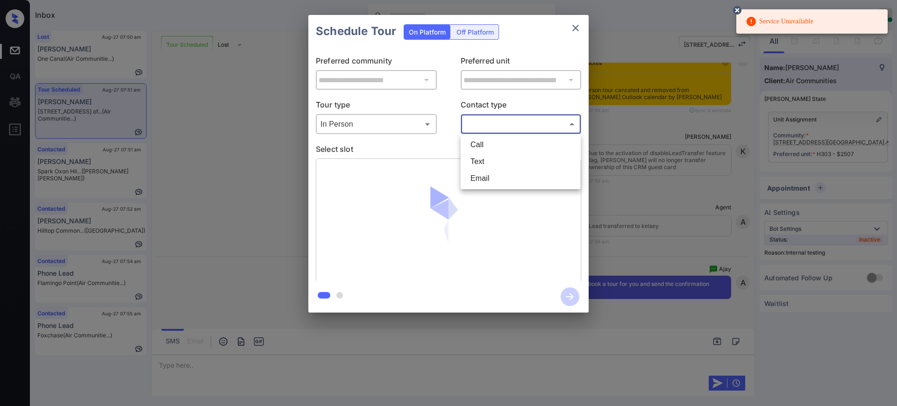
click at [487, 160] on li "Text" at bounding box center [520, 161] width 115 height 17
type input "****"
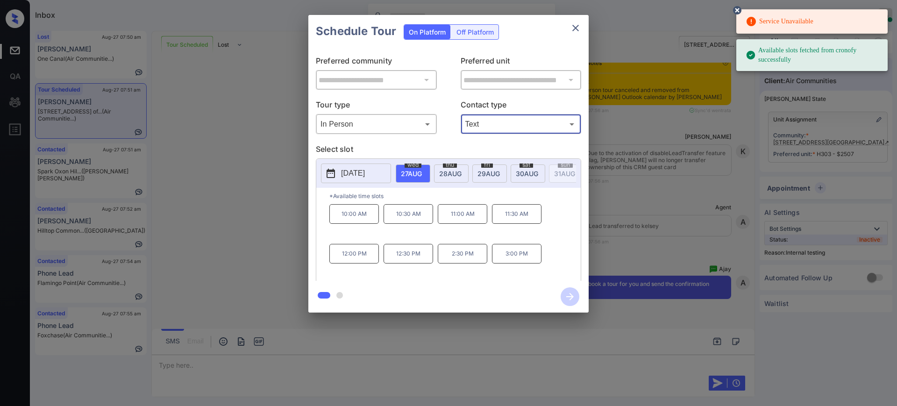
click at [529, 171] on span "30 AUG" at bounding box center [527, 174] width 22 height 8
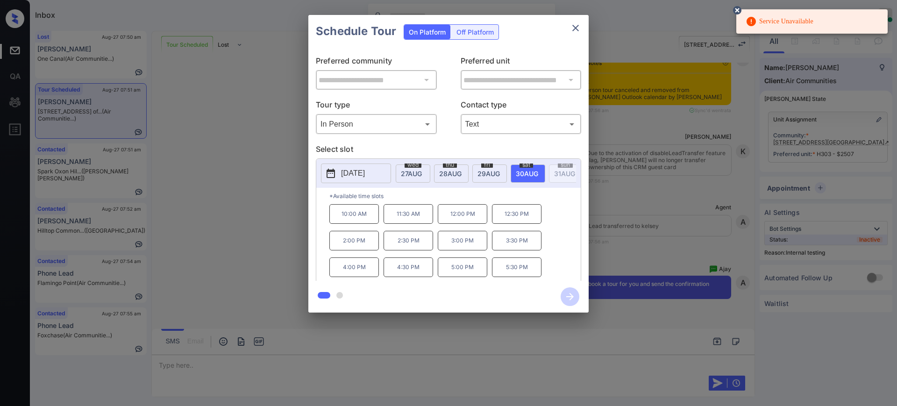
click at [359, 247] on p "2:00 PM" at bounding box center [354, 241] width 50 height 20
click at [577, 292] on icon "button" at bounding box center [570, 296] width 19 height 19
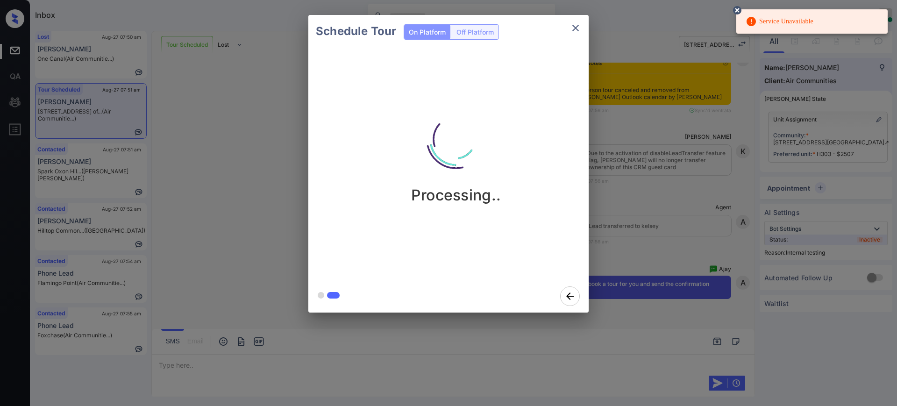
click at [648, 213] on div "Schedule Tour On Platform Off Platform Processing.." at bounding box center [448, 164] width 897 height 328
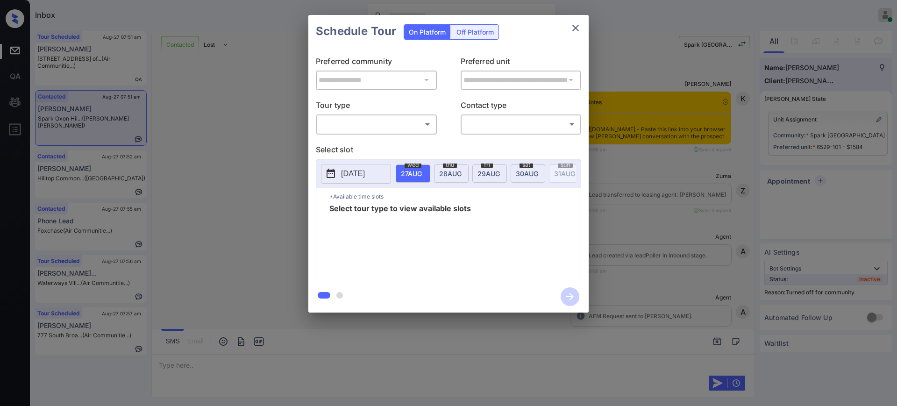
scroll to position [6157, 0]
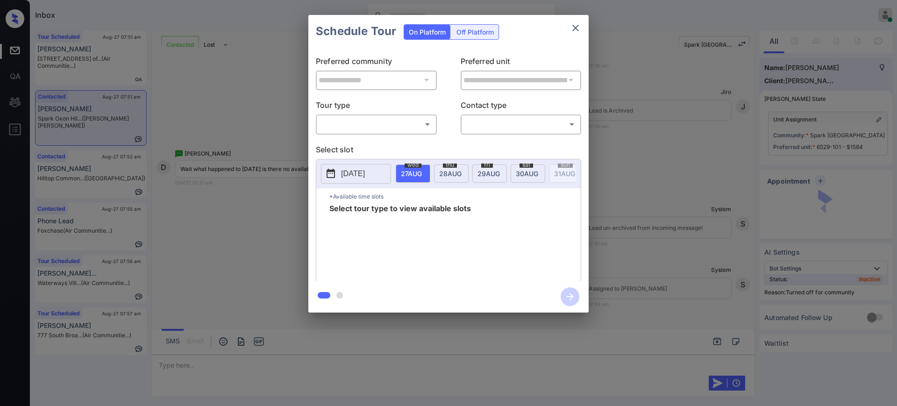
click at [359, 127] on body "Inbox [PERSON_NAME] Online Set yourself offline Set yourself on break Profile S…" at bounding box center [448, 203] width 897 height 406
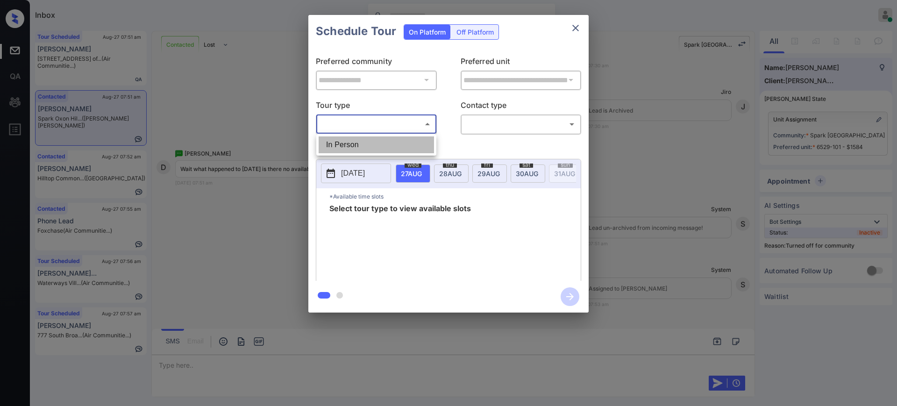
click at [355, 137] on li "In Person" at bounding box center [376, 144] width 115 height 17
type input "********"
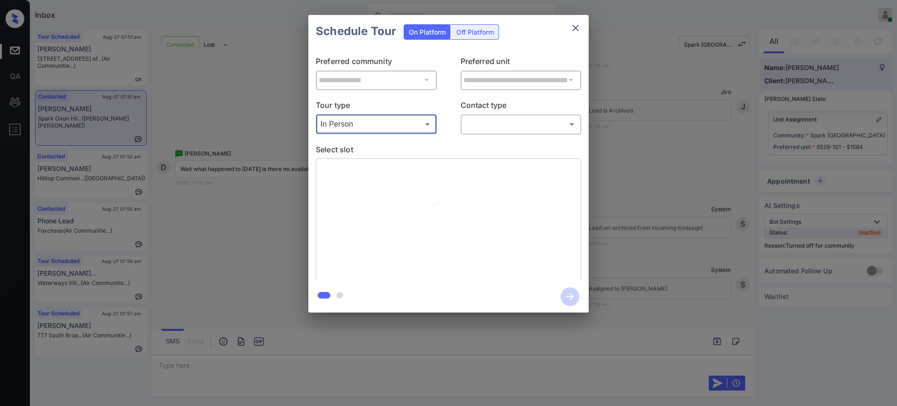
click at [486, 122] on body "Inbox [PERSON_NAME] Online Set yourself offline Set yourself on break Profile S…" at bounding box center [448, 203] width 897 height 406
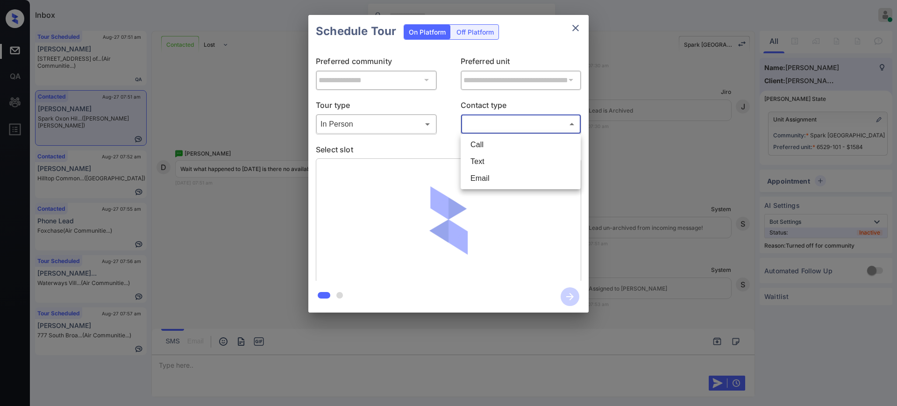
click at [469, 160] on li "Text" at bounding box center [520, 161] width 115 height 17
type input "****"
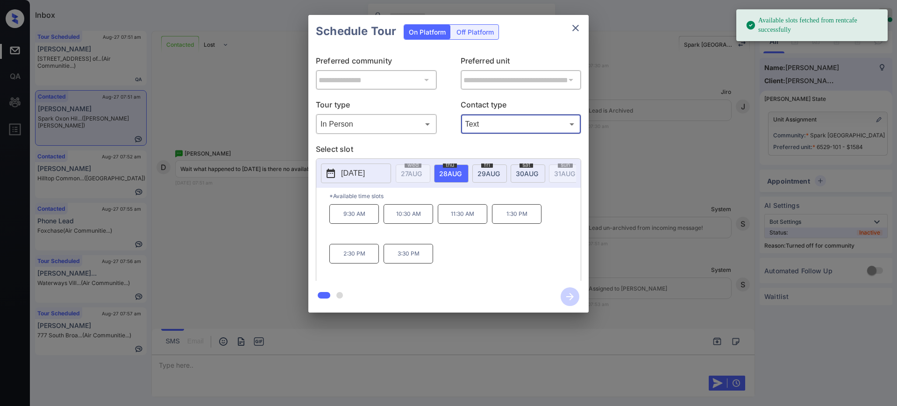
click at [365, 178] on p "[DATE]" at bounding box center [353, 173] width 24 height 11
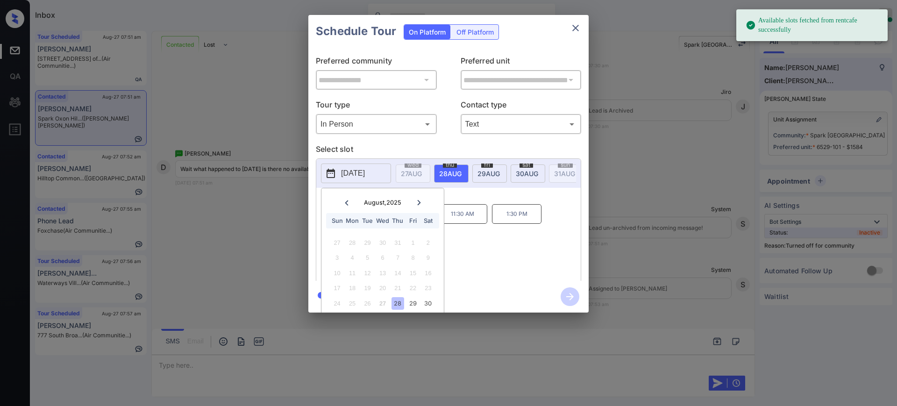
scroll to position [29, 0]
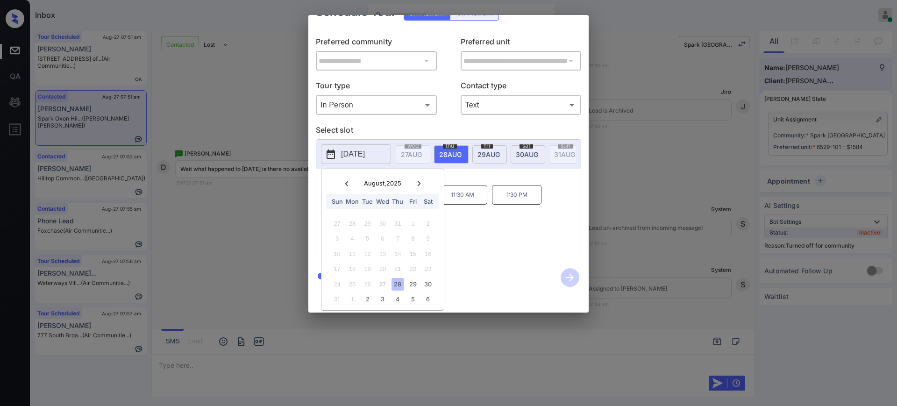
click at [415, 178] on div at bounding box center [419, 184] width 13 height 12
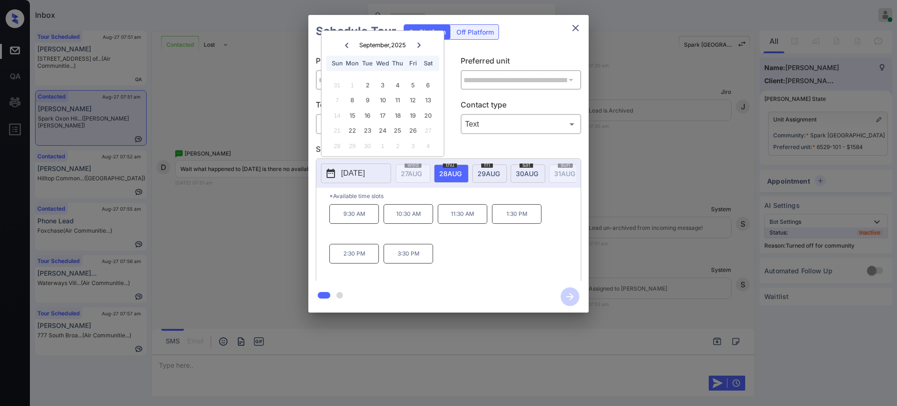
scroll to position [0, 0]
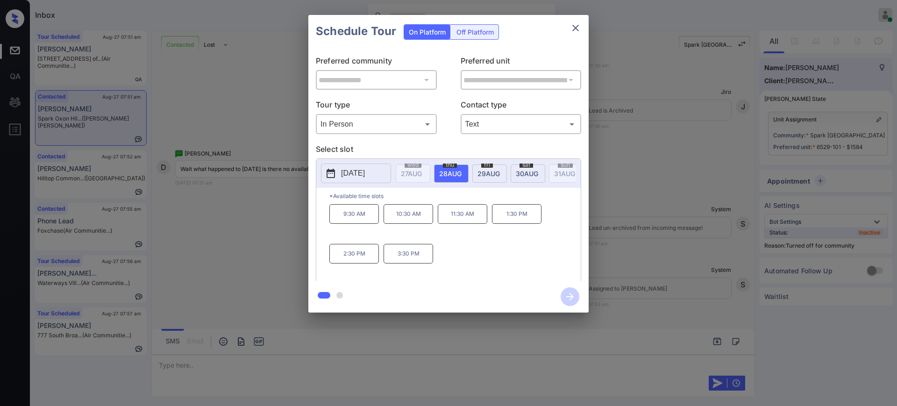
click at [651, 214] on div "**********" at bounding box center [448, 164] width 897 height 328
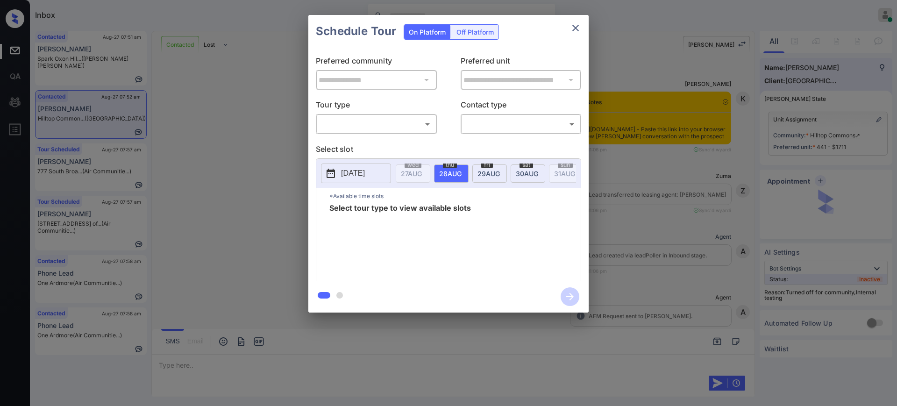
click at [378, 124] on body "Inbox [PERSON_NAME] Online Set yourself offline Set yourself on break Profile S…" at bounding box center [448, 203] width 897 height 406
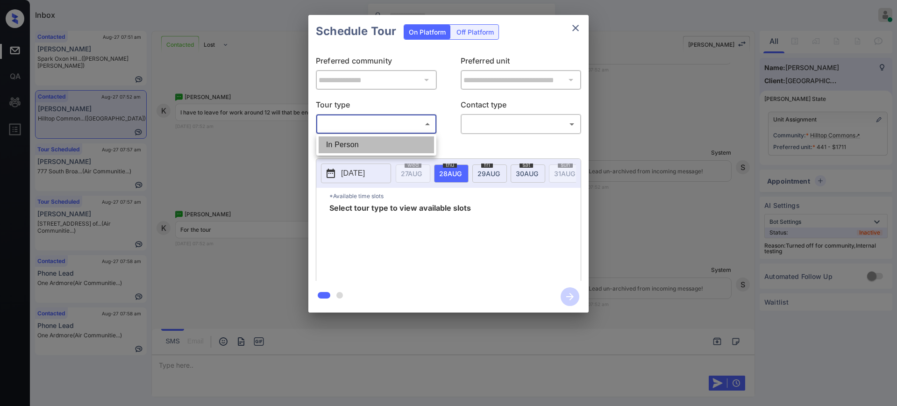
click at [353, 140] on li "In Person" at bounding box center [376, 144] width 115 height 17
type input "********"
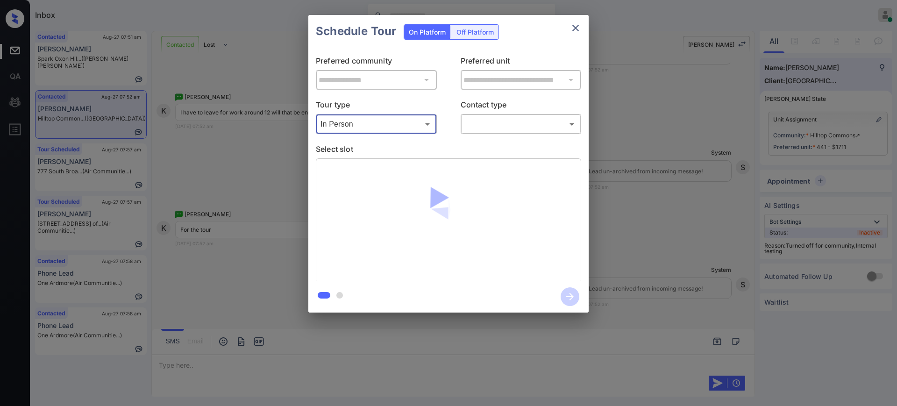
click at [484, 125] on body "Inbox Ajay Kumar Online Set yourself offline Set yourself on break Profile Swit…" at bounding box center [448, 203] width 897 height 406
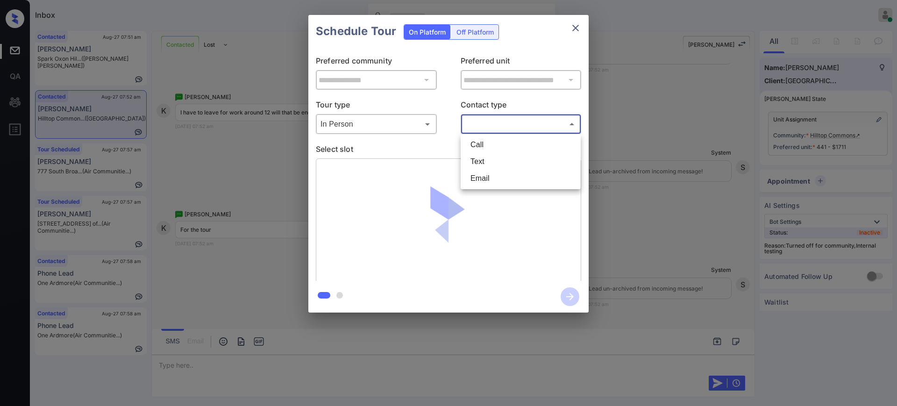
click at [480, 155] on li "Text" at bounding box center [520, 161] width 115 height 17
type input "****"
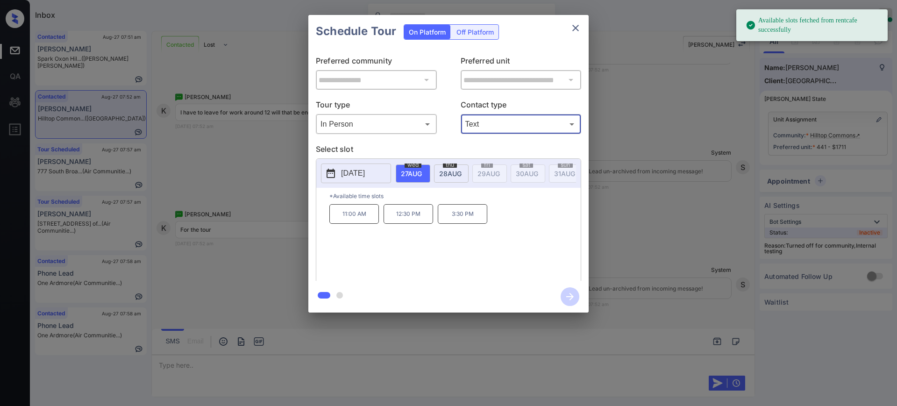
click at [652, 221] on div "**********" at bounding box center [448, 164] width 897 height 328
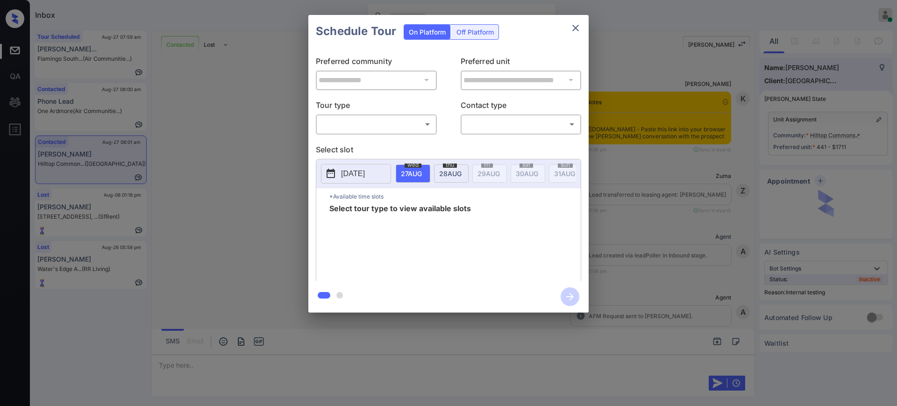
click at [328, 121] on body "Inbox [PERSON_NAME] Online Set yourself offline Set yourself on break Profile S…" at bounding box center [448, 203] width 897 height 406
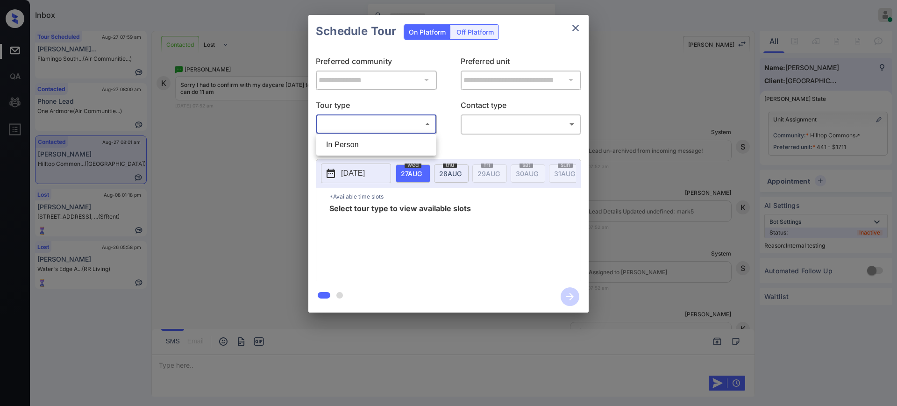
click at [337, 145] on li "In Person" at bounding box center [376, 144] width 115 height 17
type input "********"
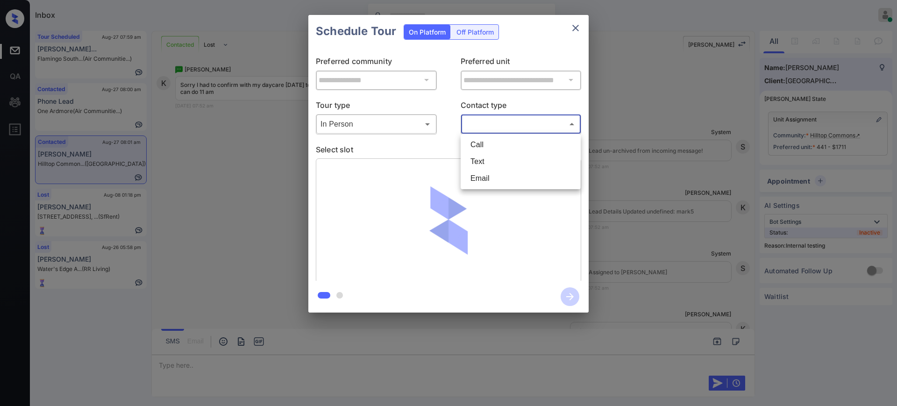
click at [500, 121] on body "Inbox [PERSON_NAME] Online Set yourself offline Set yourself on break Profile S…" at bounding box center [448, 203] width 897 height 406
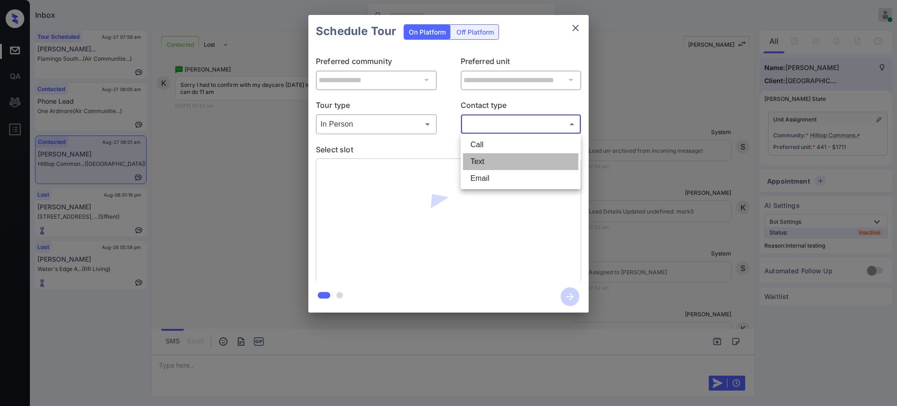
click at [484, 161] on li "Text" at bounding box center [520, 161] width 115 height 17
type input "****"
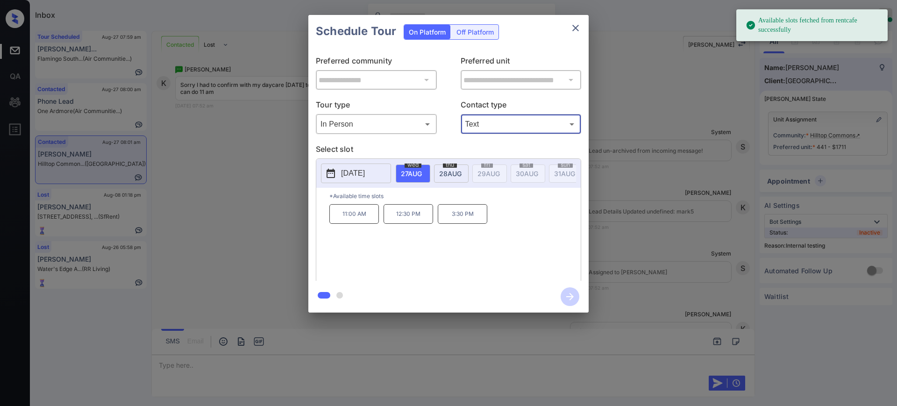
drag, startPoint x: 404, startPoint y: 169, endPoint x: 396, endPoint y: 182, distance: 15.3
click at [404, 170] on span "[DATE]" at bounding box center [411, 174] width 21 height 8
click at [362, 224] on p "11:00 AM" at bounding box center [354, 214] width 50 height 20
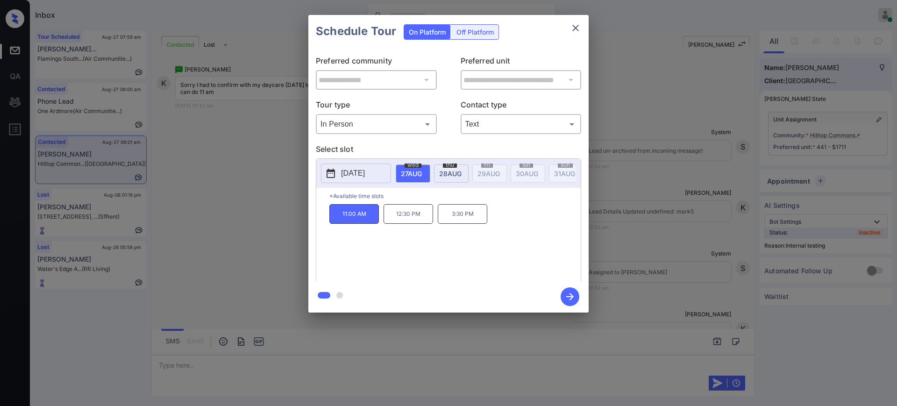
click at [564, 293] on icon "button" at bounding box center [570, 296] width 19 height 19
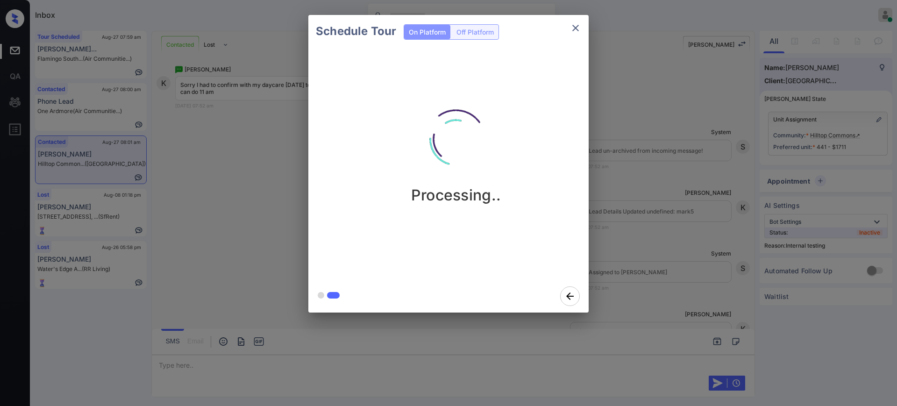
click at [666, 252] on div "Schedule Tour On Platform Off Platform Processing.." at bounding box center [448, 164] width 897 height 328
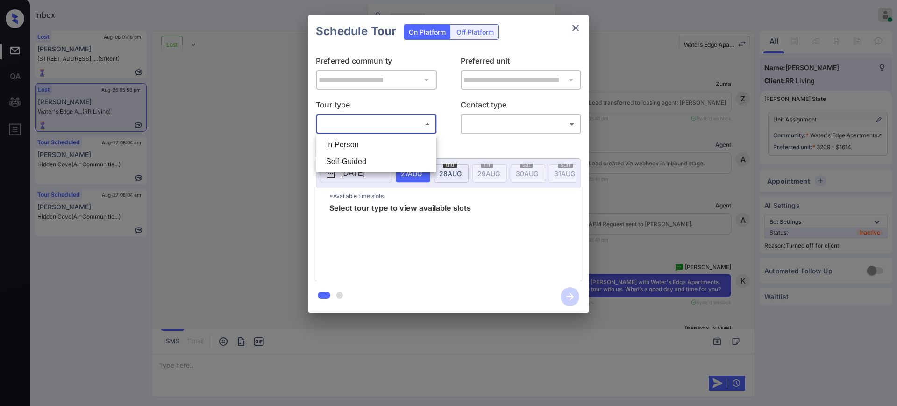
click at [405, 119] on body "Inbox [PERSON_NAME] Online Set yourself offline Set yourself on break Profile S…" at bounding box center [448, 203] width 897 height 406
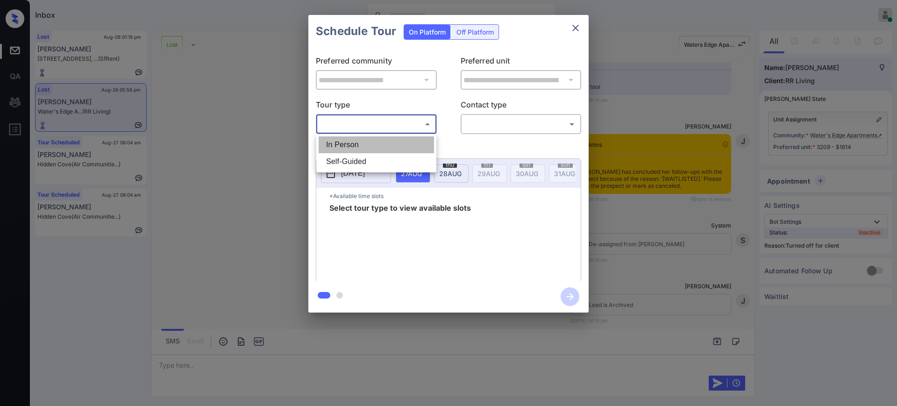
click at [377, 137] on li "In Person" at bounding box center [376, 144] width 115 height 17
type input "********"
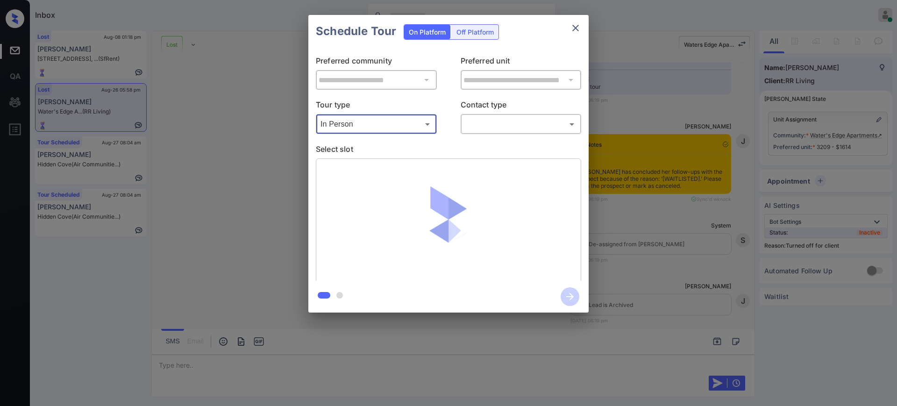
click at [509, 126] on body "Inbox Ajay Kumar Online Set yourself offline Set yourself on break Profile Swit…" at bounding box center [448, 203] width 897 height 406
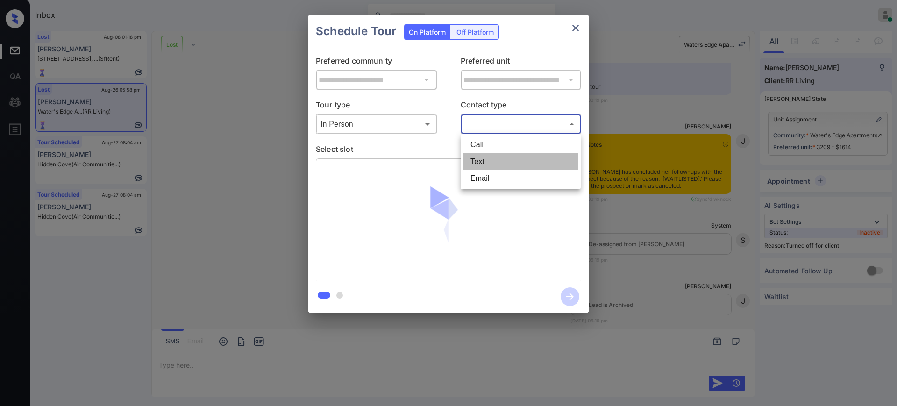
click at [477, 167] on li "Text" at bounding box center [520, 161] width 115 height 17
type input "****"
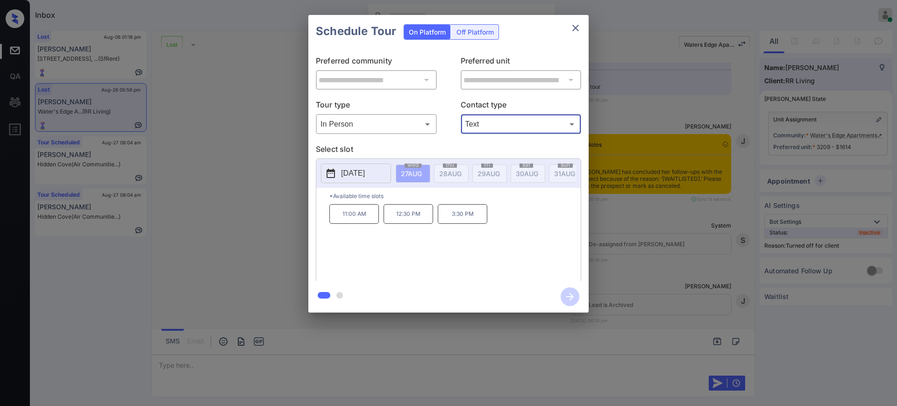
click at [365, 174] on p "[DATE]" at bounding box center [353, 173] width 24 height 11
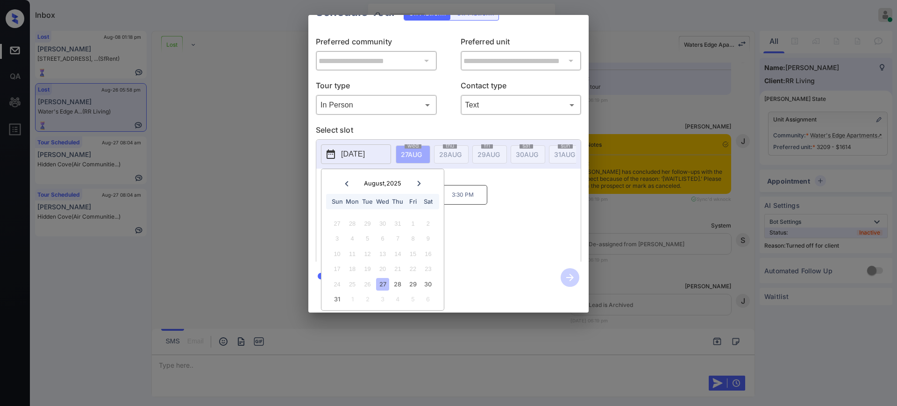
scroll to position [29, 0]
click at [412, 278] on div "29" at bounding box center [413, 284] width 13 height 13
click at [661, 175] on div "**********" at bounding box center [448, 164] width 897 height 328
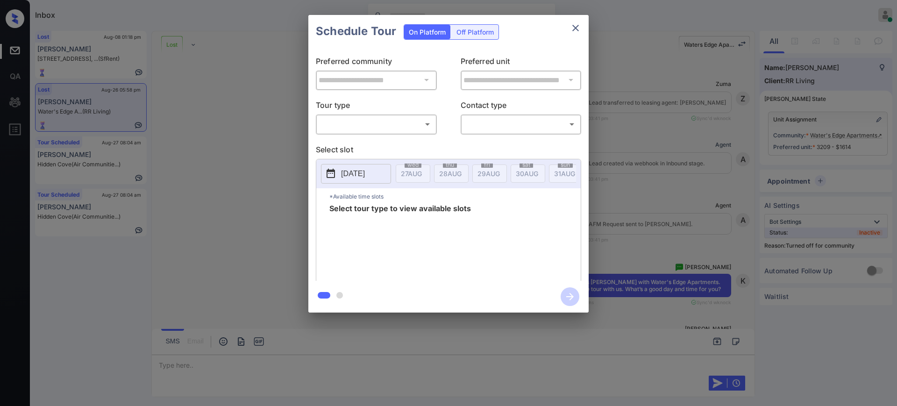
scroll to position [82, 0]
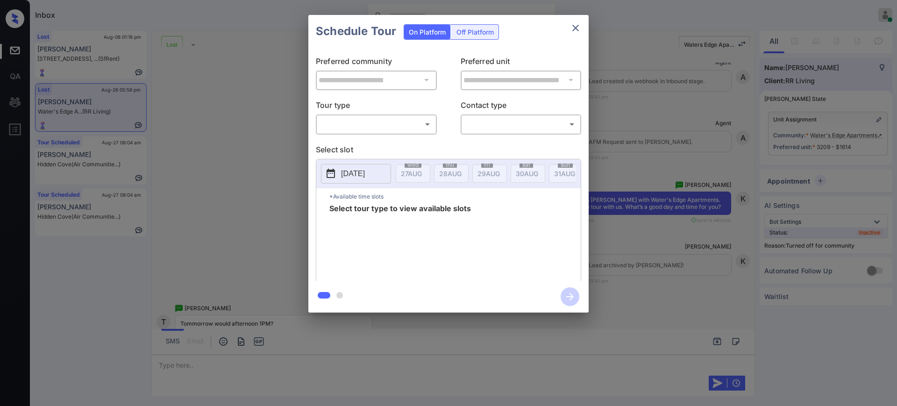
click at [360, 128] on body "Inbox Ajay Kumar Online Set yourself offline Set yourself on break Profile Swit…" at bounding box center [448, 203] width 897 height 406
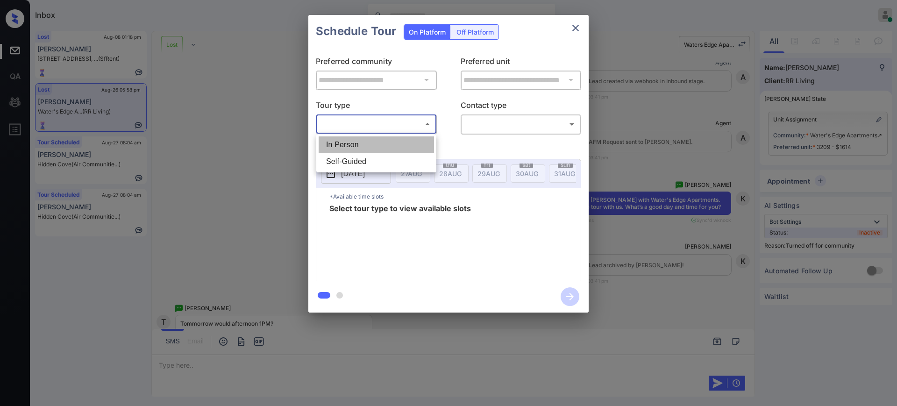
click at [349, 136] on li "In Person" at bounding box center [376, 144] width 115 height 17
type input "********"
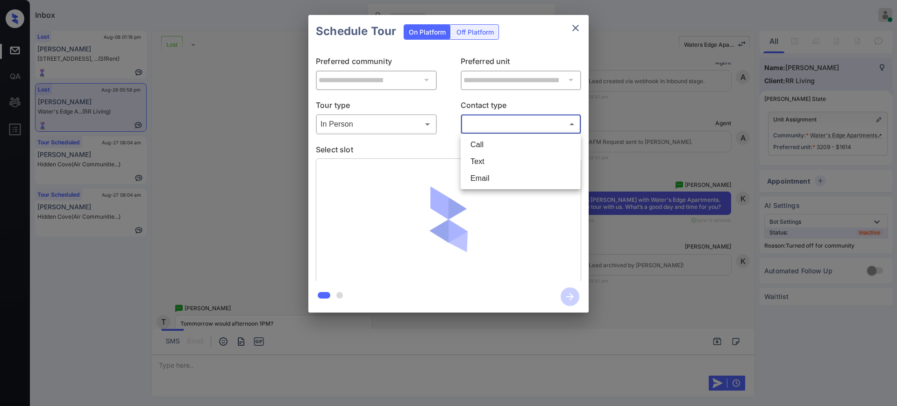
click at [485, 121] on body "Inbox Ajay Kumar Online Set yourself offline Set yourself on break Profile Swit…" at bounding box center [448, 203] width 897 height 406
click at [485, 158] on li "Text" at bounding box center [520, 161] width 115 height 17
type input "****"
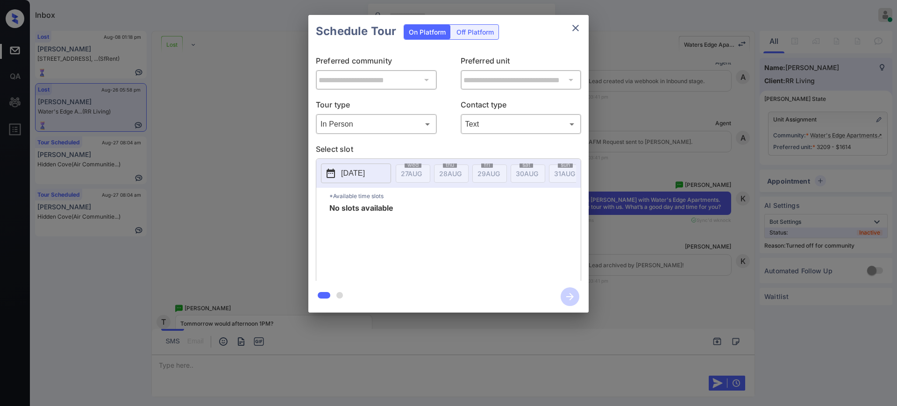
drag, startPoint x: 361, startPoint y: 136, endPoint x: 357, endPoint y: 154, distance: 17.6
click at [360, 136] on div "**********" at bounding box center [448, 164] width 280 height 233
click at [358, 171] on p "[DATE]" at bounding box center [353, 173] width 24 height 11
drag, startPoint x: 423, startPoint y: 200, endPoint x: 435, endPoint y: 211, distance: 15.6
click at [422, 200] on div at bounding box center [419, 203] width 13 height 12
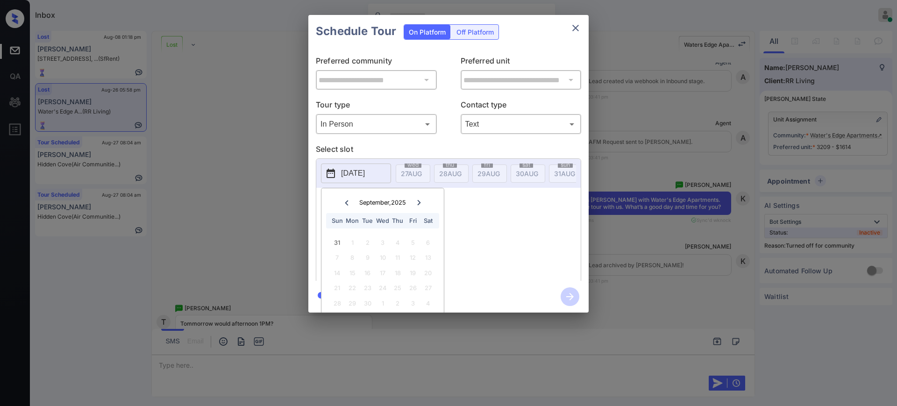
click at [664, 214] on div "**********" at bounding box center [448, 164] width 897 height 328
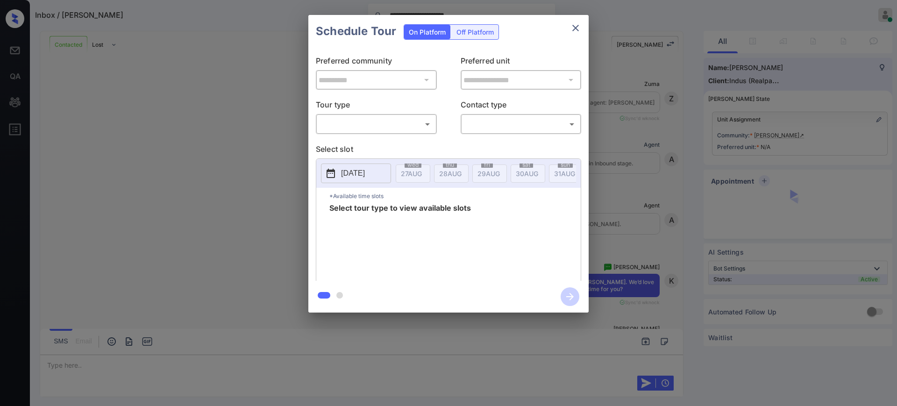
click at [353, 120] on body "**********" at bounding box center [448, 203] width 897 height 406
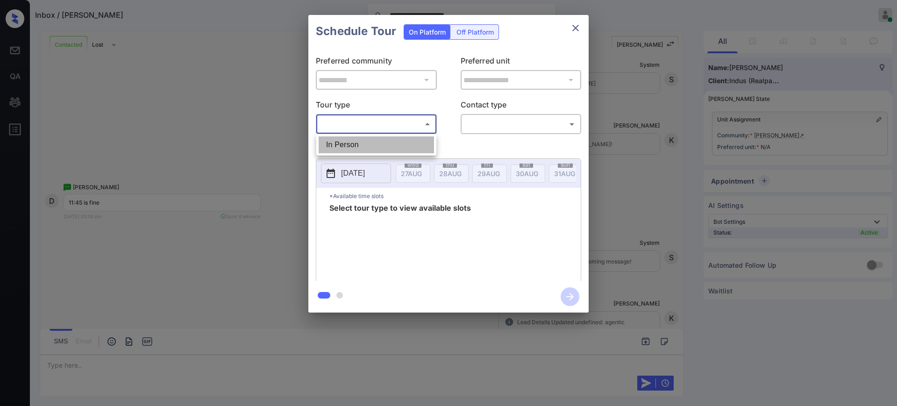
click at [350, 139] on li "In Person" at bounding box center [376, 144] width 115 height 17
type input "********"
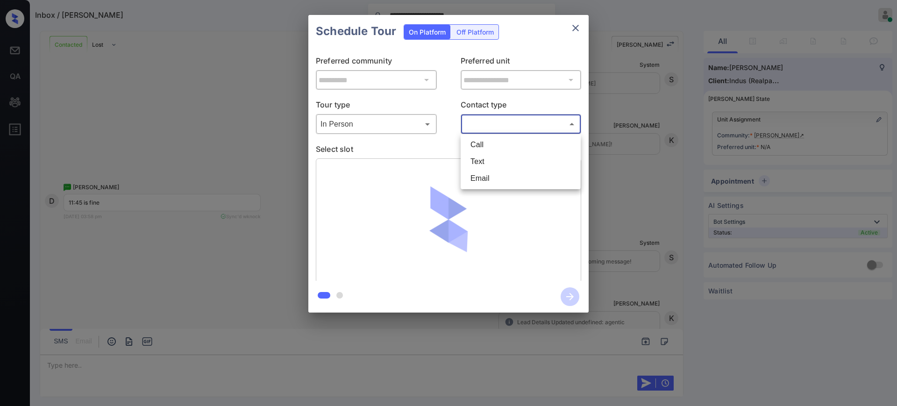
click at [465, 125] on body "**********" at bounding box center [448, 203] width 897 height 406
click at [490, 158] on li "Text" at bounding box center [520, 161] width 115 height 17
type input "****"
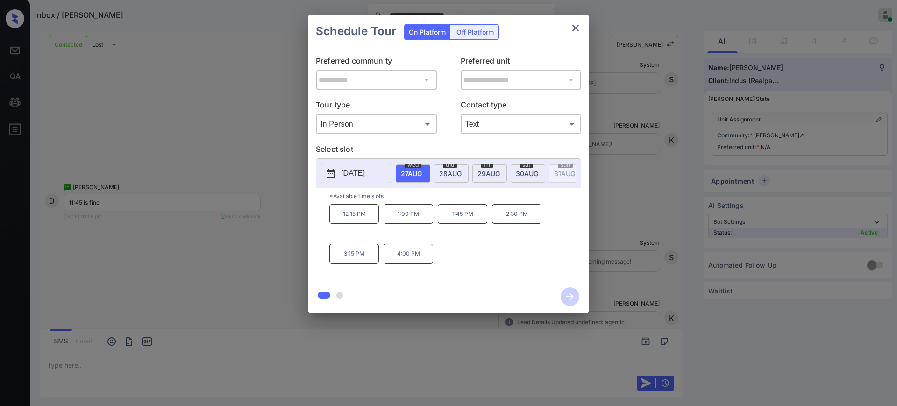
click at [615, 174] on div "**********" at bounding box center [448, 164] width 897 height 328
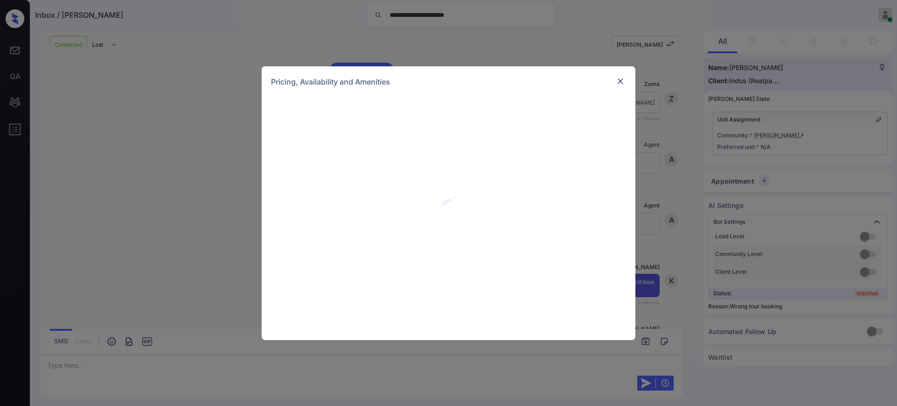
scroll to position [1905, 0]
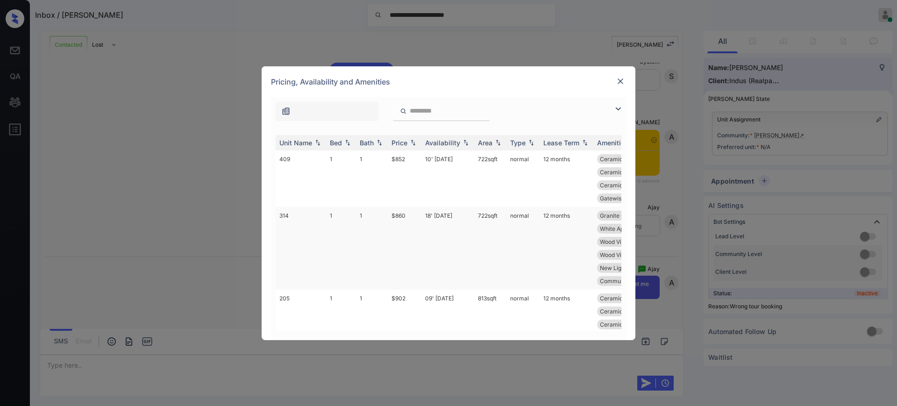
click at [406, 218] on td "$860" at bounding box center [405, 248] width 34 height 83
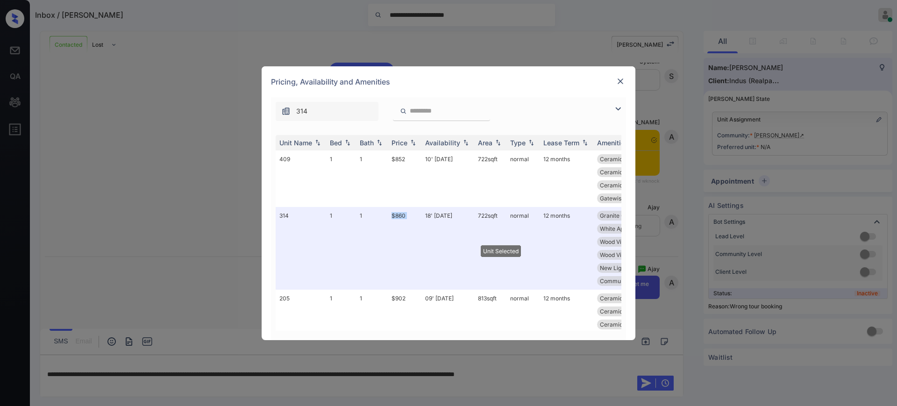
click at [618, 78] on img at bounding box center [620, 81] width 9 height 9
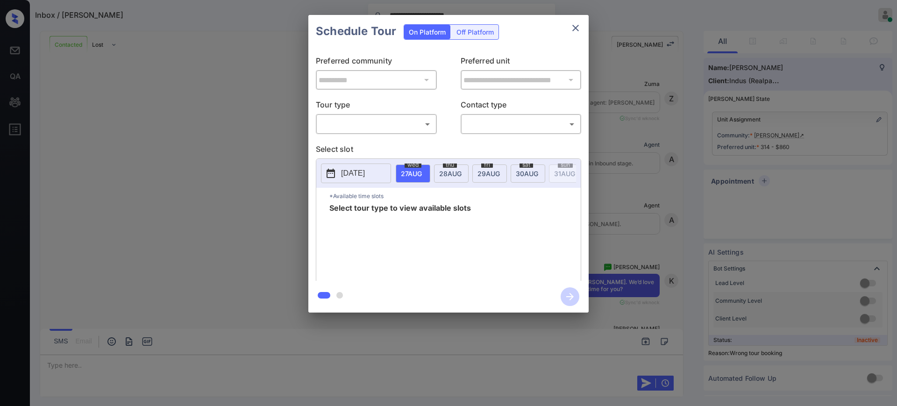
scroll to position [1968, 0]
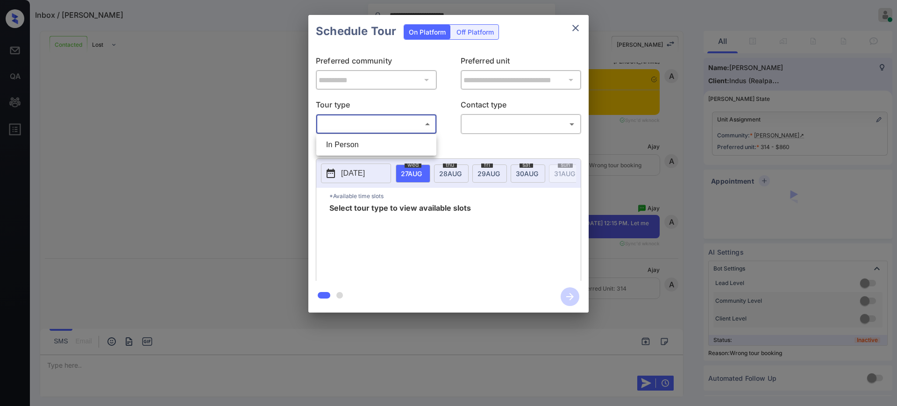
click at [339, 123] on body "**********" at bounding box center [448, 203] width 897 height 406
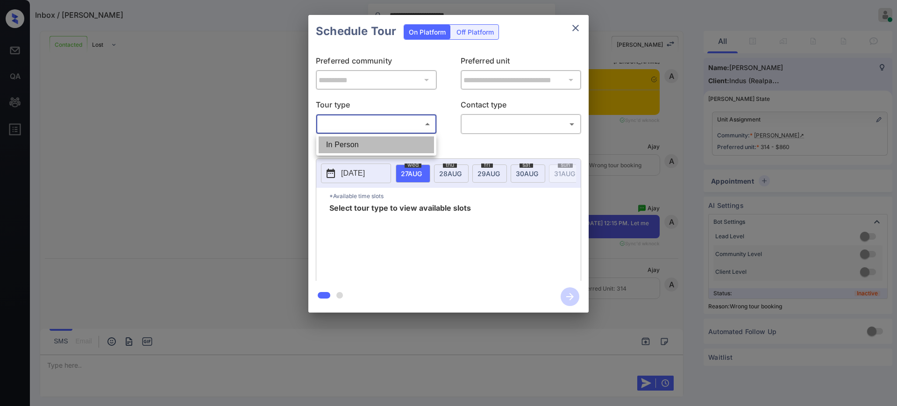
click at [347, 139] on li "In Person" at bounding box center [376, 144] width 115 height 17
type input "********"
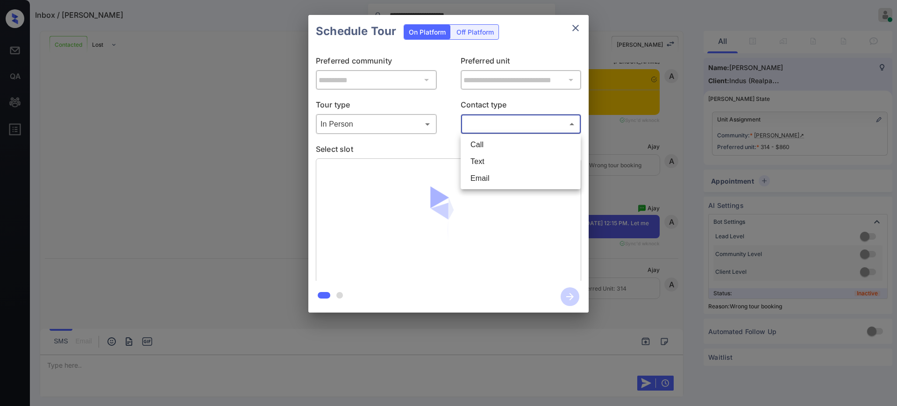
click at [491, 126] on body "**********" at bounding box center [448, 203] width 897 height 406
click at [485, 155] on li "Text" at bounding box center [520, 161] width 115 height 17
type input "****"
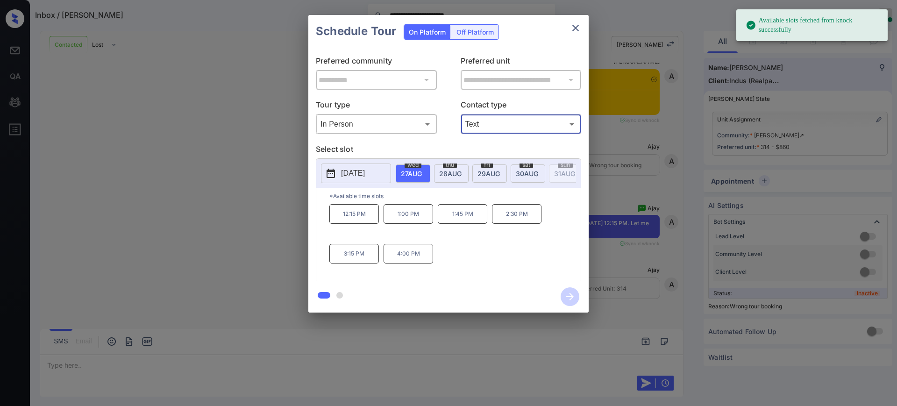
click at [383, 172] on button "[DATE]" at bounding box center [356, 174] width 70 height 20
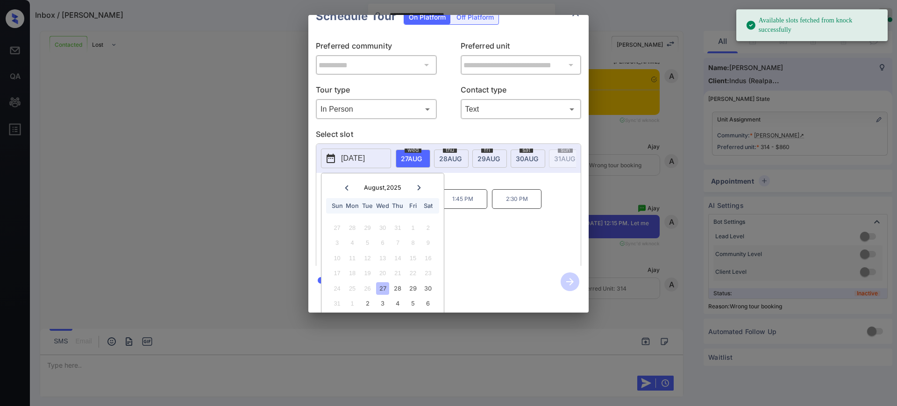
scroll to position [29, 0]
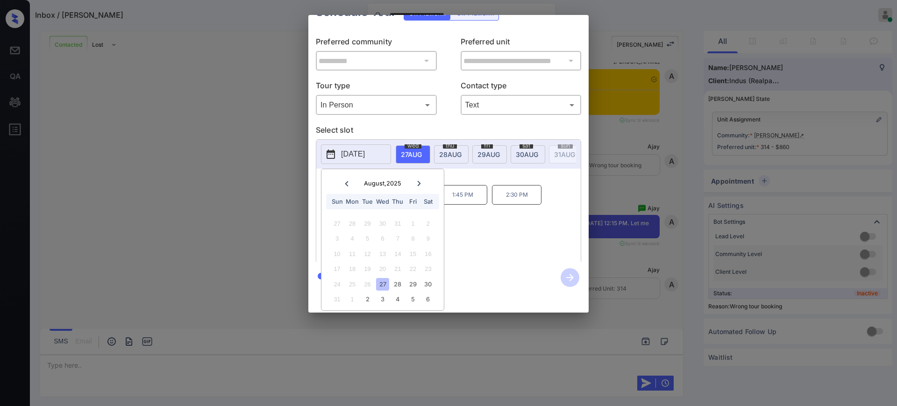
click at [353, 293] on div "1" at bounding box center [352, 299] width 13 height 13
click at [367, 293] on div "2" at bounding box center [367, 299] width 13 height 13
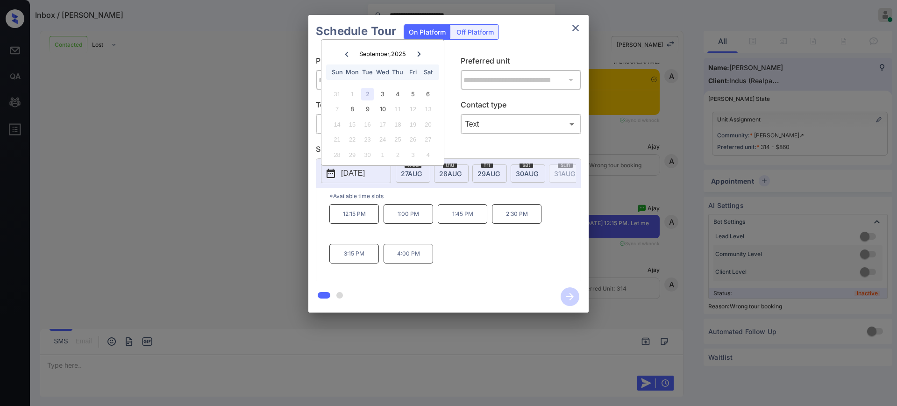
scroll to position [0, 0]
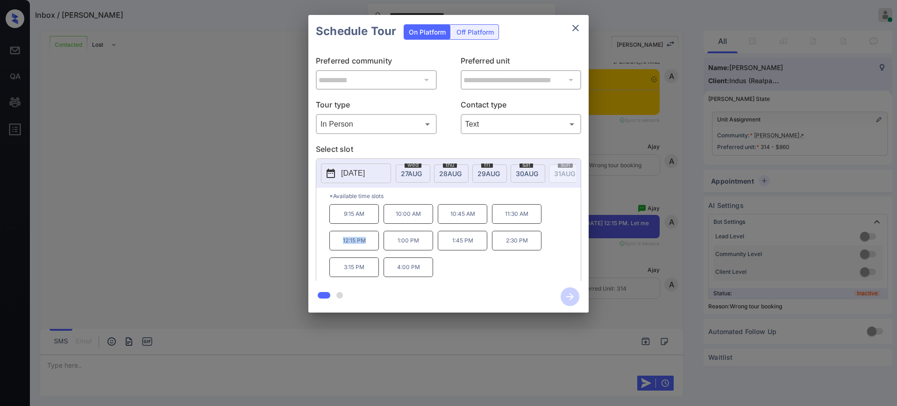
drag, startPoint x: 334, startPoint y: 249, endPoint x: 375, endPoint y: 248, distance: 41.6
click at [373, 248] on p "12:15 PM" at bounding box center [354, 241] width 50 height 20
copy p "12:15 PM"
click at [578, 27] on icon "close" at bounding box center [575, 27] width 11 height 11
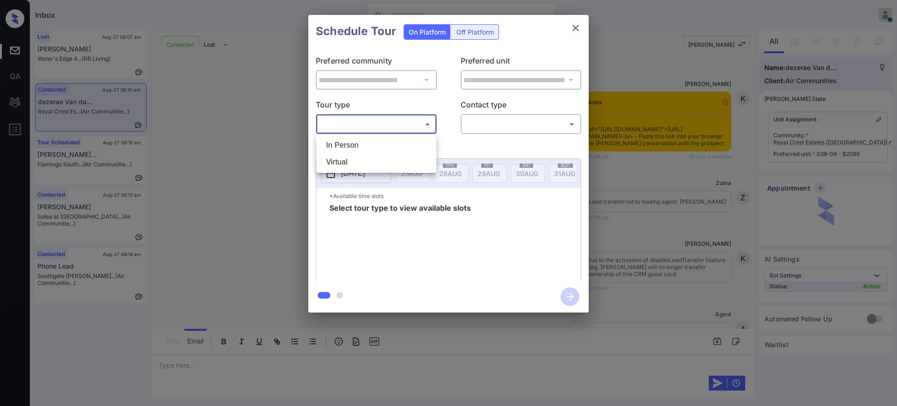
click at [388, 127] on body "Inbox Ajay Kumar Online Set yourself offline Set yourself on break Profile Swit…" at bounding box center [448, 203] width 897 height 406
click at [363, 146] on li "In Person" at bounding box center [376, 145] width 115 height 17
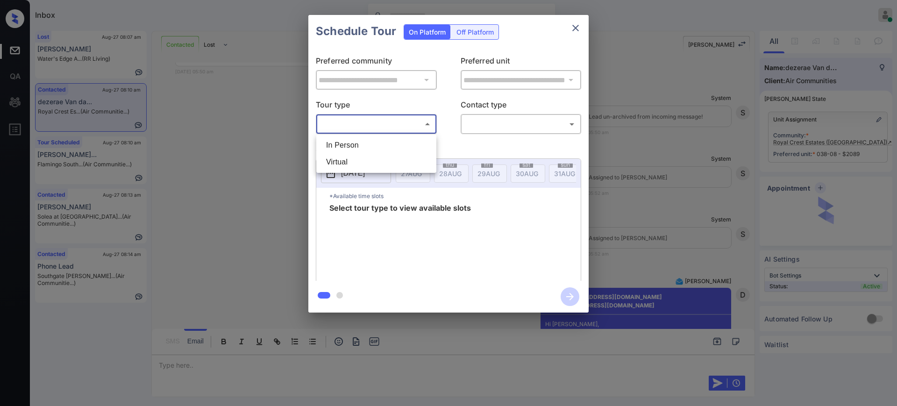
type input "********"
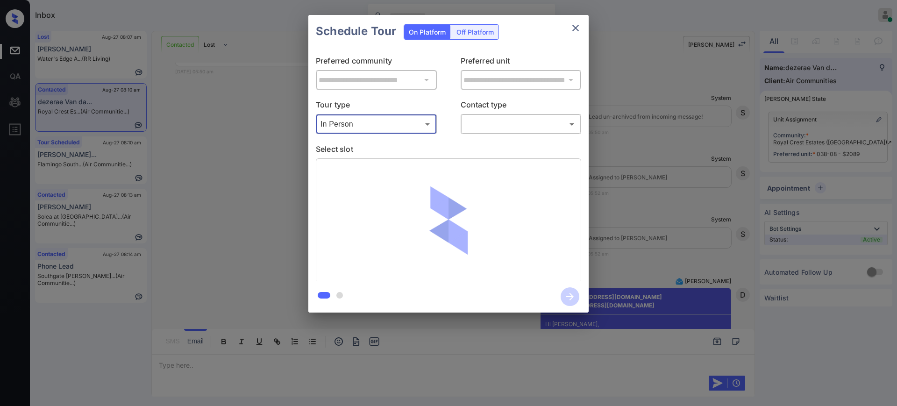
click at [465, 126] on div at bounding box center [448, 203] width 897 height 406
click at [475, 125] on body "Inbox Ajay Kumar Online Set yourself offline Set yourself on break Profile Swit…" at bounding box center [448, 203] width 897 height 406
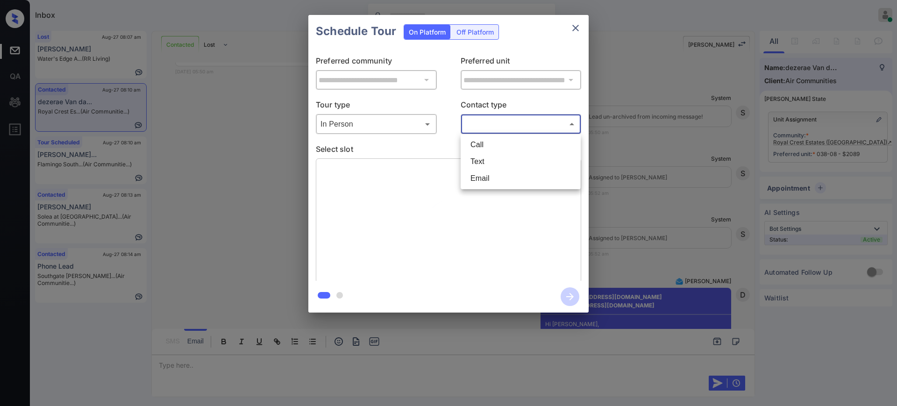
click at [480, 156] on li "Text" at bounding box center [520, 161] width 115 height 17
type input "****"
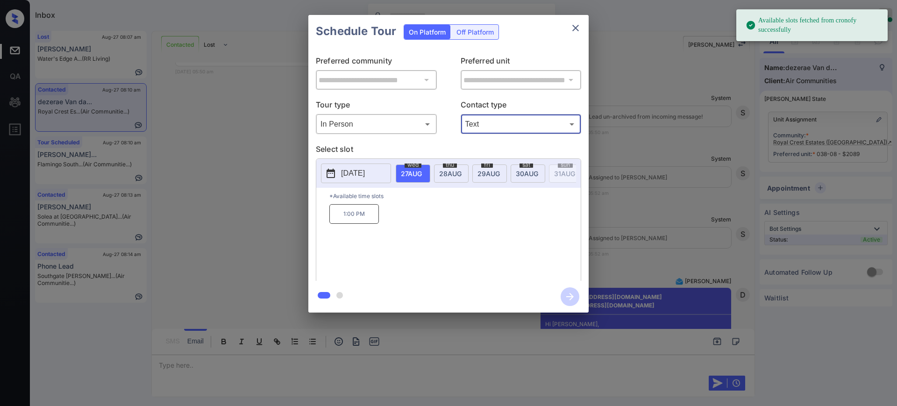
click at [363, 174] on p "[DATE]" at bounding box center [353, 173] width 24 height 11
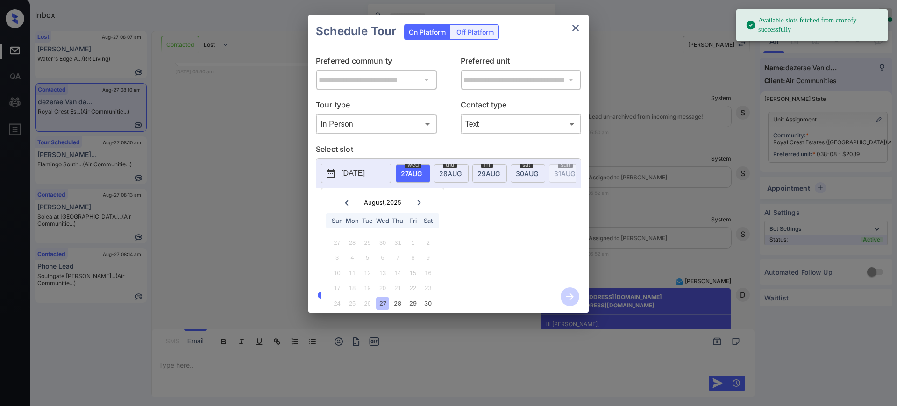
scroll to position [29, 0]
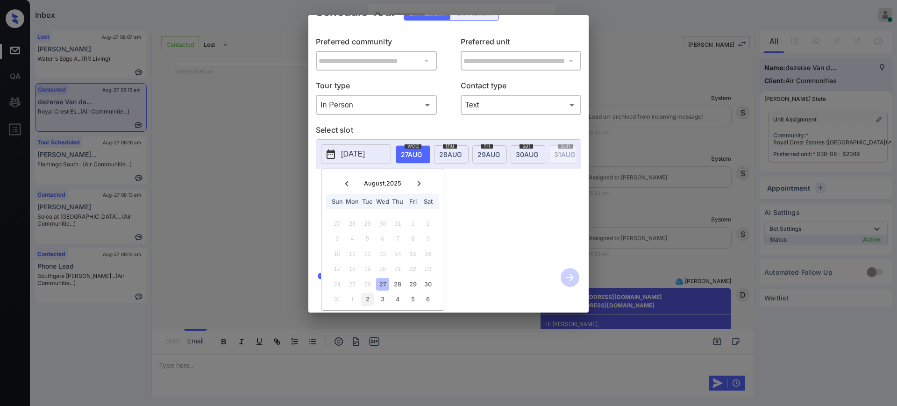
click at [369, 293] on div "2" at bounding box center [367, 299] width 13 height 13
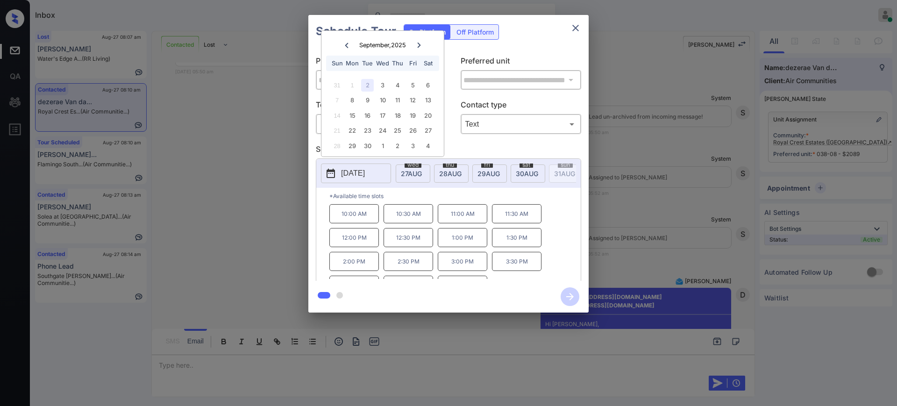
scroll to position [0, 0]
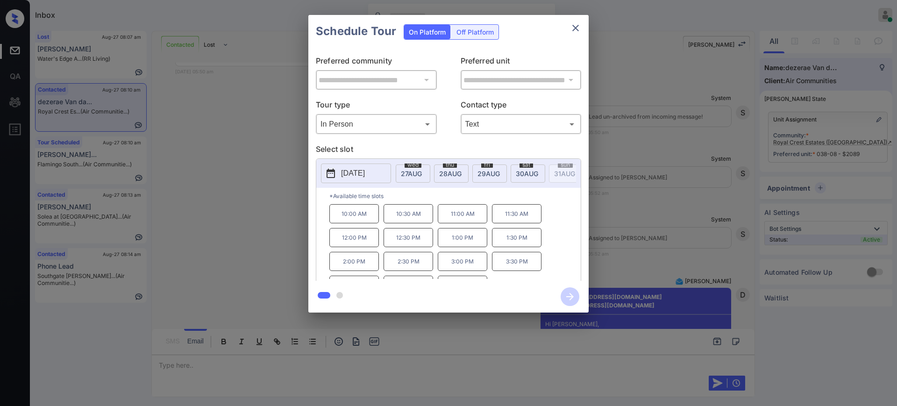
click at [461, 199] on p "*Available time slots" at bounding box center [454, 196] width 251 height 16
click at [407, 222] on p "10:30 AM" at bounding box center [409, 213] width 50 height 19
click at [576, 298] on icon "button" at bounding box center [570, 296] width 19 height 19
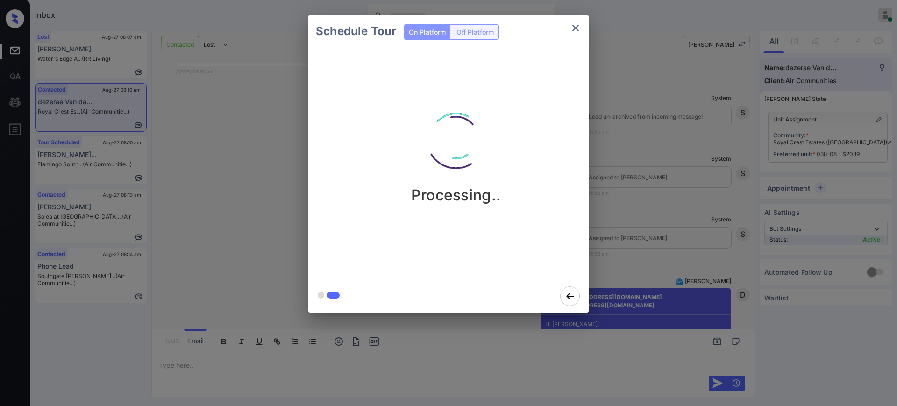
click at [664, 228] on div "Schedule Tour On Platform Off Platform Processing.." at bounding box center [448, 164] width 897 height 328
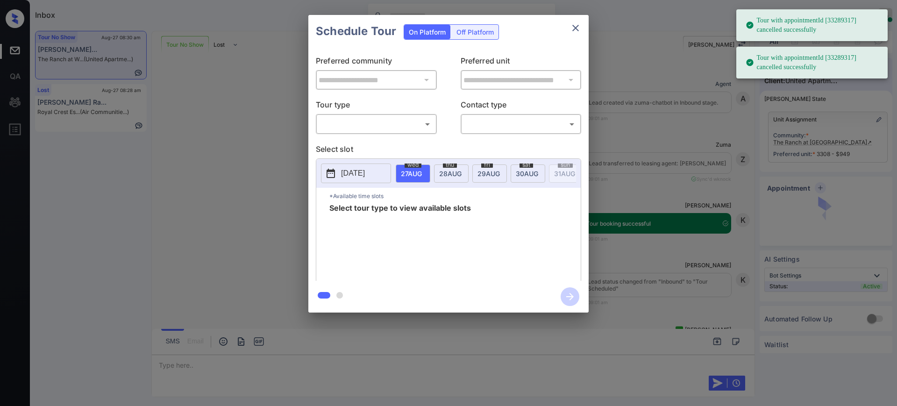
scroll to position [1998, 0]
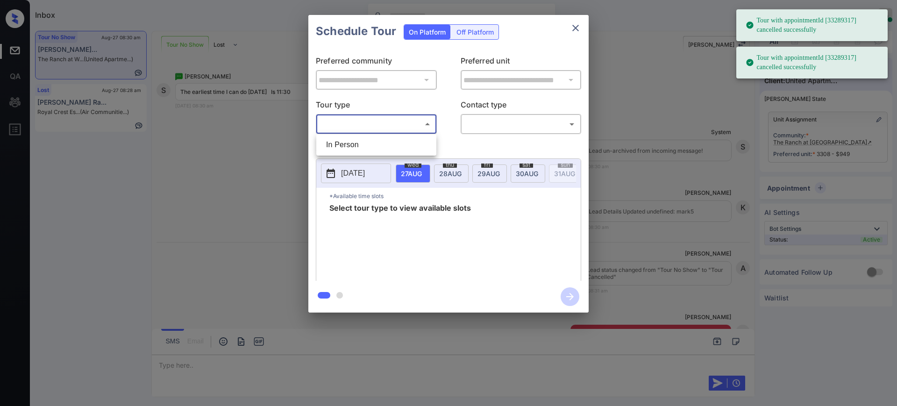
click at [364, 123] on body "Tour with appointmentId [33289317] cancelled successfully Tour with appointment…" at bounding box center [448, 203] width 897 height 406
click at [351, 146] on li "In Person" at bounding box center [376, 144] width 115 height 17
type input "********"
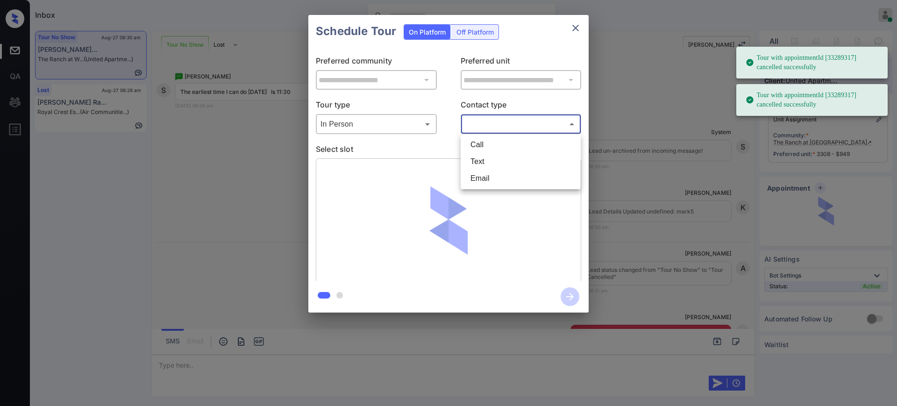
click at [477, 120] on body "Tour with appointmentId [33289317] cancelled successfully Tour with appointment…" at bounding box center [448, 203] width 897 height 406
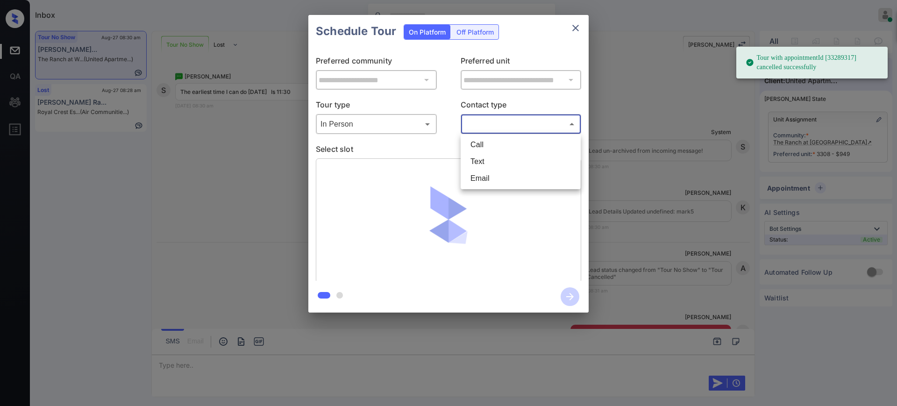
click at [476, 158] on li "Text" at bounding box center [520, 161] width 115 height 17
type input "****"
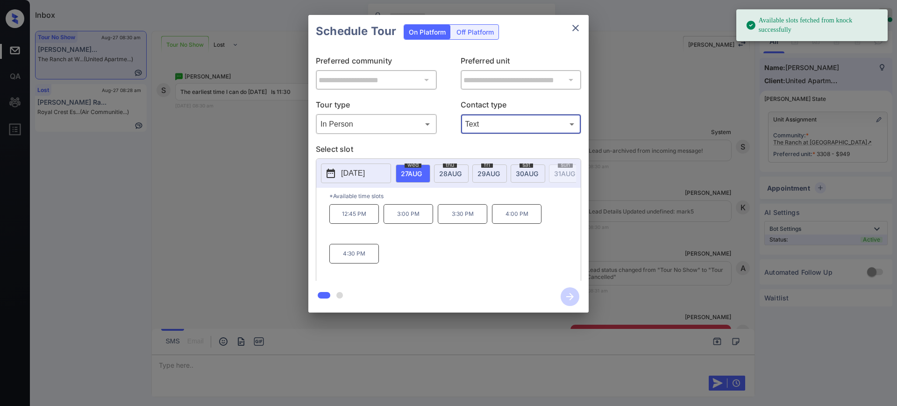
click at [457, 170] on span "[DATE]" at bounding box center [450, 174] width 22 height 8
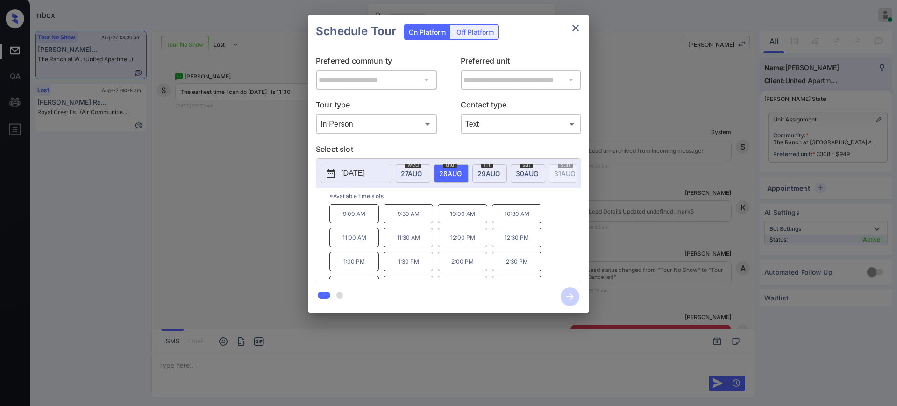
click at [678, 236] on div "**********" at bounding box center [448, 164] width 897 height 328
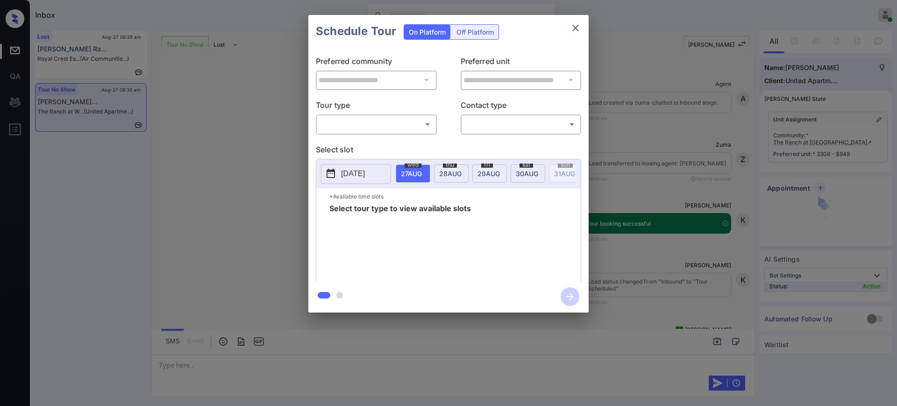
scroll to position [2716, 0]
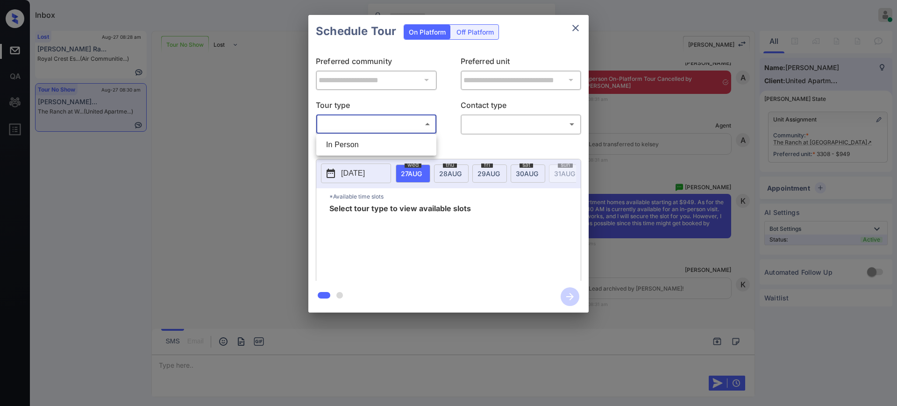
drag, startPoint x: 376, startPoint y: 127, endPoint x: 359, endPoint y: 139, distance: 21.0
click at [376, 126] on body "Inbox [PERSON_NAME] Online Set yourself offline Set yourself on break Profile S…" at bounding box center [448, 203] width 897 height 406
click at [359, 141] on li "In Person" at bounding box center [376, 144] width 115 height 17
type input "********"
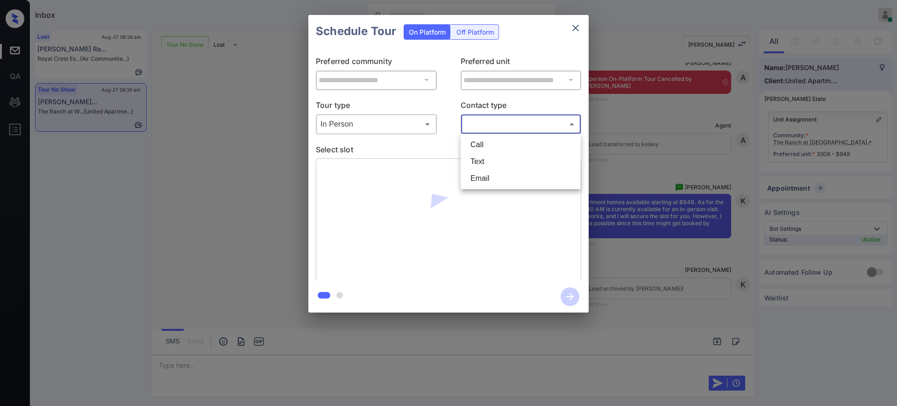
click at [512, 126] on body "Inbox [PERSON_NAME] Online Set yourself offline Set yourself on break Profile S…" at bounding box center [448, 203] width 897 height 406
click at [487, 158] on li "Text" at bounding box center [520, 161] width 115 height 17
type input "****"
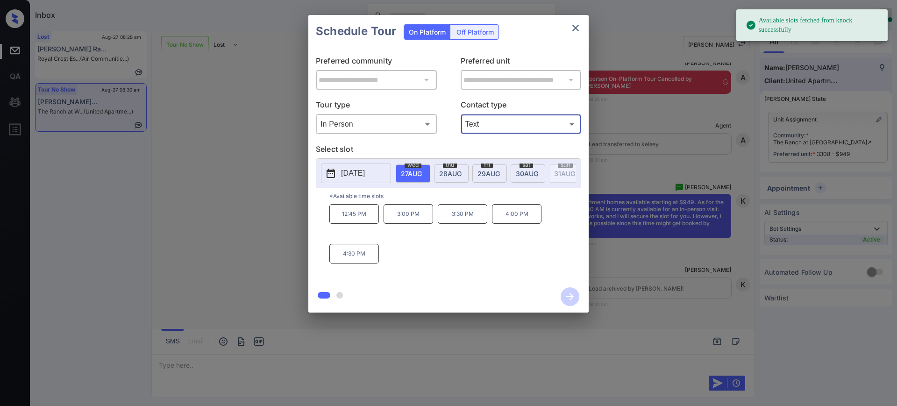
click at [458, 171] on span "[DATE]" at bounding box center [450, 174] width 22 height 8
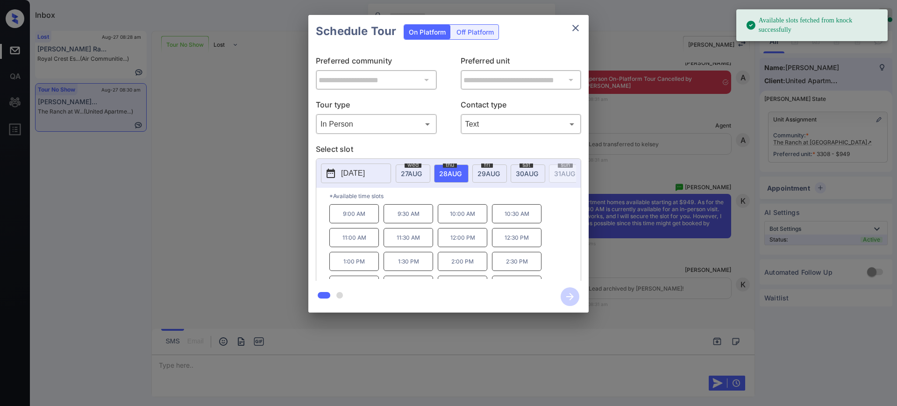
click at [403, 247] on p "11:30 AM" at bounding box center [409, 237] width 50 height 19
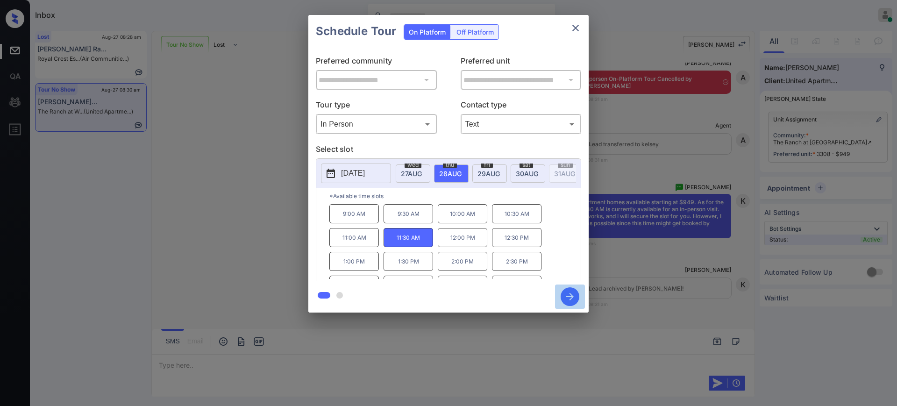
click at [571, 297] on icon "button" at bounding box center [570, 296] width 19 height 19
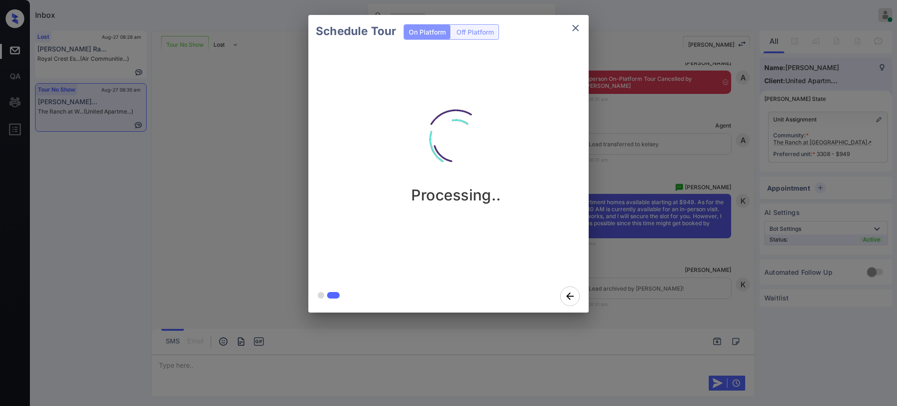
click at [633, 293] on div "Schedule Tour On Platform Off Platform Processing.." at bounding box center [448, 164] width 897 height 328
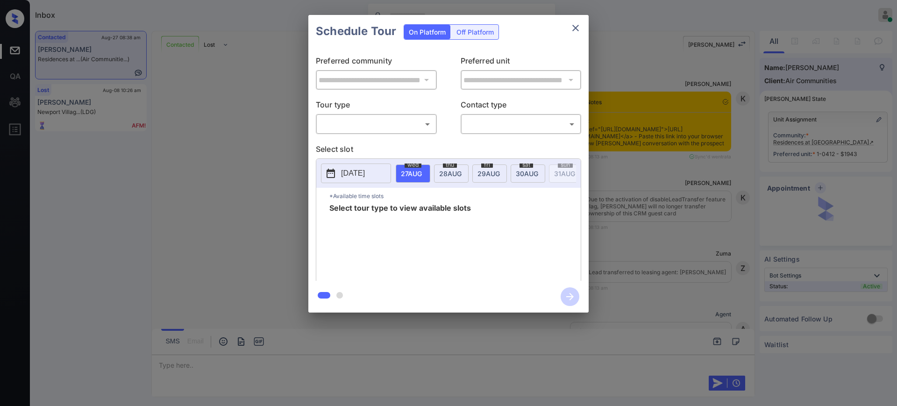
scroll to position [1205, 0]
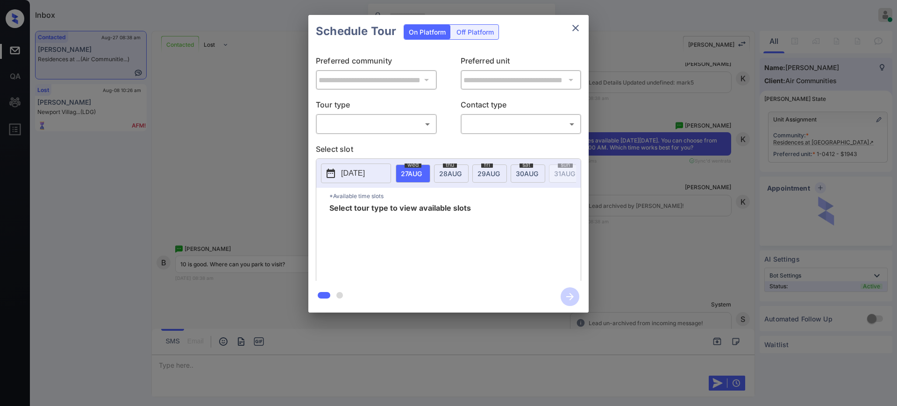
click at [392, 126] on body "Inbox Ajay Kumar Online Set yourself offline Set yourself on break Profile Swit…" at bounding box center [448, 203] width 897 height 406
click at [362, 141] on li "In Person" at bounding box center [376, 144] width 115 height 17
type input "********"
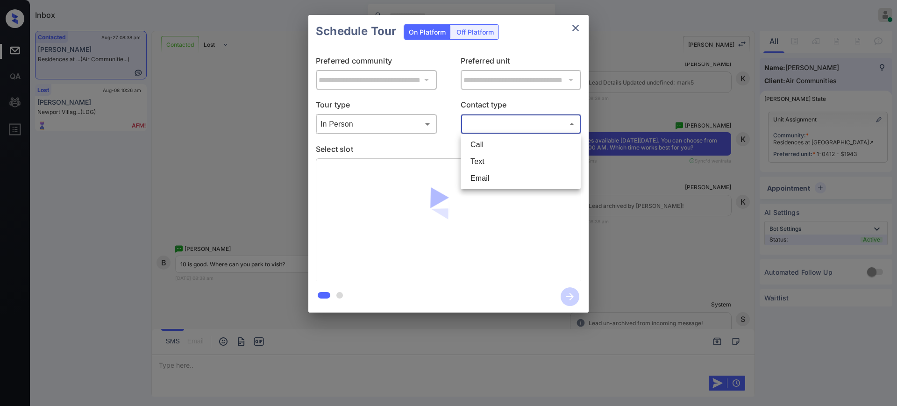
click at [464, 125] on body "Inbox Ajay Kumar Online Set yourself offline Set yourself on break Profile Swit…" at bounding box center [448, 203] width 897 height 406
click at [478, 159] on li "Text" at bounding box center [520, 161] width 115 height 17
type input "****"
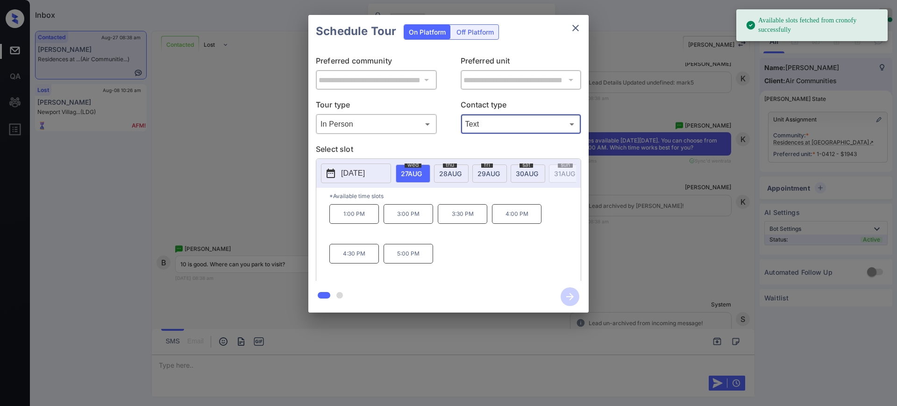
click at [496, 167] on div "fri 29 AUG" at bounding box center [489, 173] width 35 height 18
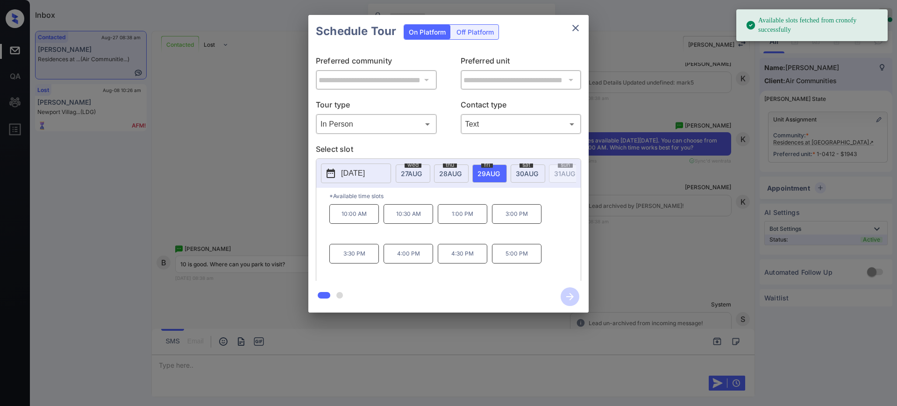
click at [531, 171] on span "30 AUG" at bounding box center [527, 174] width 22 height 8
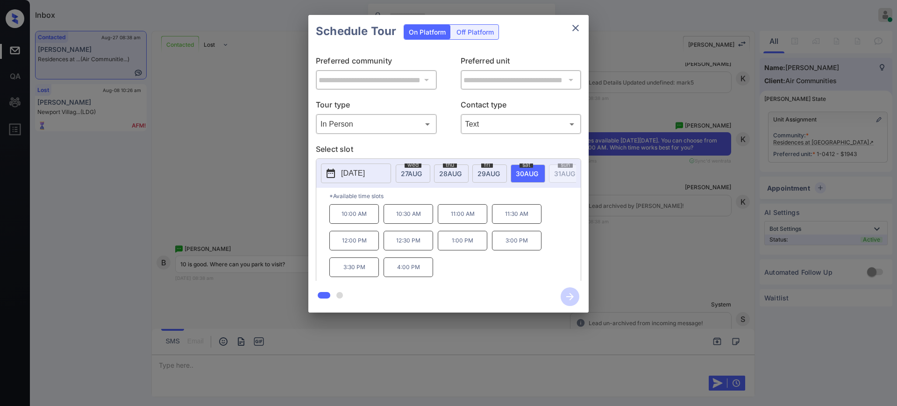
click at [362, 224] on p "10:00 AM" at bounding box center [354, 214] width 50 height 20
click at [570, 293] on icon "button" at bounding box center [570, 296] width 19 height 19
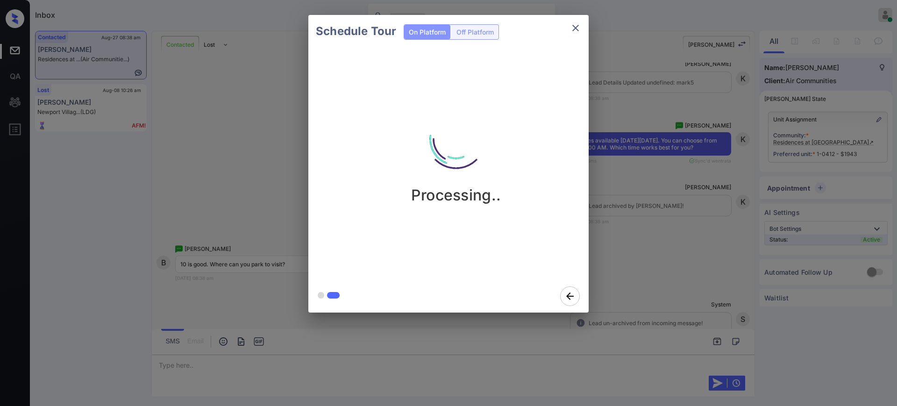
click at [641, 268] on div "Schedule Tour On Platform Off Platform Processing.." at bounding box center [448, 164] width 897 height 328
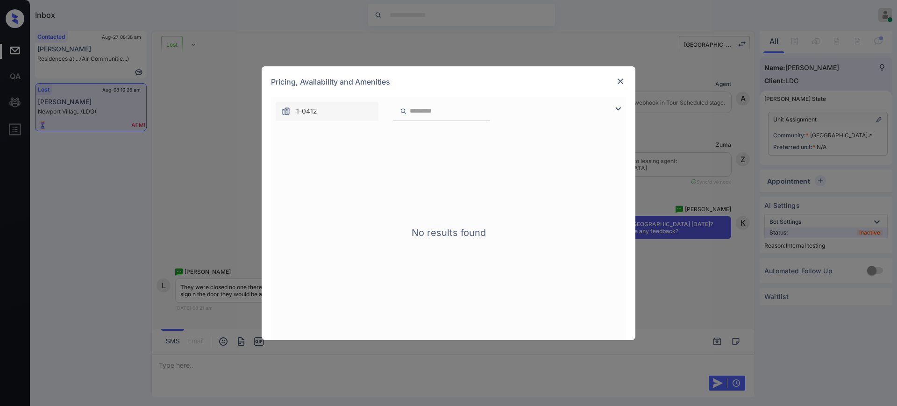
scroll to position [21642, 0]
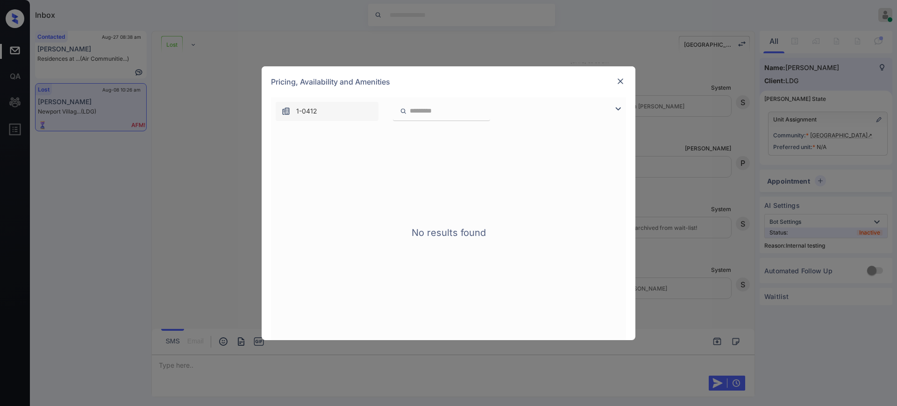
click at [616, 80] on img at bounding box center [620, 81] width 9 height 9
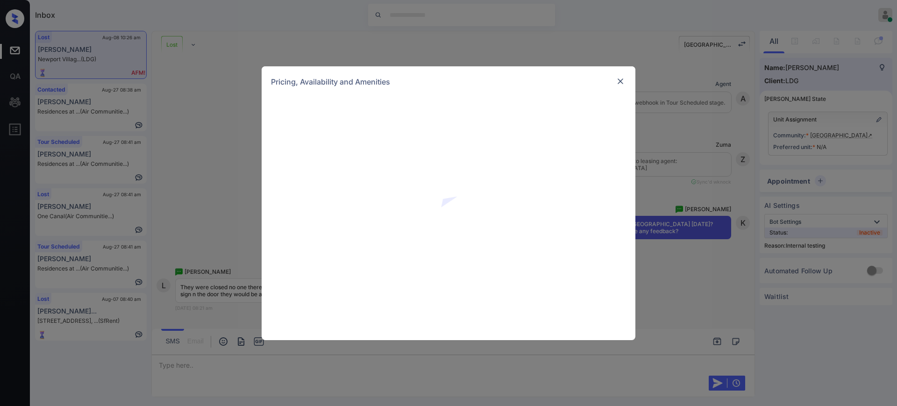
scroll to position [21993, 0]
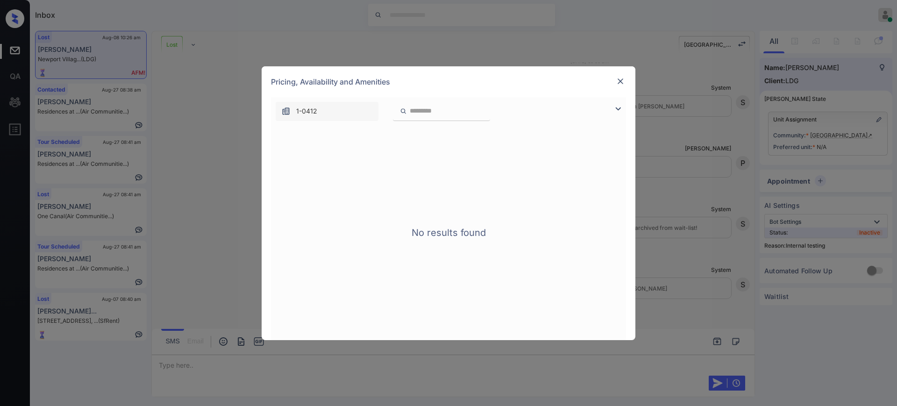
click at [624, 81] on img at bounding box center [620, 81] width 9 height 9
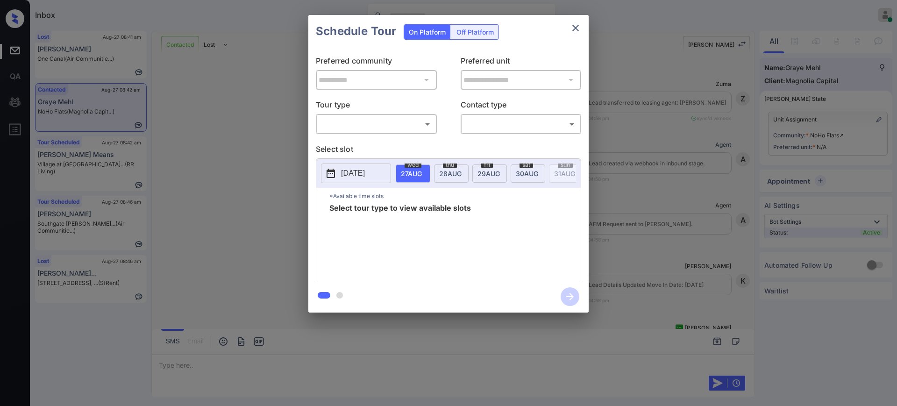
scroll to position [580, 0]
click at [347, 125] on body "Inbox Ajay Kumar Online Set yourself offline Set yourself on break Profile Swit…" at bounding box center [448, 203] width 897 height 406
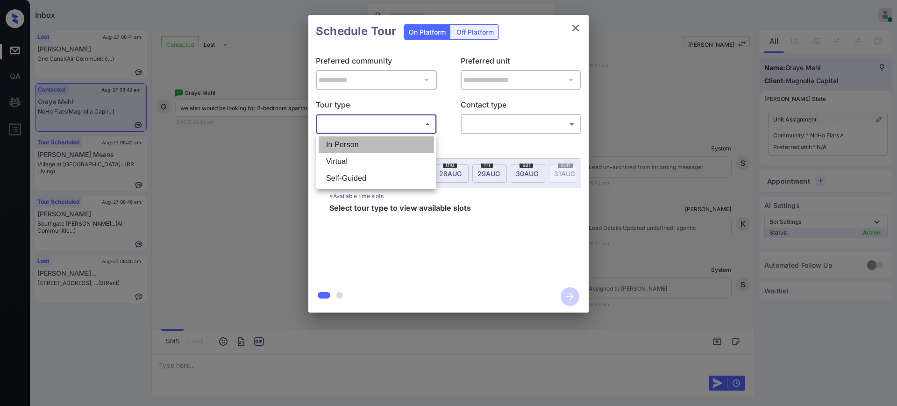
click at [349, 150] on li "In Person" at bounding box center [376, 144] width 115 height 17
type input "********"
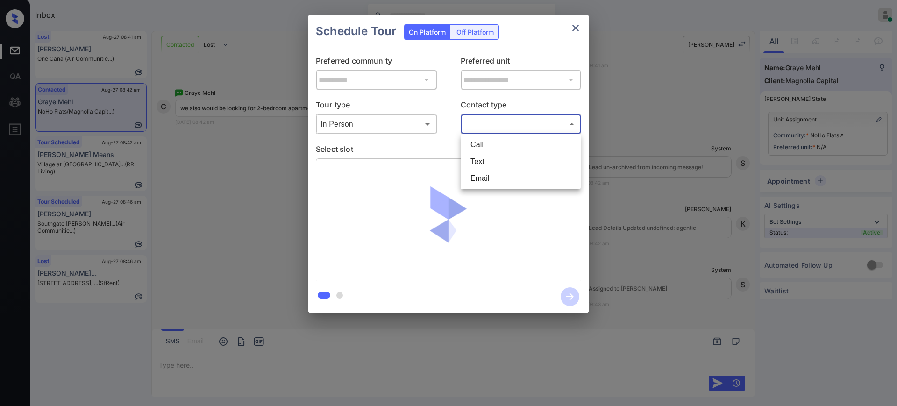
click at [482, 121] on body "Inbox Ajay Kumar Online Set yourself offline Set yourself on break Profile Swit…" at bounding box center [448, 203] width 897 height 406
click at [482, 158] on li "Text" at bounding box center [520, 161] width 115 height 17
type input "****"
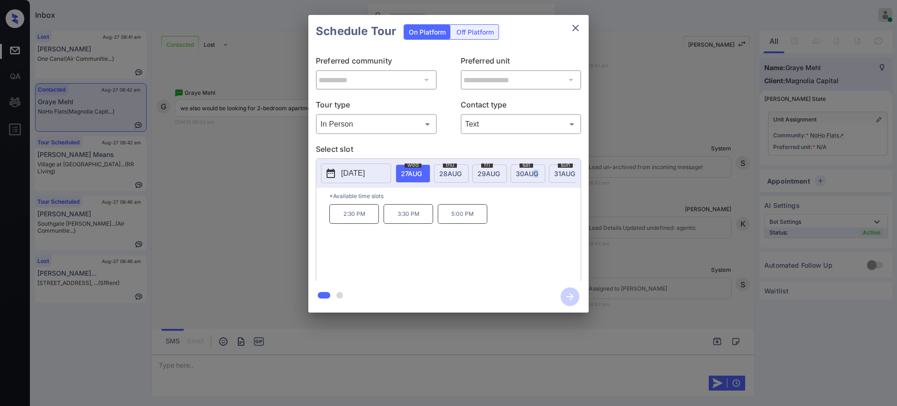
click at [536, 175] on span "30 AUG" at bounding box center [527, 174] width 22 height 8
drag, startPoint x: 442, startPoint y: 223, endPoint x: 521, endPoint y: 221, distance: 78.1
click at [482, 224] on p "2:30 PM" at bounding box center [463, 214] width 50 height 20
copy p "2:30 PM"
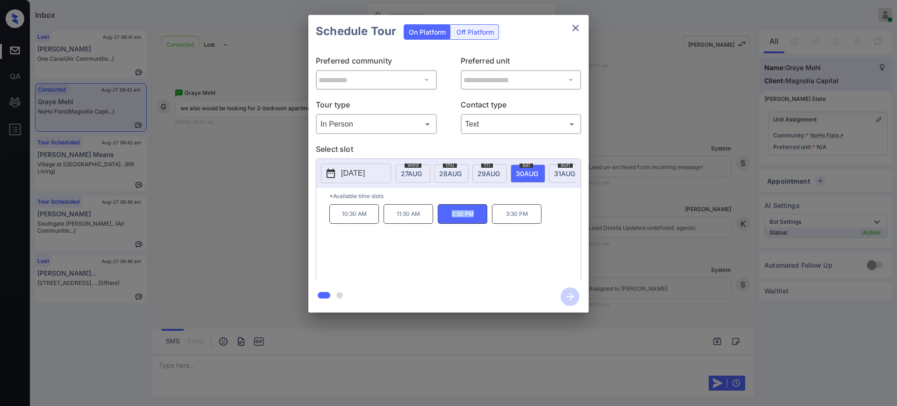
click at [574, 29] on icon "close" at bounding box center [575, 28] width 7 height 7
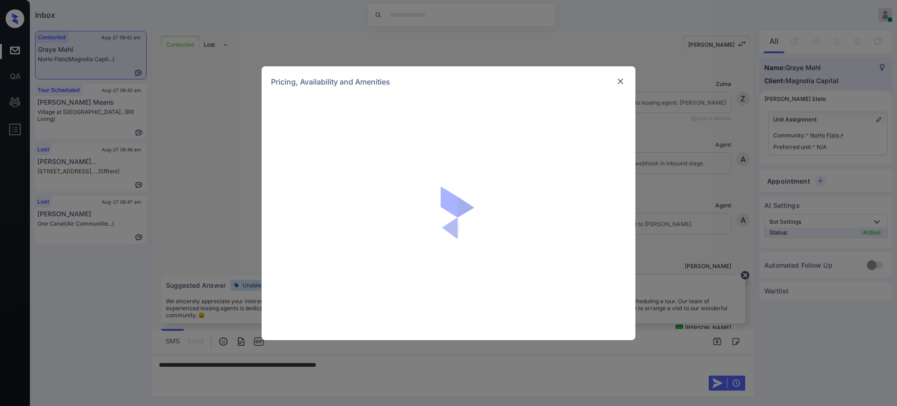
scroll to position [288, 0]
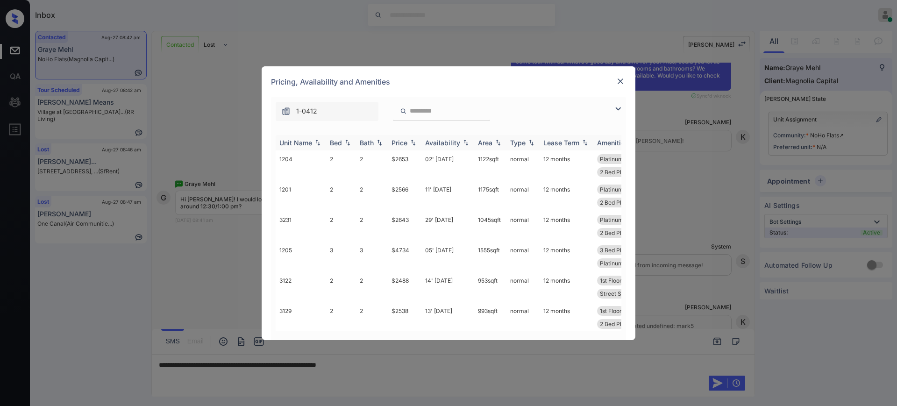
click at [324, 150] on th "Unit Name" at bounding box center [301, 142] width 50 height 15
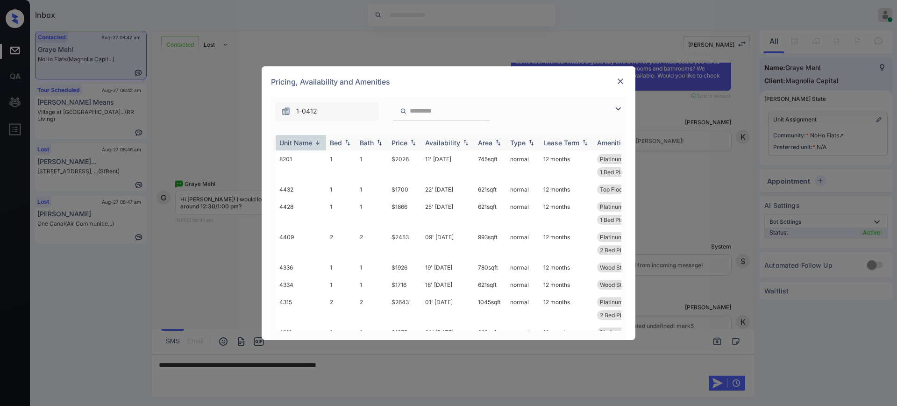
click at [334, 143] on div "Bed" at bounding box center [336, 143] width 12 height 8
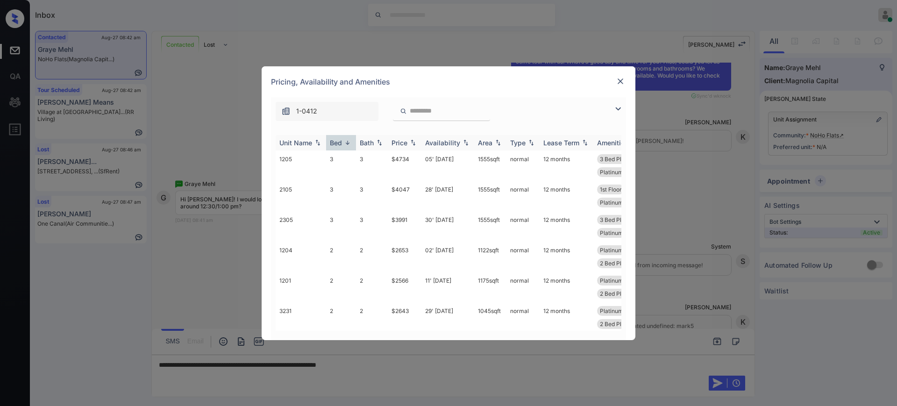
click at [335, 143] on div "Bed" at bounding box center [336, 143] width 12 height 8
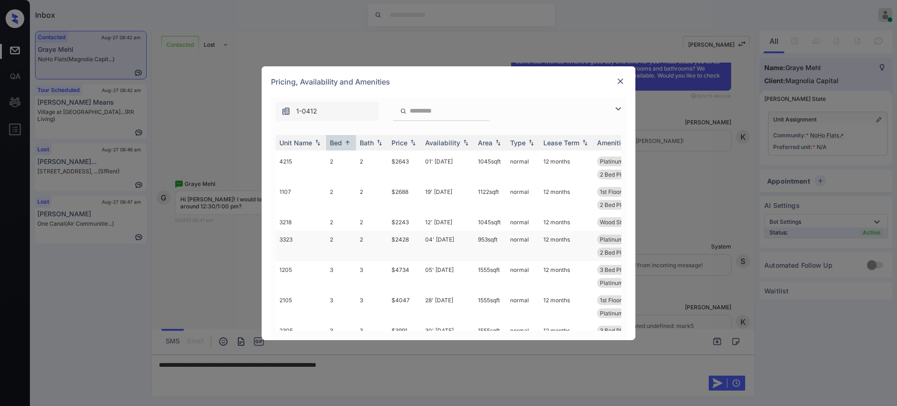
scroll to position [742, 0]
click at [616, 81] on img at bounding box center [620, 81] width 9 height 9
